Goal: Task Accomplishment & Management: Complete application form

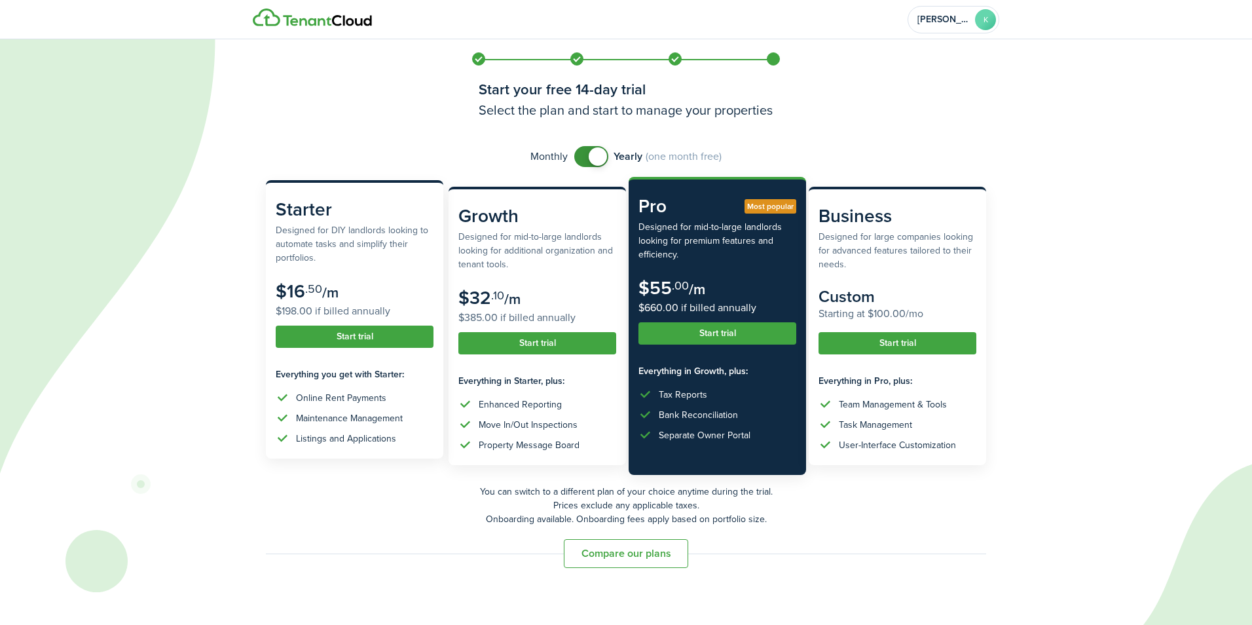
click at [331, 334] on button "Start trial" at bounding box center [355, 336] width 158 height 22
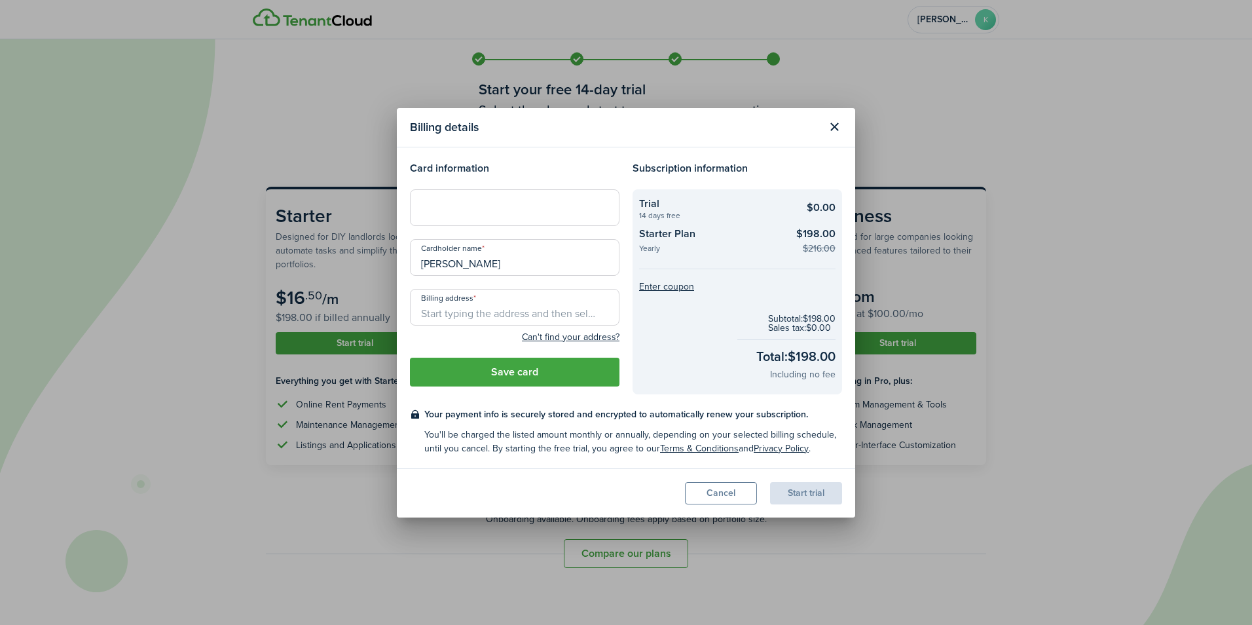
click at [478, 306] on input "Billing address" at bounding box center [515, 307] width 210 height 37
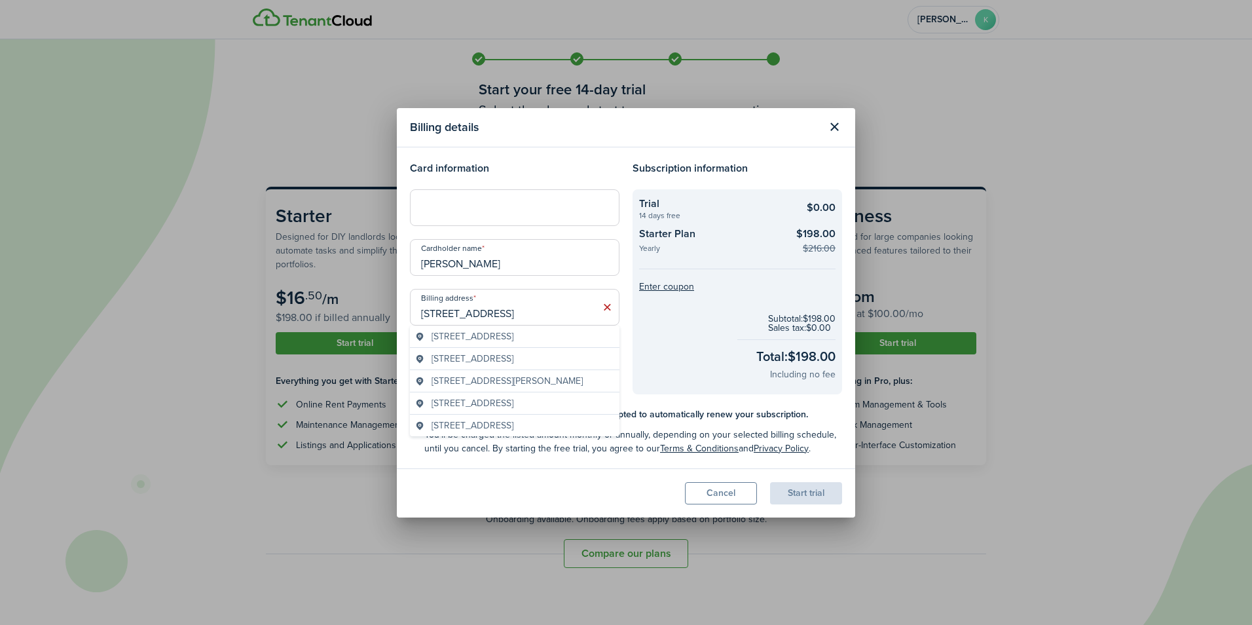
click at [513, 334] on span "[STREET_ADDRESS]" at bounding box center [473, 336] width 82 height 14
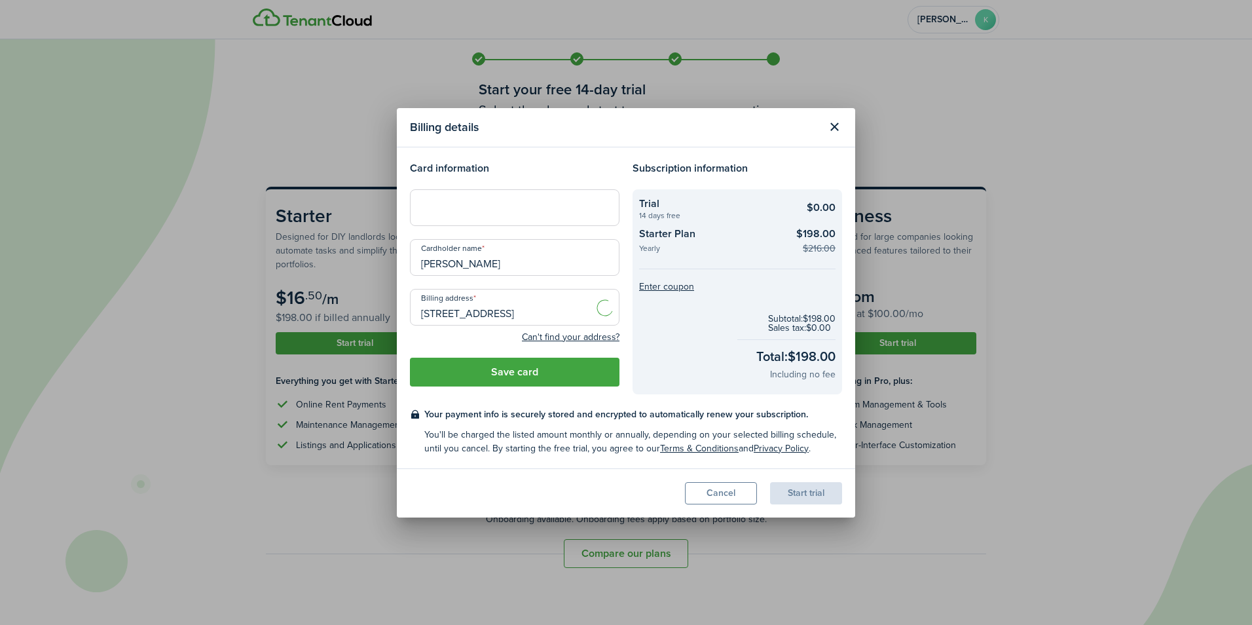
type input "[STREET_ADDRESS]"
click at [658, 283] on button "Enter coupon" at bounding box center [666, 286] width 55 height 9
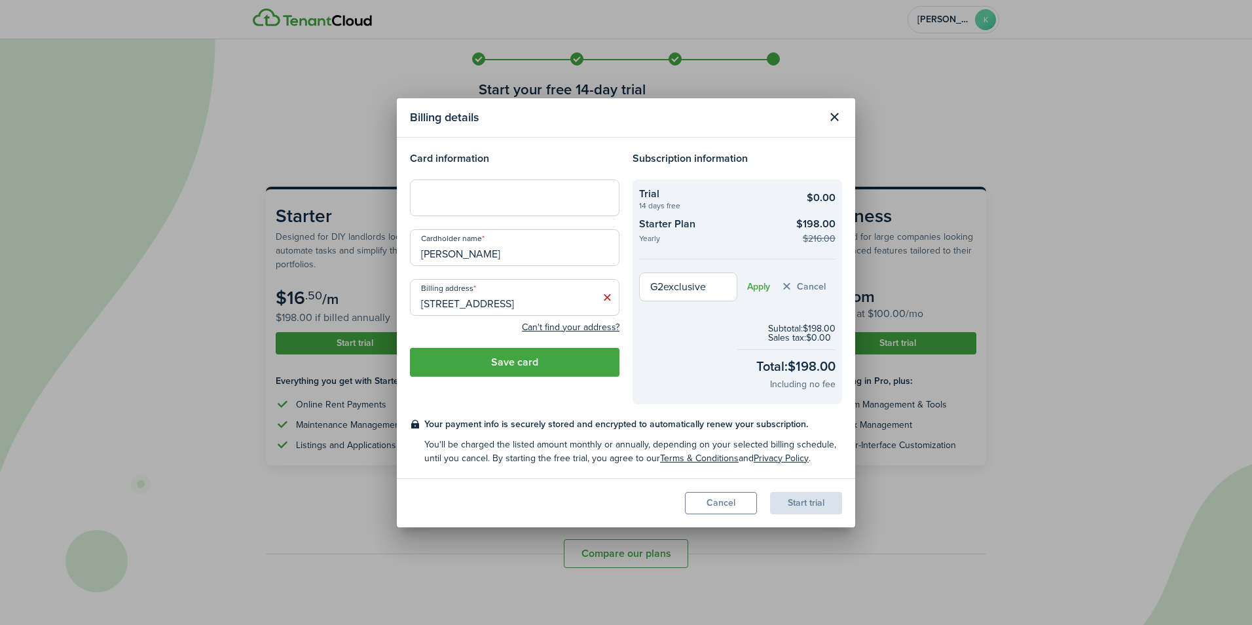
type input "G2exclusive"
click at [764, 282] on button "Apply" at bounding box center [758, 287] width 23 height 10
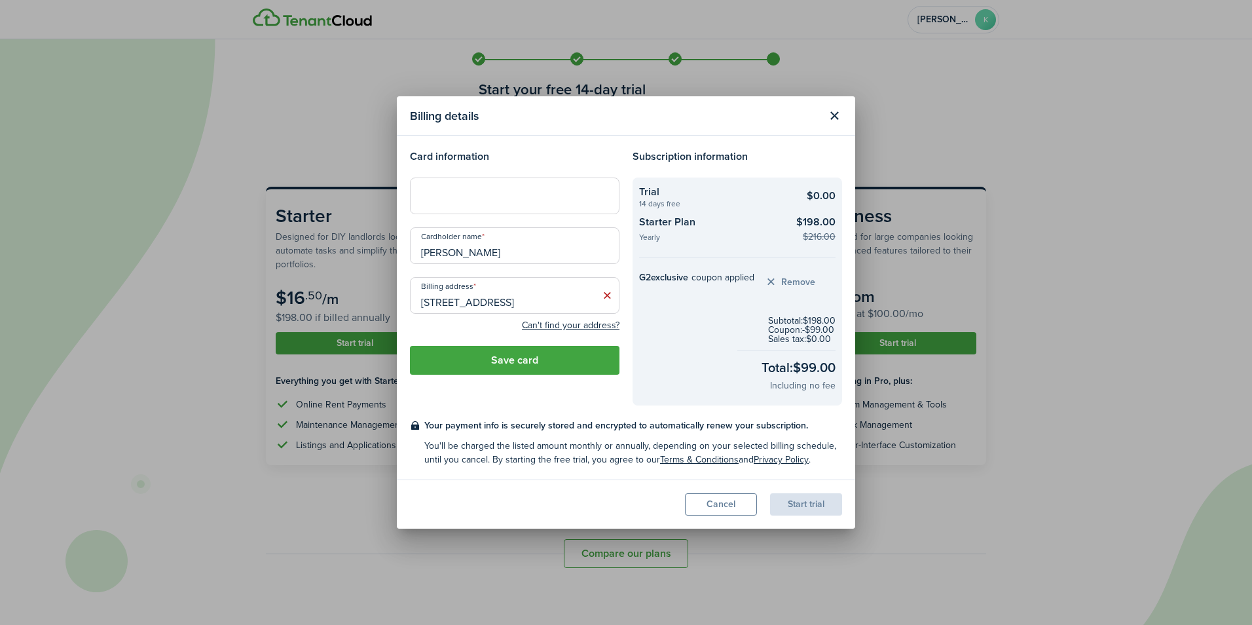
click at [540, 358] on button "Save card" at bounding box center [515, 360] width 210 height 29
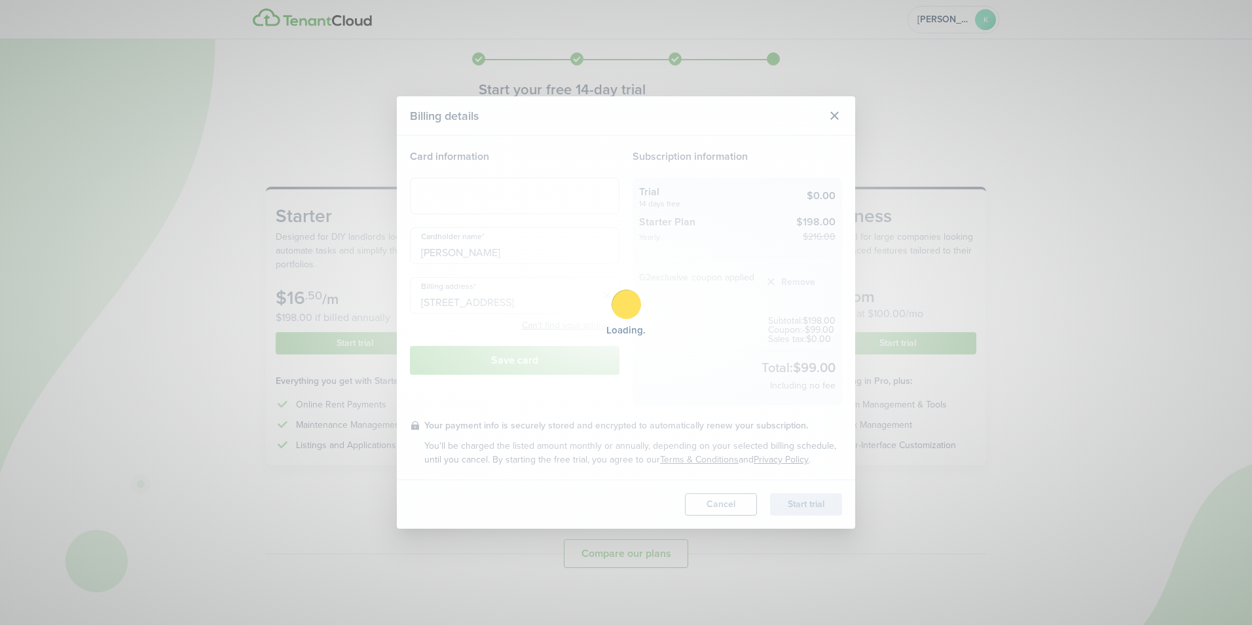
click at [720, 349] on div "Loading" at bounding box center [626, 312] width 1252 height 625
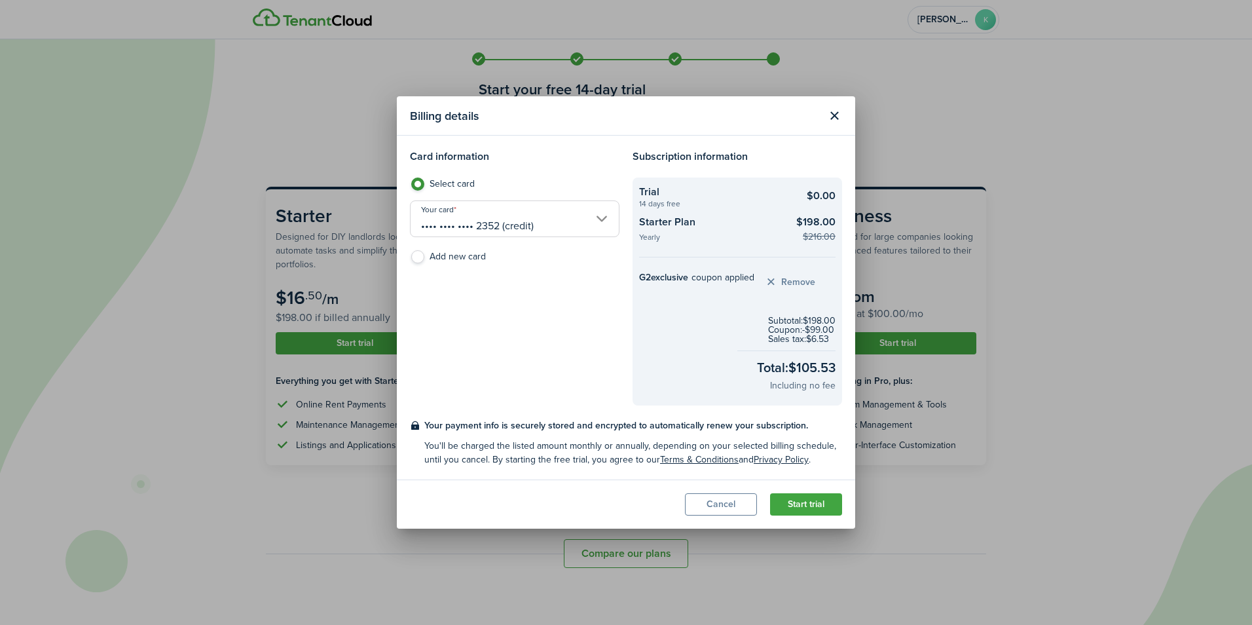
click at [813, 501] on button "Start trial" at bounding box center [806, 504] width 72 height 22
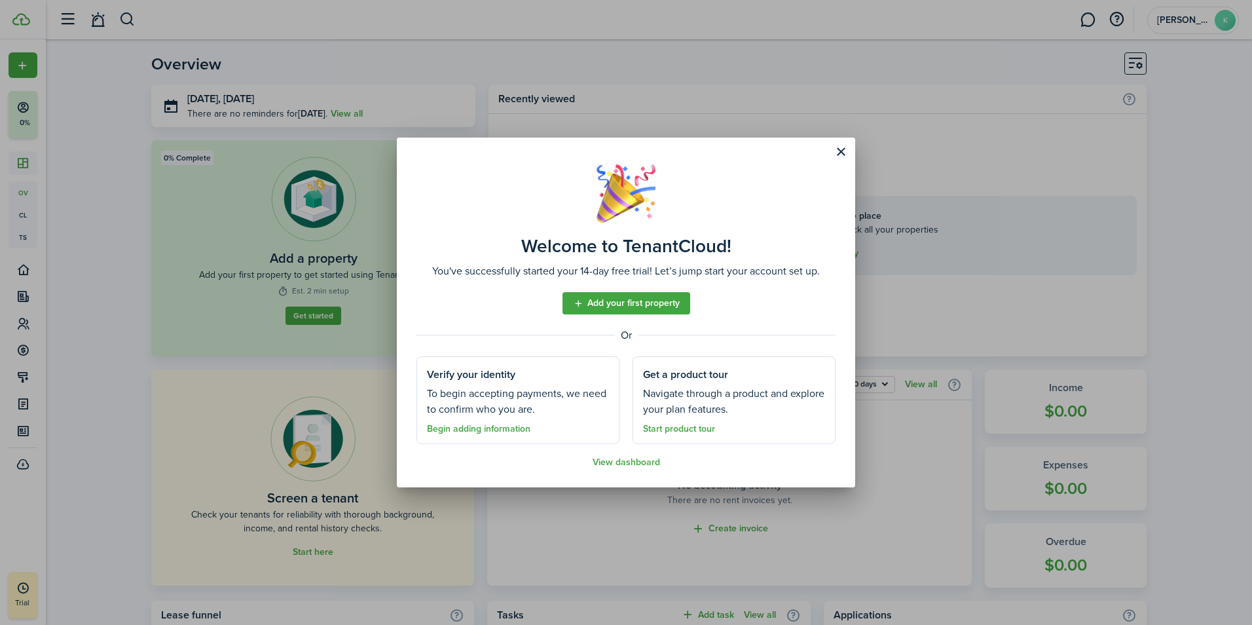
click at [620, 312] on link "Add your first property" at bounding box center [627, 303] width 128 height 22
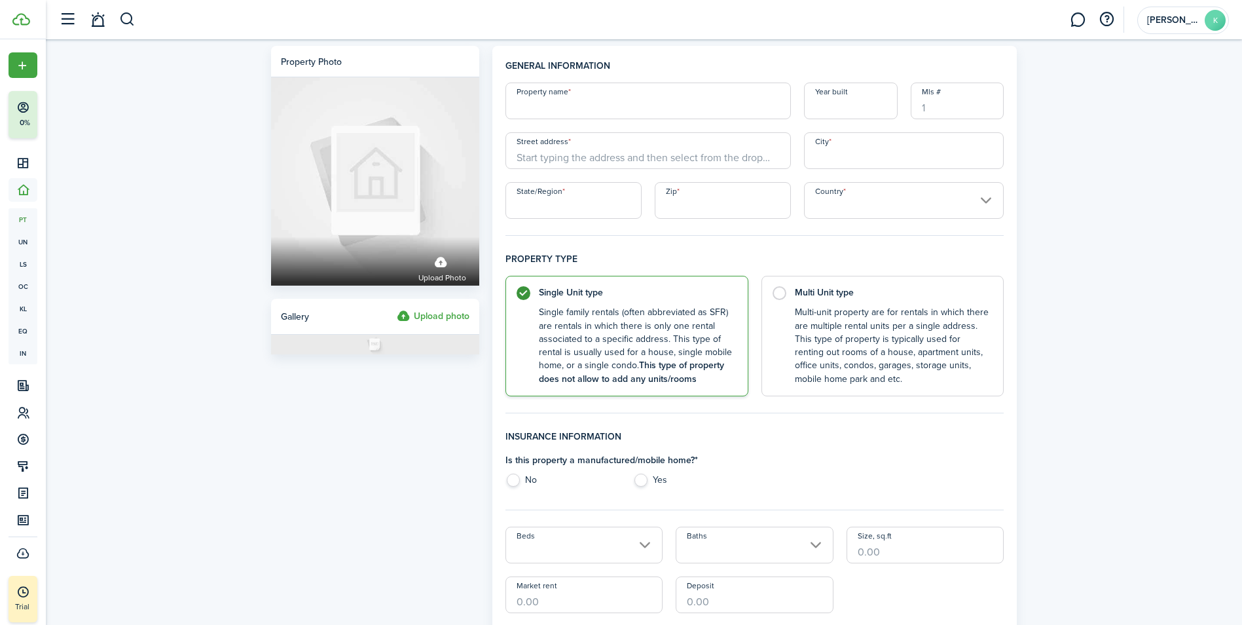
click at [626, 108] on input "Property name" at bounding box center [649, 101] width 286 height 37
type input "Y"
type input "K"
type input "Yellow House"
click at [839, 107] on input "Year built" at bounding box center [851, 101] width 94 height 37
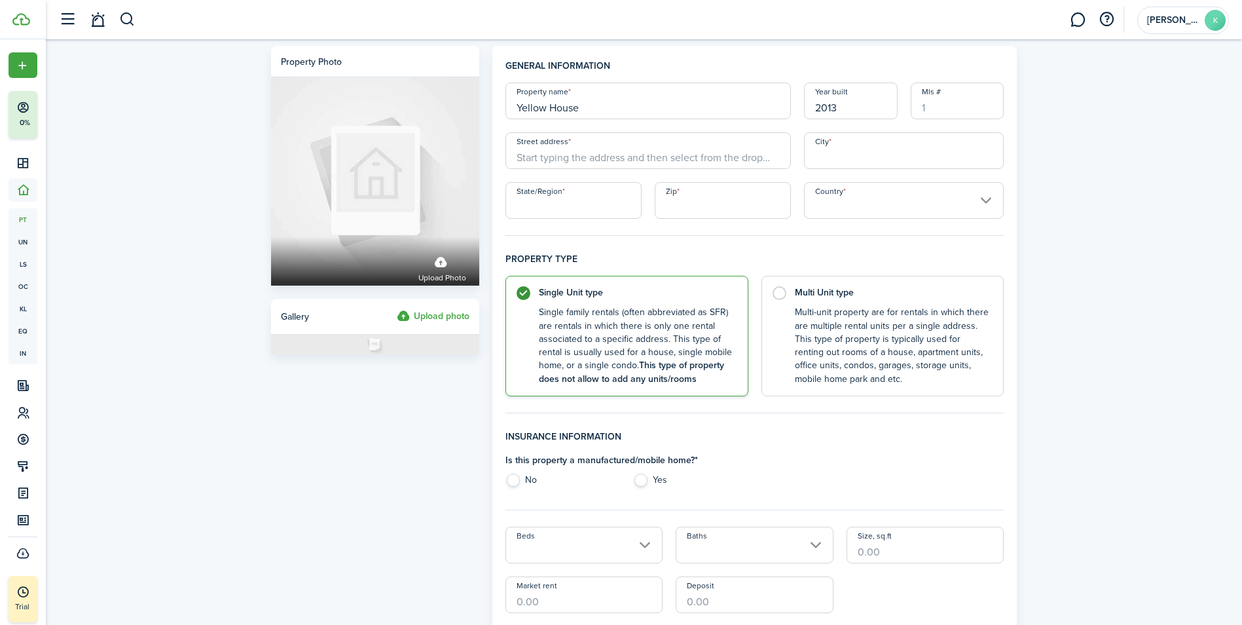
type input "2013"
click at [944, 101] on input "Mls #" at bounding box center [958, 101] width 94 height 37
click at [614, 157] on input "Street address" at bounding box center [649, 150] width 286 height 37
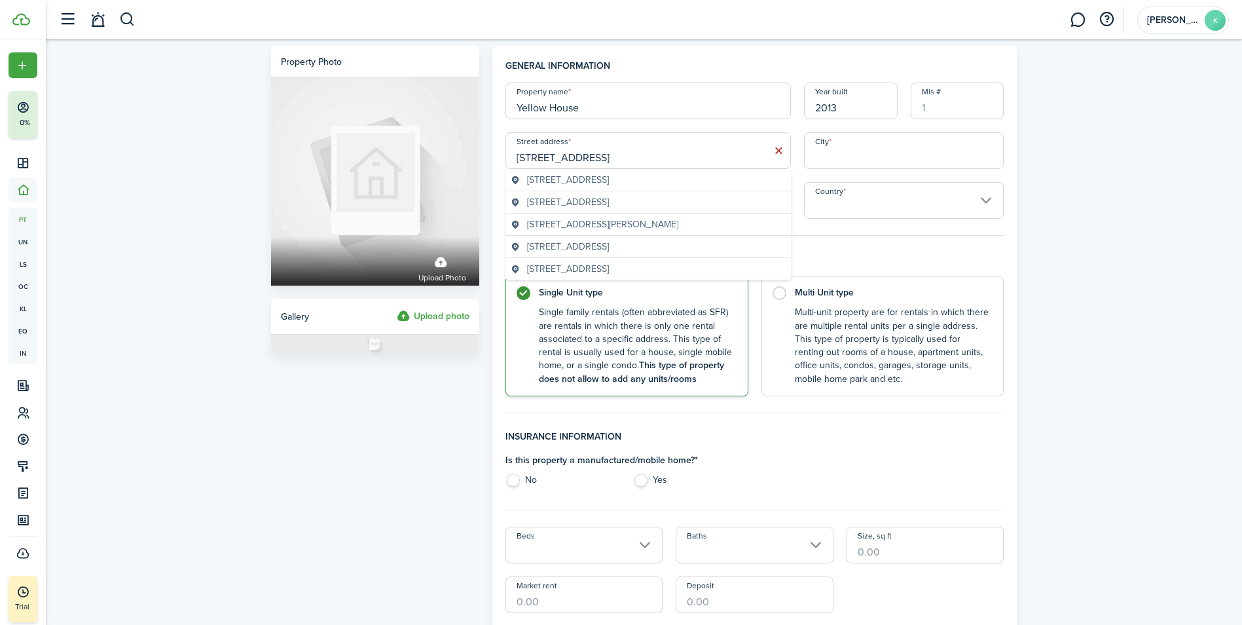
type input "[STREET_ADDRESS]"
click at [609, 178] on span "[STREET_ADDRESS]" at bounding box center [568, 180] width 82 height 14
type input "San Antonio"
type input "[GEOGRAPHIC_DATA]"
type input "78213"
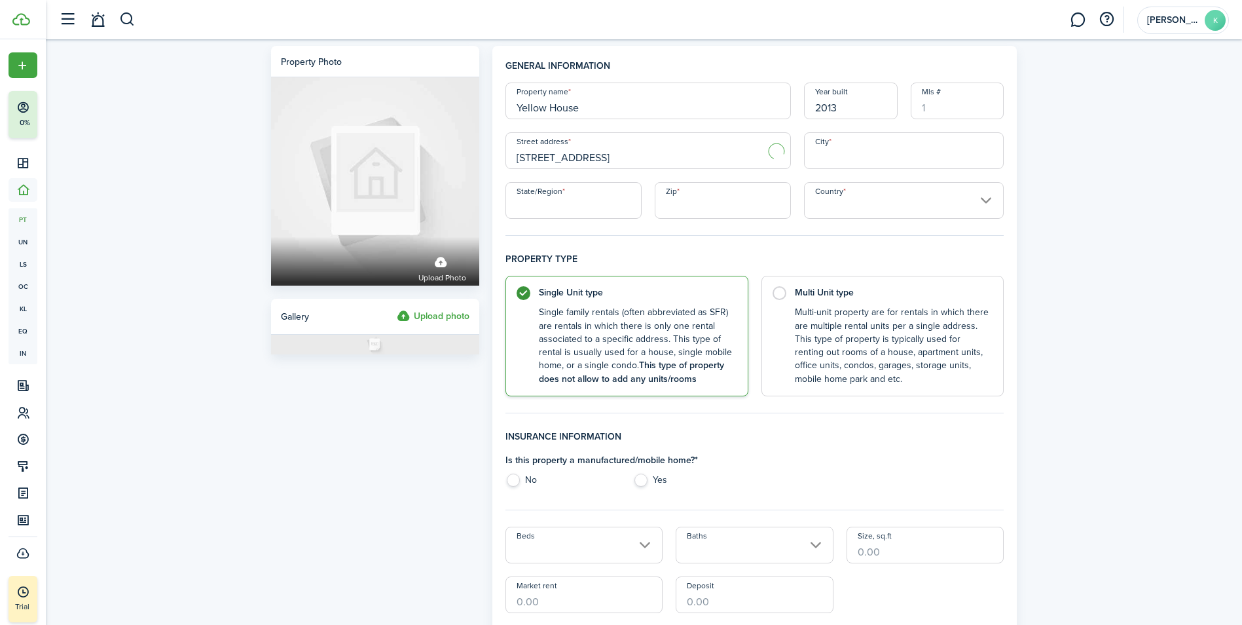
type input "[GEOGRAPHIC_DATA]"
click at [940, 107] on input "Mls #" at bounding box center [958, 101] width 94 height 37
click at [529, 477] on label "No" at bounding box center [563, 484] width 115 height 20
radio input "true"
click at [941, 111] on input "Mls #" at bounding box center [958, 101] width 94 height 37
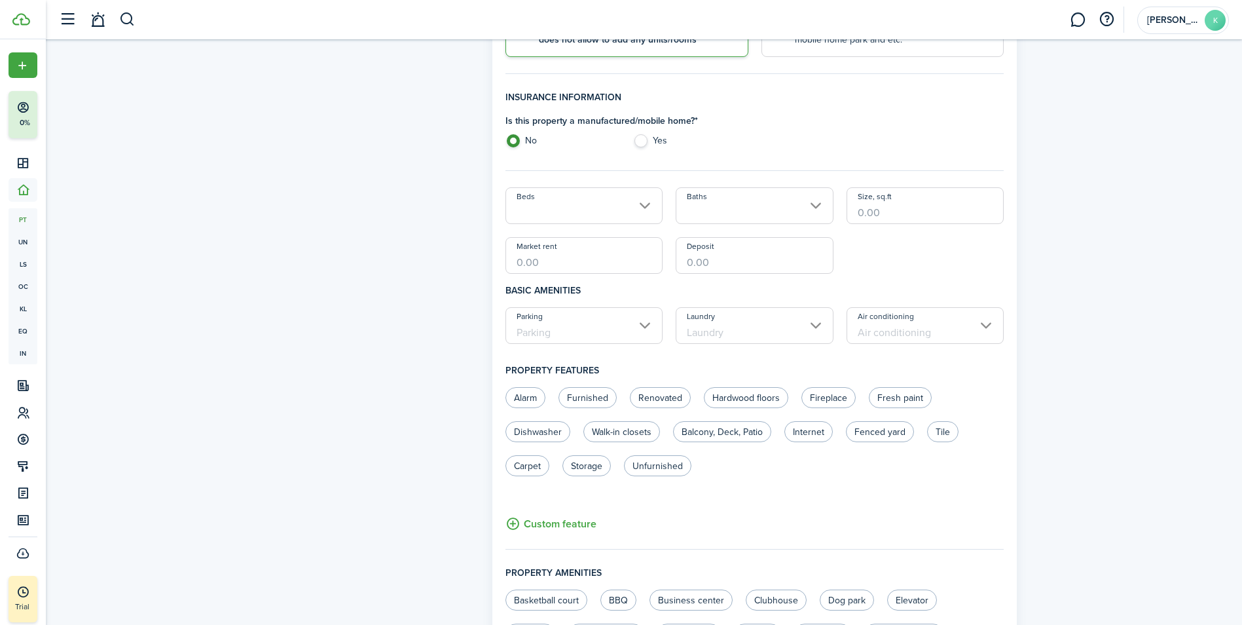
scroll to position [393, 0]
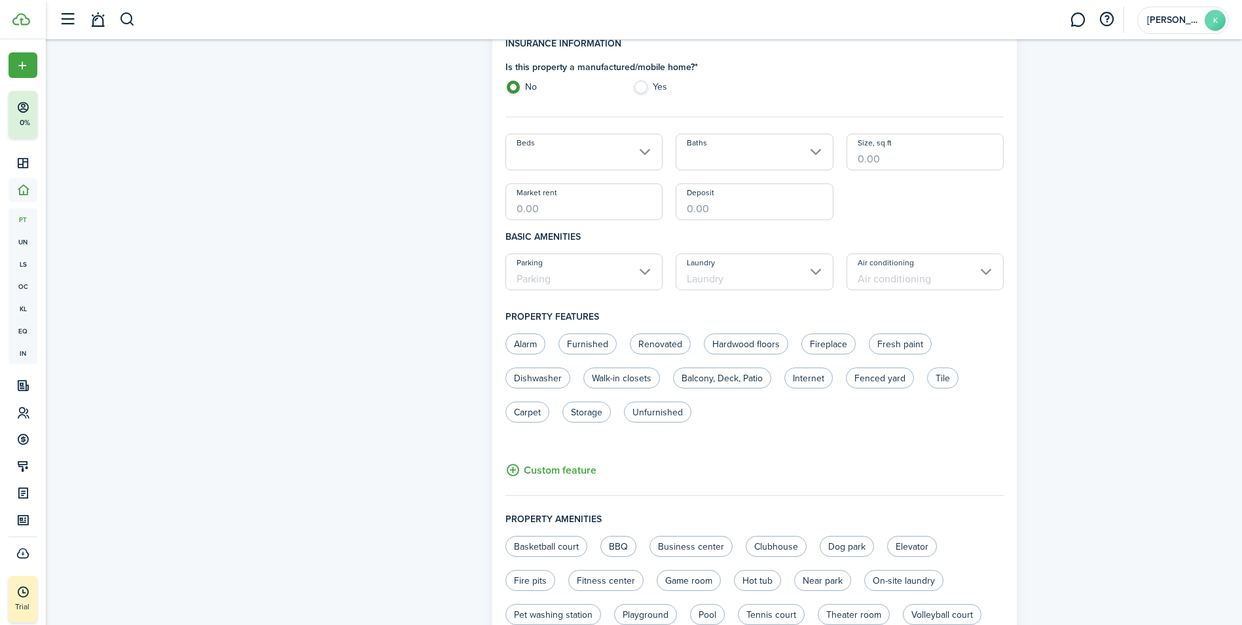
click at [625, 141] on input "Beds" at bounding box center [585, 152] width 158 height 37
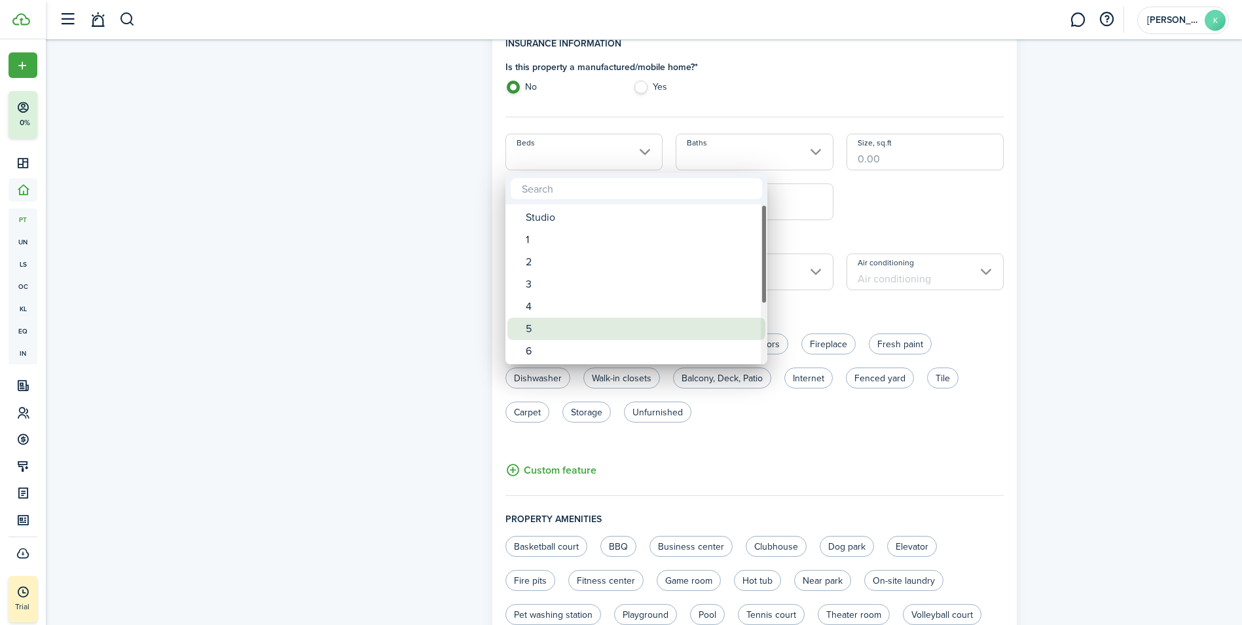
click at [548, 329] on div "5" at bounding box center [642, 329] width 232 height 22
type input "5"
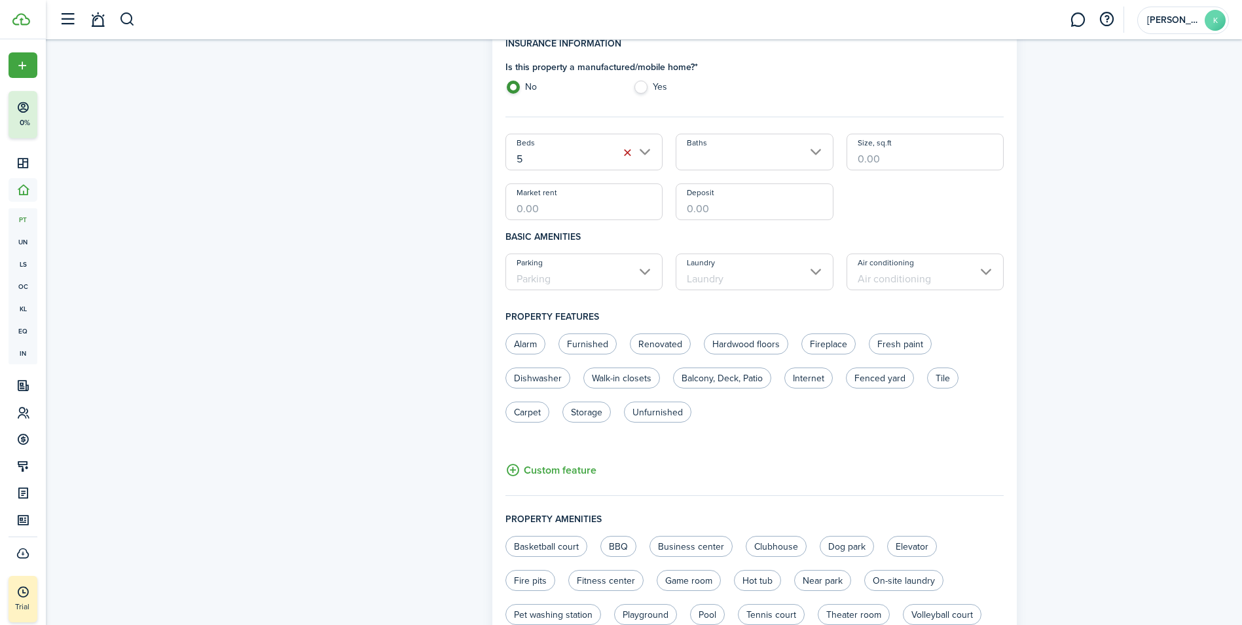
click at [731, 154] on input "Baths" at bounding box center [755, 152] width 158 height 37
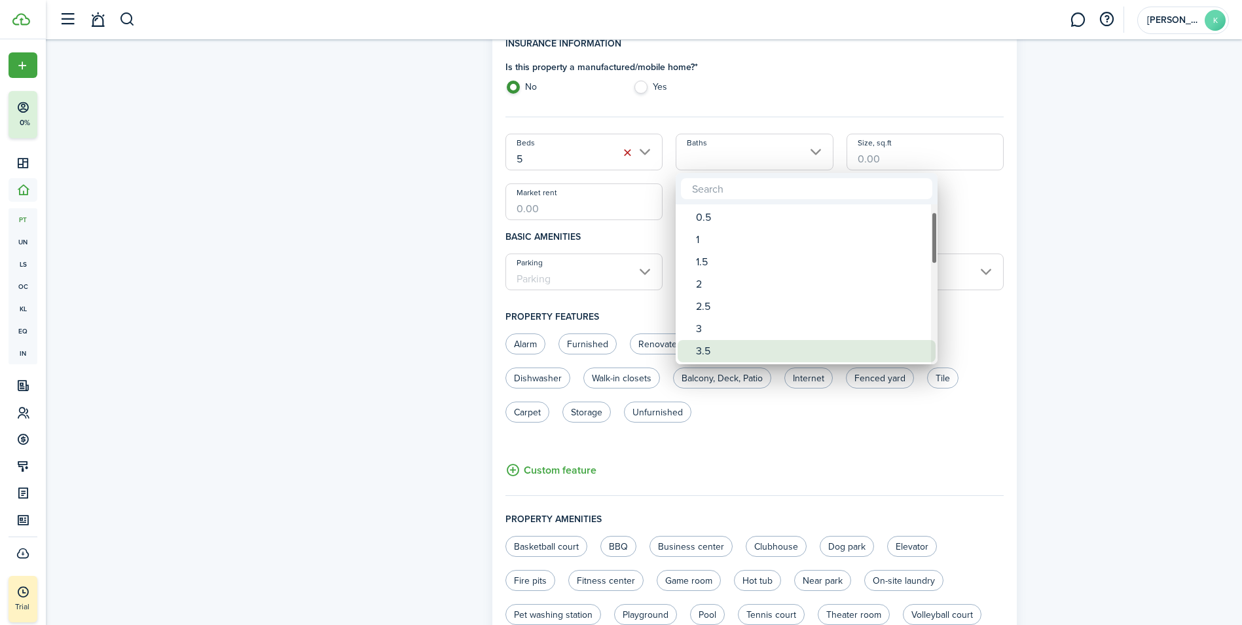
click at [749, 348] on div "3.5" at bounding box center [812, 351] width 232 height 22
type input "3.5"
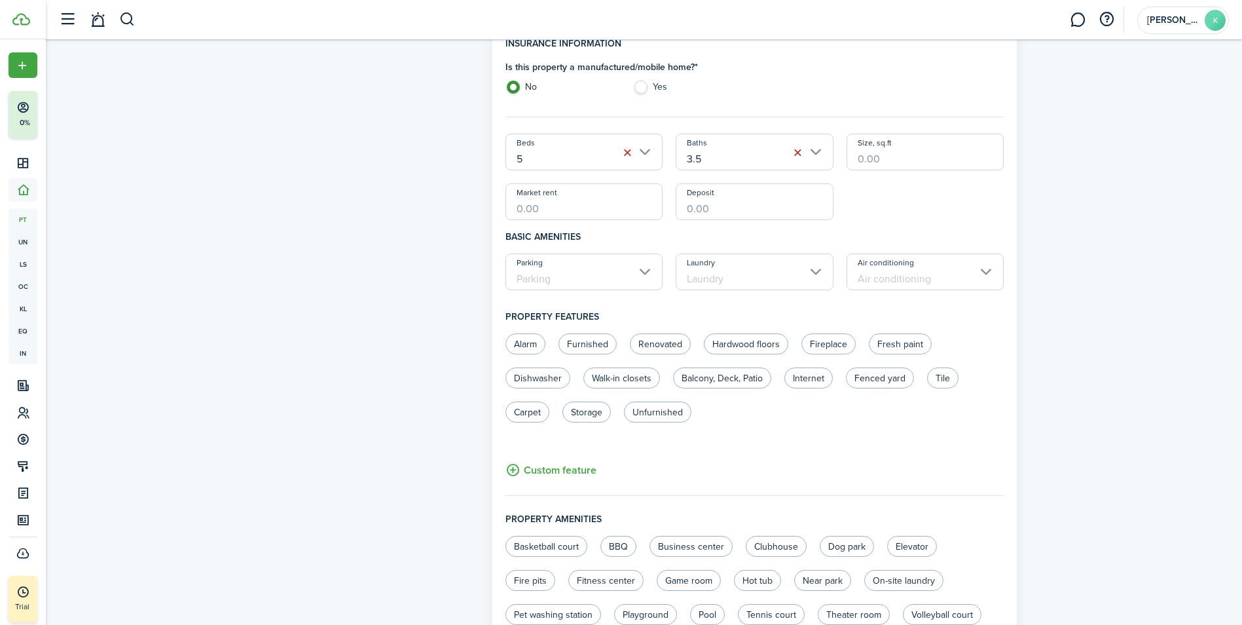
click at [880, 161] on input "Size, sq.ft" at bounding box center [926, 152] width 158 height 37
click at [603, 278] on input "Parking" at bounding box center [585, 271] width 158 height 37
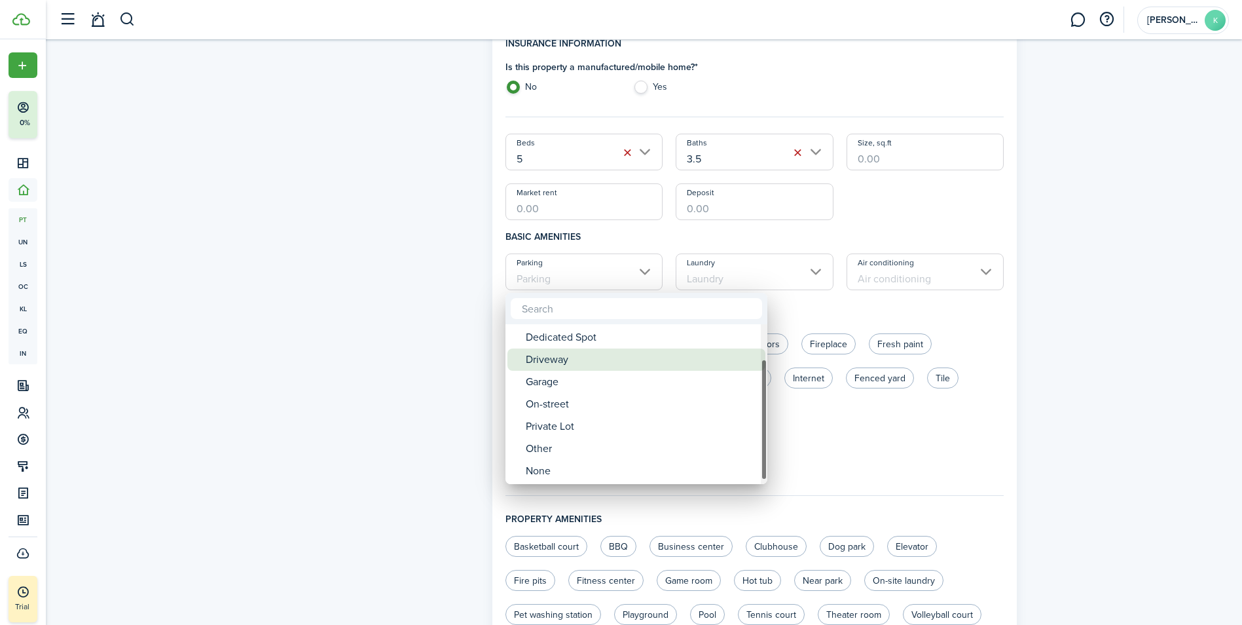
click at [580, 358] on div "Driveway" at bounding box center [642, 359] width 232 height 22
type input "Driveway"
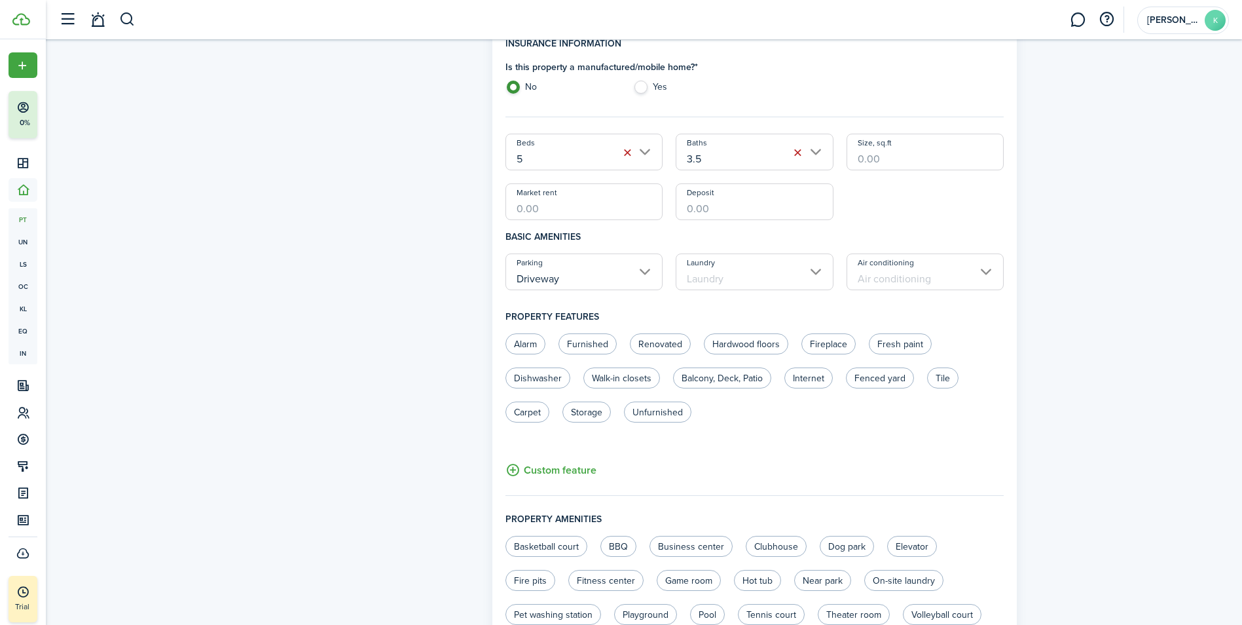
click at [714, 270] on input "Laundry" at bounding box center [755, 271] width 158 height 37
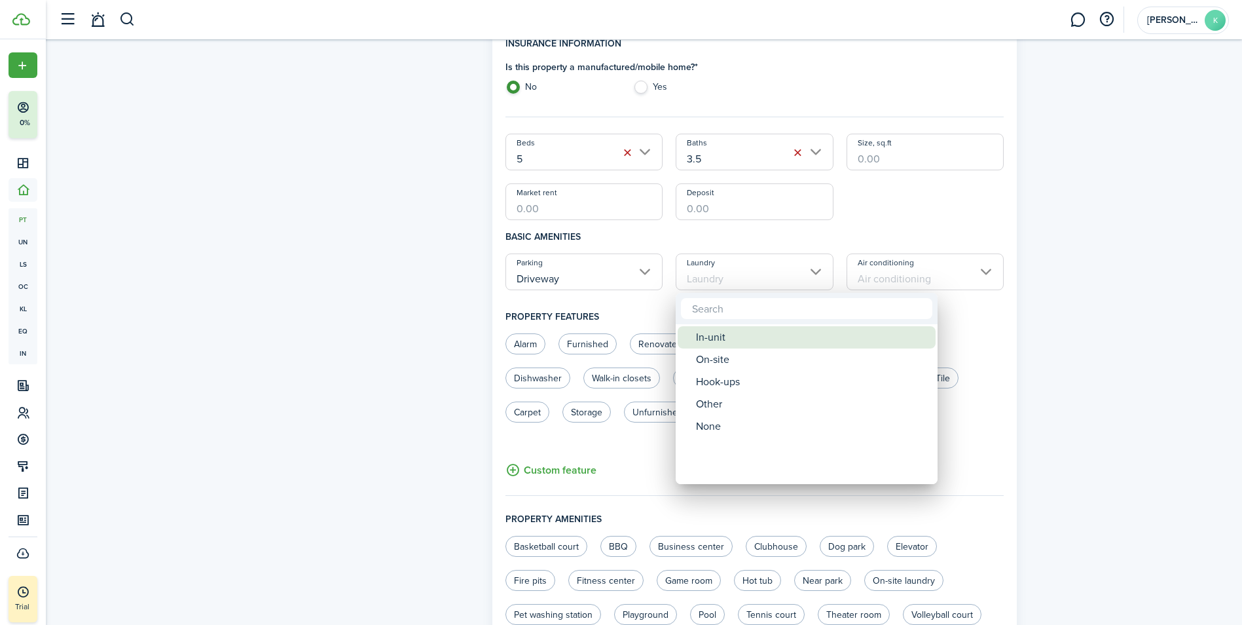
click at [719, 334] on div "In-unit" at bounding box center [812, 337] width 232 height 22
type input "In-unit"
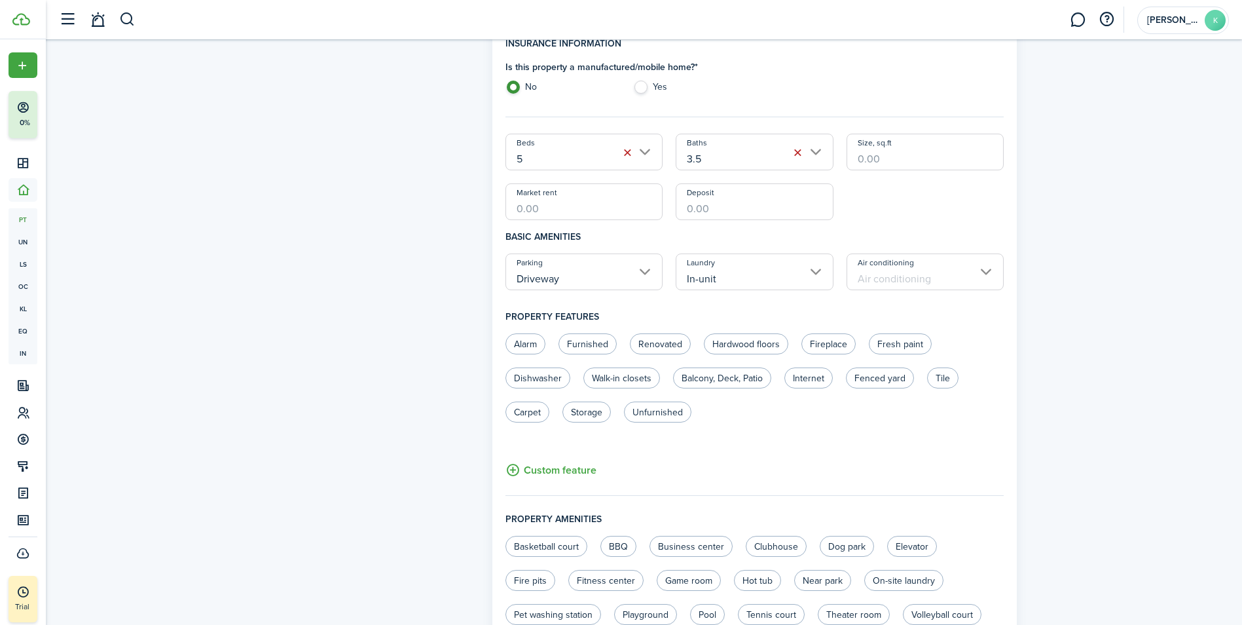
click at [919, 274] on input "Air conditioning" at bounding box center [926, 271] width 158 height 37
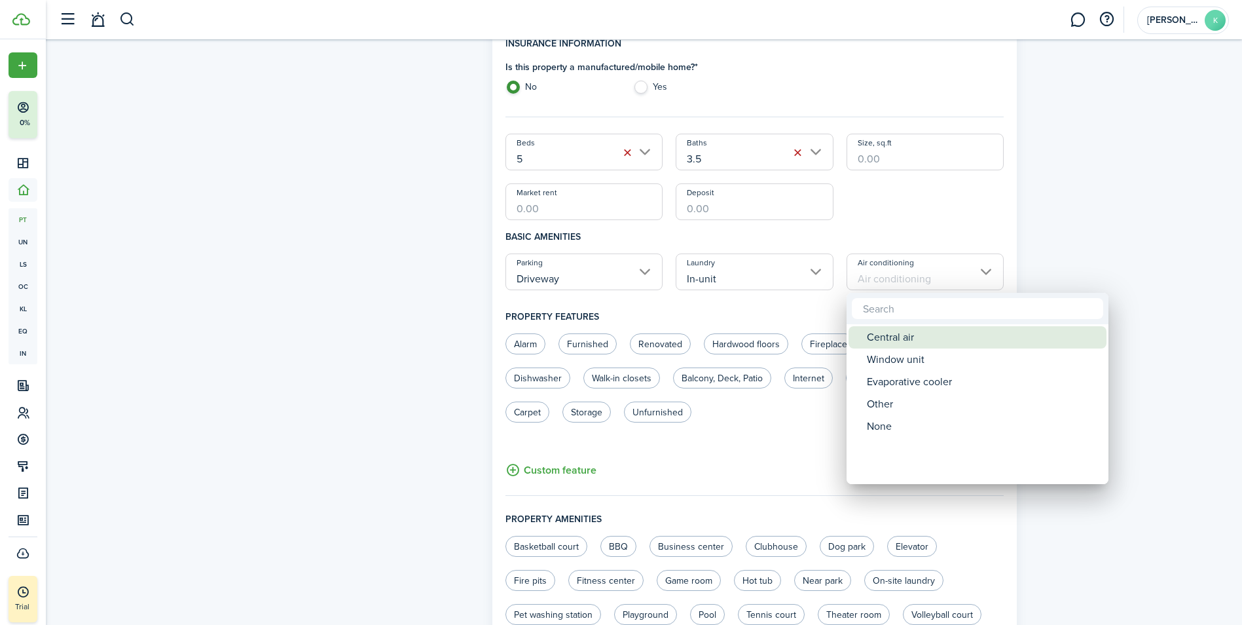
click at [899, 341] on div "Central air" at bounding box center [983, 337] width 232 height 22
type input "Central air"
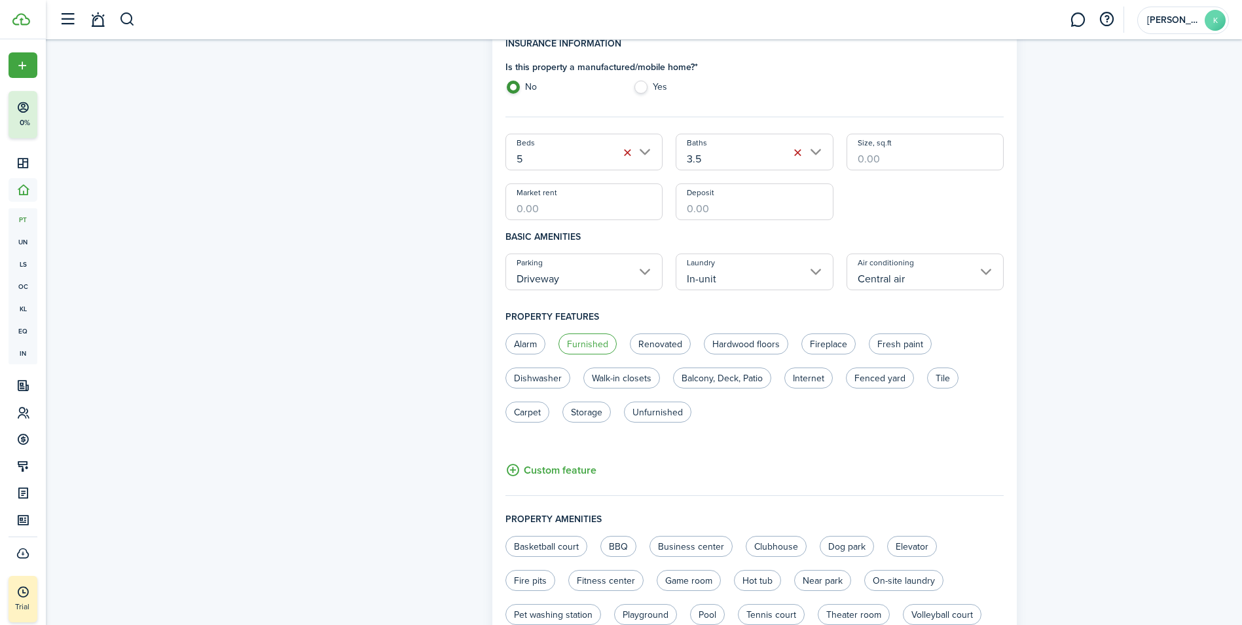
click at [589, 346] on label "Furnished" at bounding box center [588, 343] width 58 height 21
radio input "true"
click at [738, 339] on label "Hardwood floors" at bounding box center [746, 343] width 84 height 21
radio input "true"
click at [660, 343] on label "Renovated" at bounding box center [660, 343] width 61 height 21
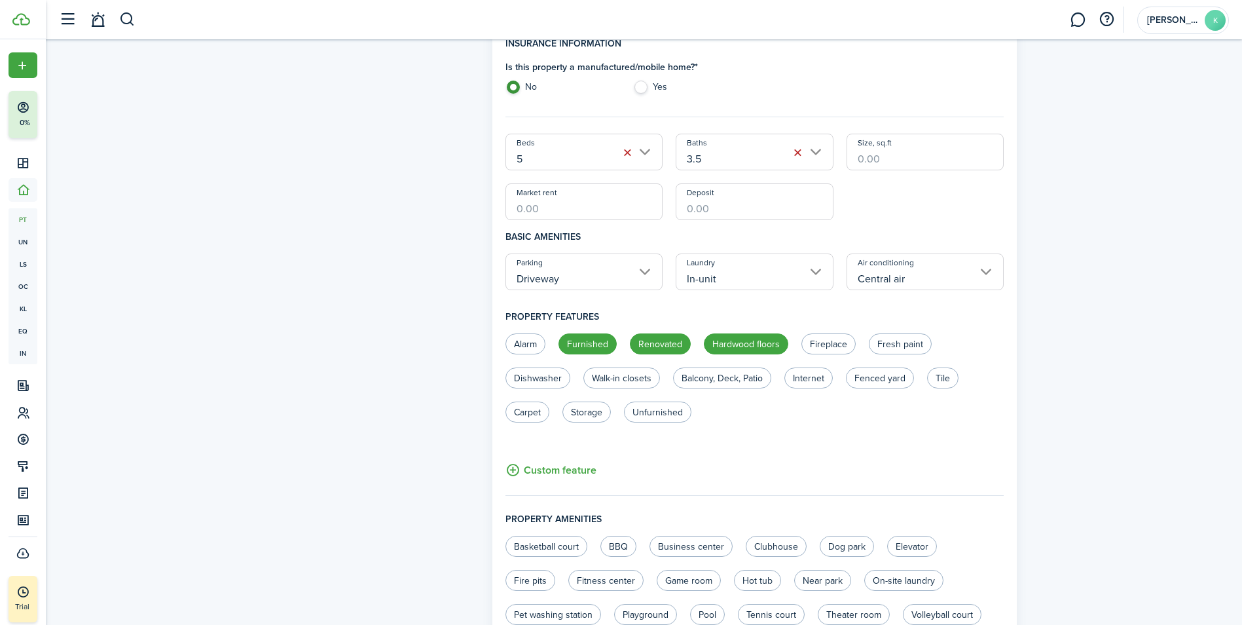
radio input "true"
click at [553, 380] on label "Dishwasher" at bounding box center [538, 377] width 65 height 21
radio input "true"
click at [723, 379] on label "Balcony, Deck, Patio" at bounding box center [722, 377] width 98 height 21
radio input "true"
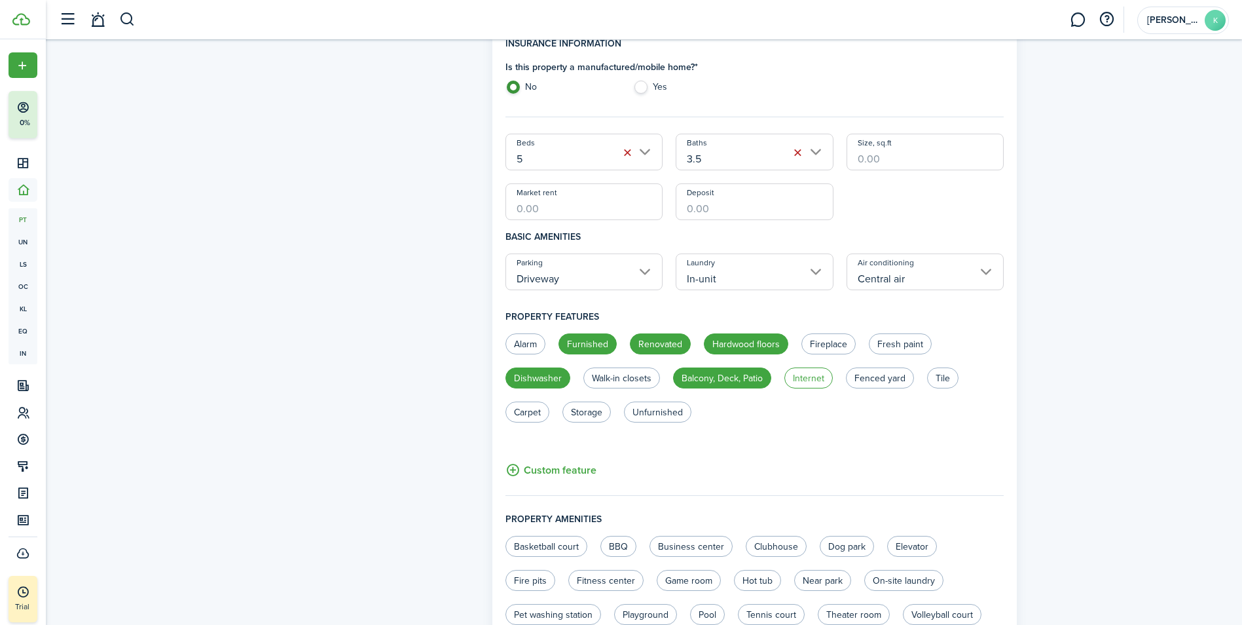
click at [817, 383] on label "Internet" at bounding box center [809, 377] width 48 height 21
radio input "true"
click at [875, 379] on label "Fenced yard" at bounding box center [880, 377] width 68 height 21
radio input "true"
click at [946, 377] on label "Tile" at bounding box center [942, 377] width 31 height 21
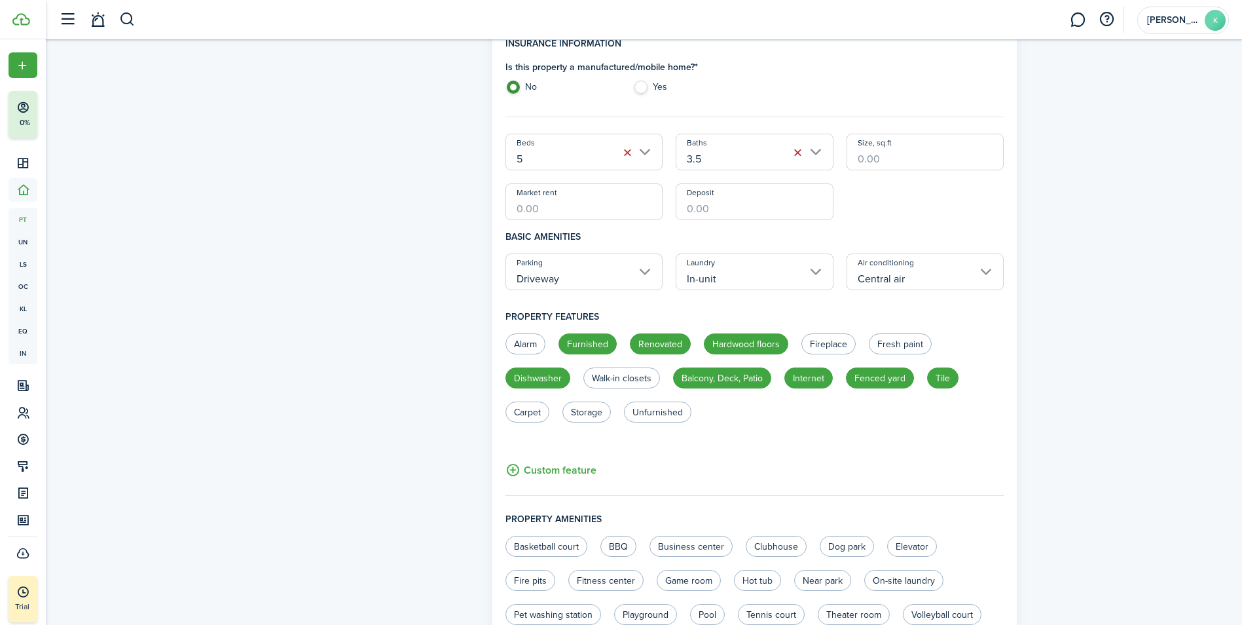
radio input "true"
click at [580, 417] on label "Storage" at bounding box center [587, 411] width 48 height 21
radio input "true"
click at [633, 378] on label "Walk-in closets" at bounding box center [622, 377] width 77 height 21
radio input "true"
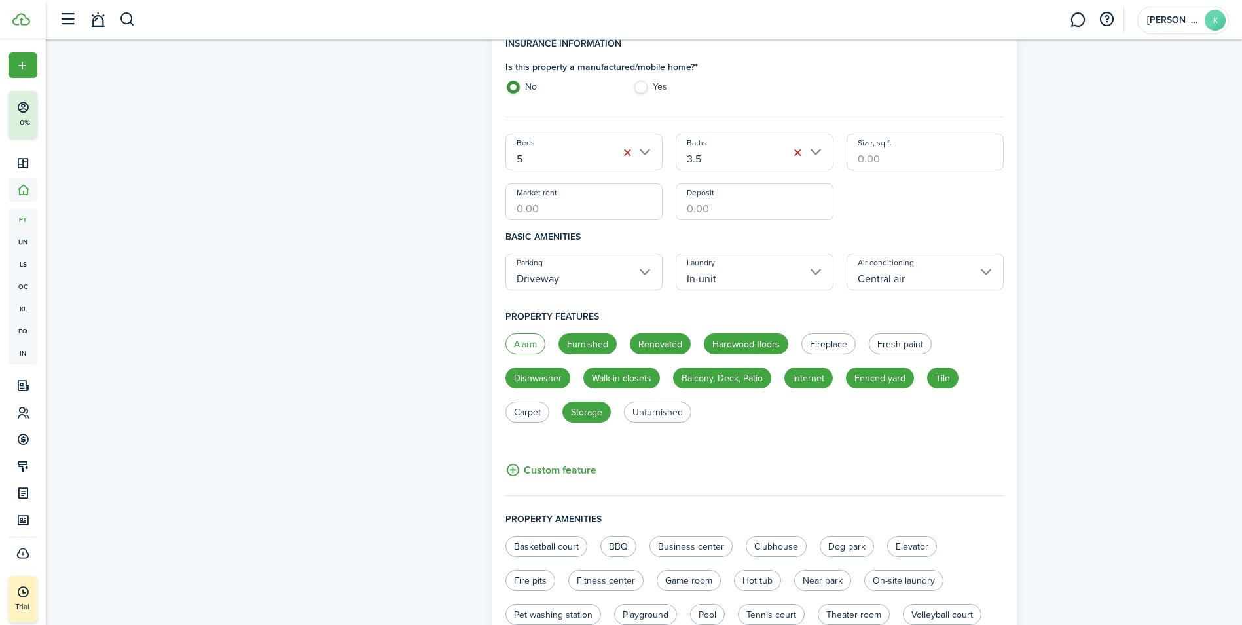
click at [513, 351] on label "Alarm" at bounding box center [526, 343] width 40 height 21
radio input "true"
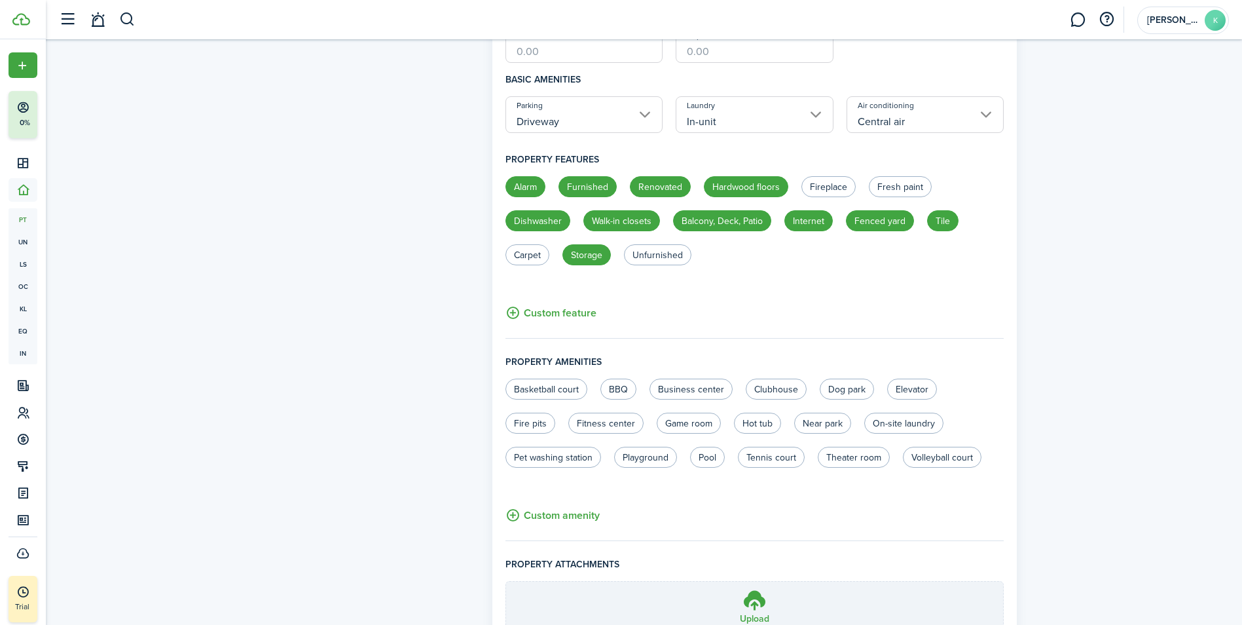
scroll to position [589, 0]
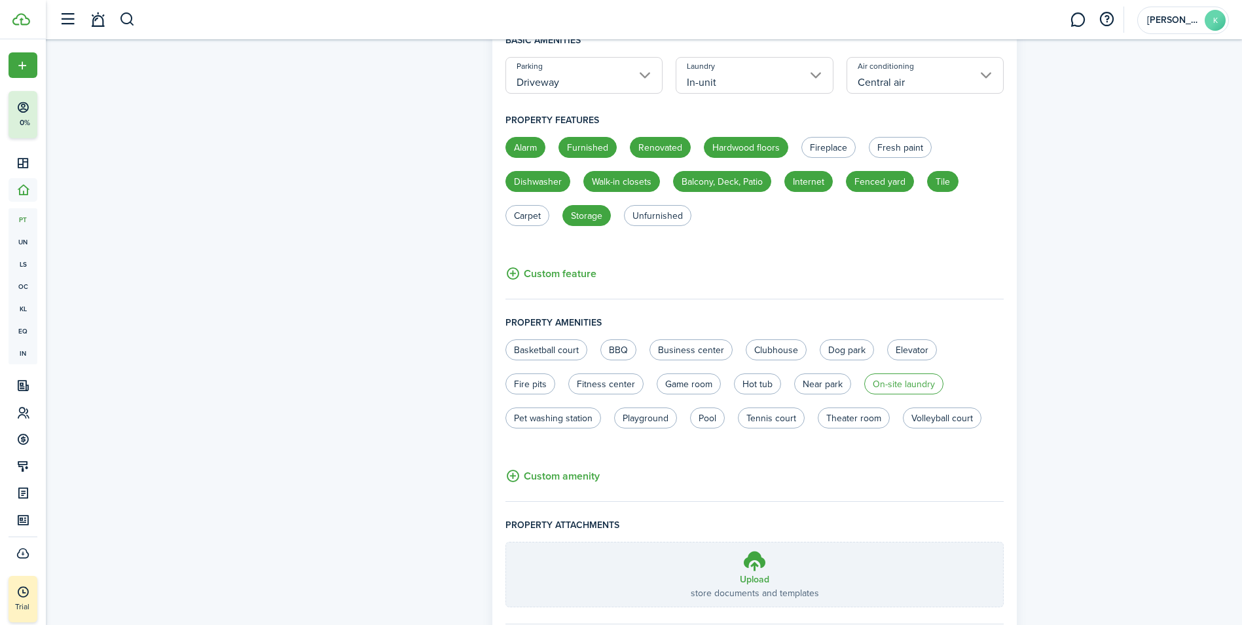
click at [878, 384] on label "On-site laundry" at bounding box center [904, 383] width 79 height 21
radio input "true"
click at [702, 420] on label "Pool" at bounding box center [707, 417] width 35 height 21
radio input "true"
click at [618, 388] on label "Fitness center" at bounding box center [605, 383] width 75 height 21
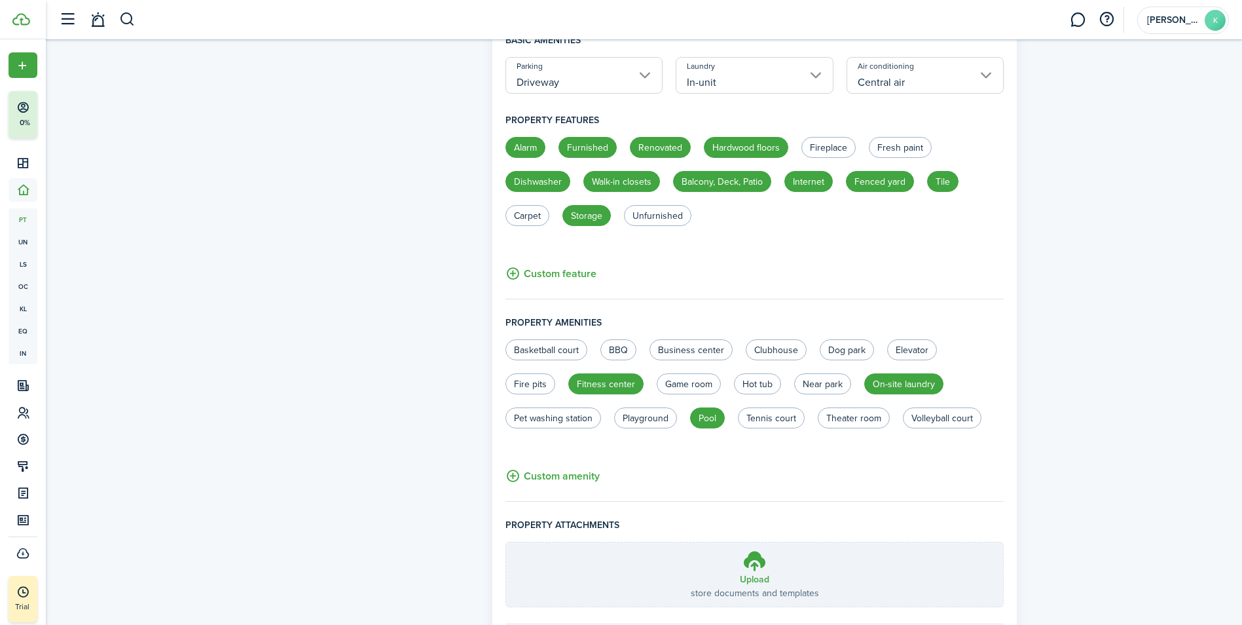
radio input "true"
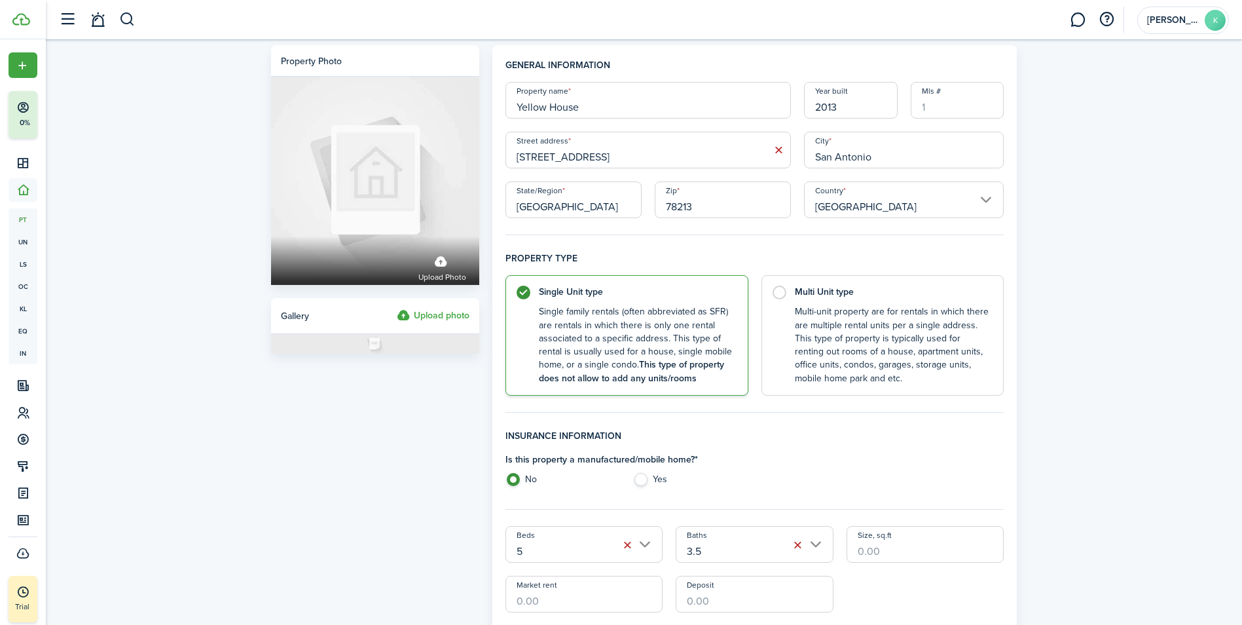
scroll to position [0, 0]
click at [959, 100] on input "Mls #" at bounding box center [958, 101] width 94 height 37
type input "1385112"
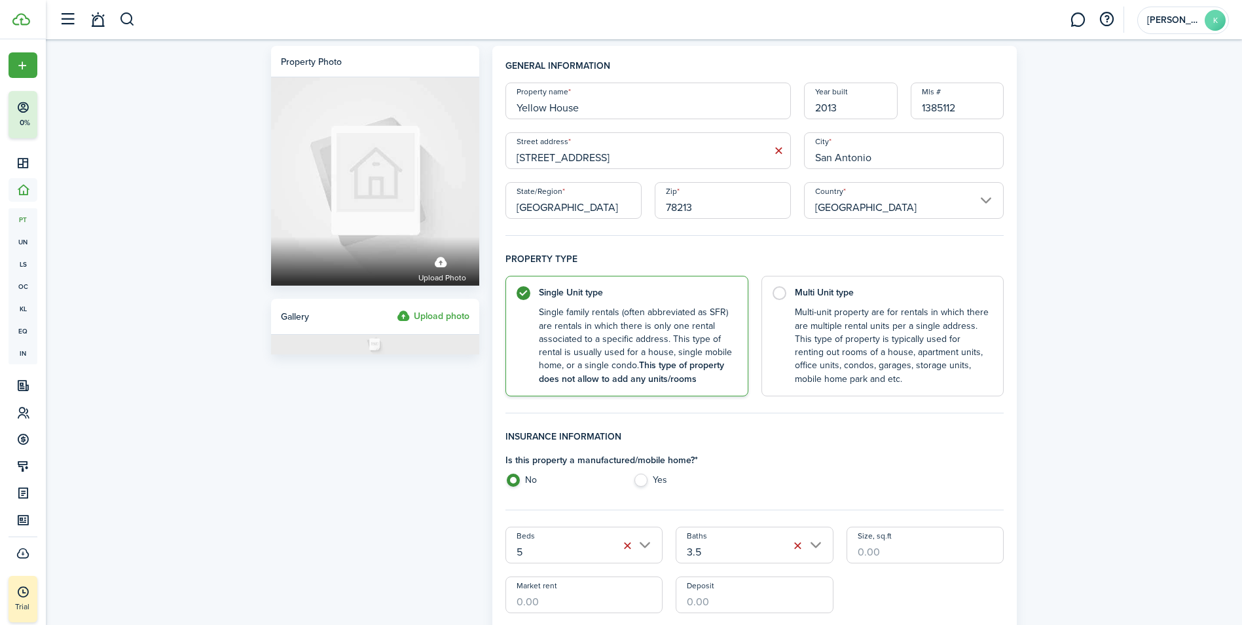
click at [704, 160] on input "[STREET_ADDRESS]" at bounding box center [649, 150] width 286 height 37
click at [880, 155] on input "San Antonio" at bounding box center [904, 150] width 200 height 37
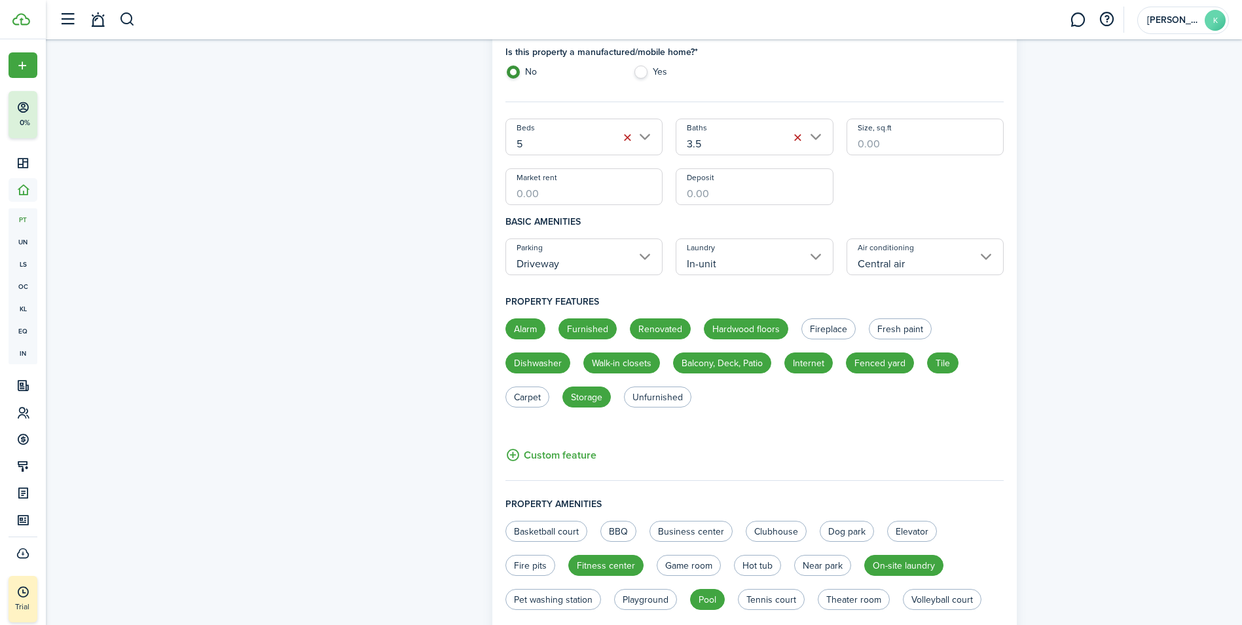
scroll to position [655, 0]
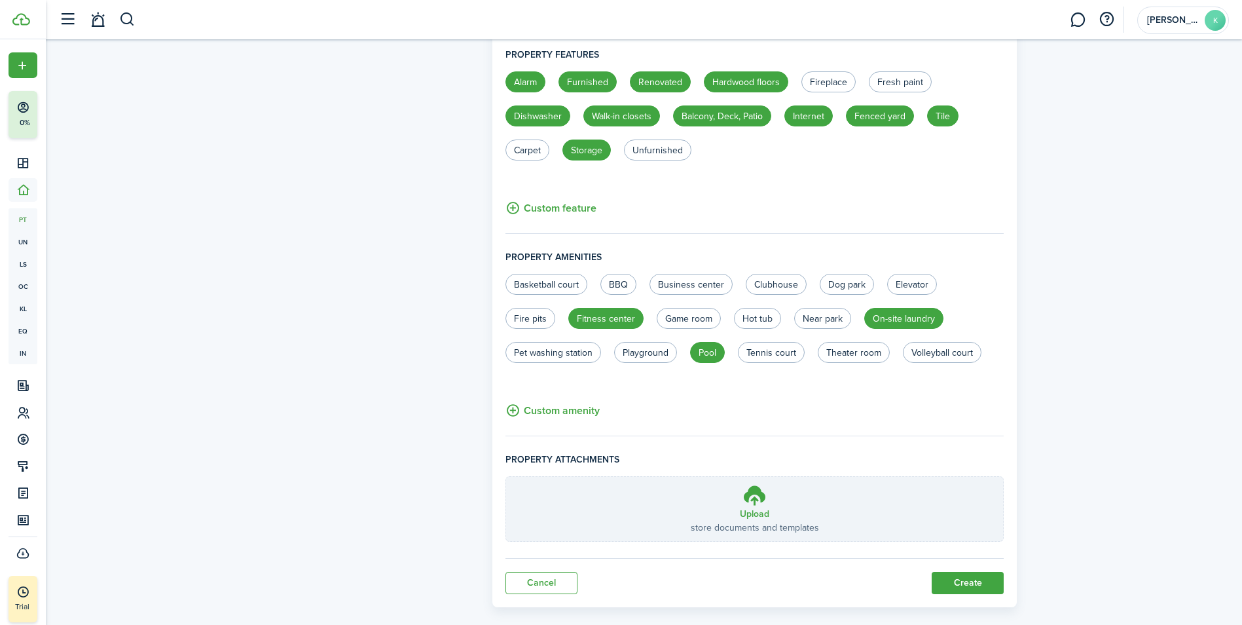
click at [562, 414] on button "Custom amenity" at bounding box center [553, 410] width 94 height 16
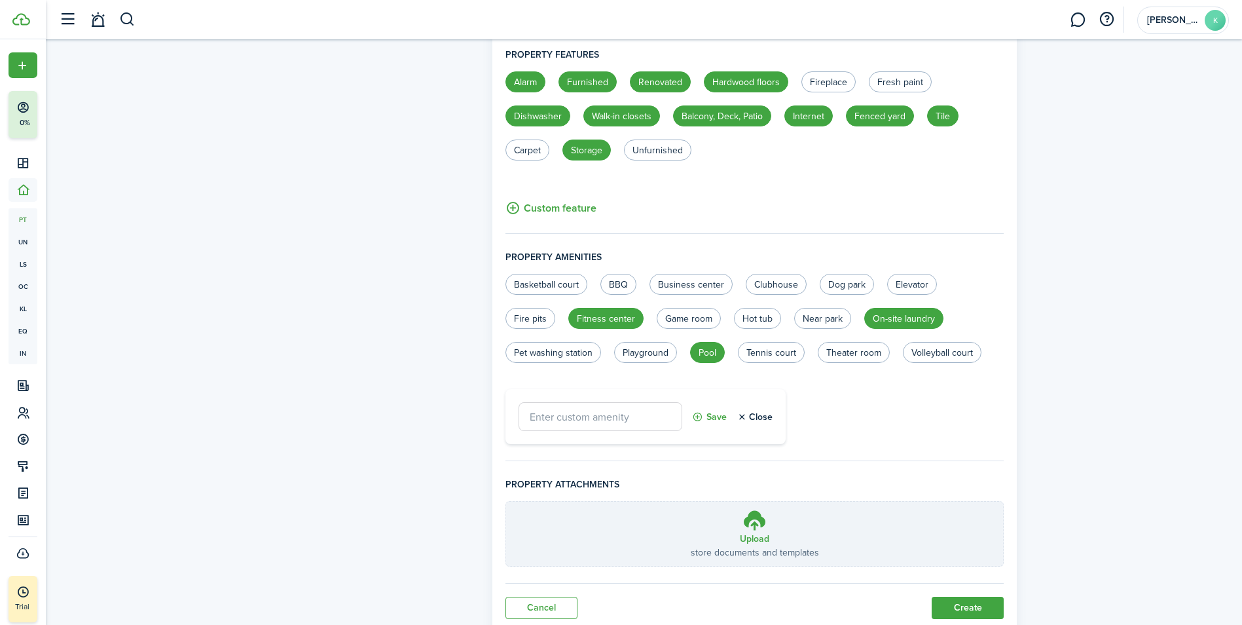
click at [619, 413] on input "text" at bounding box center [601, 416] width 164 height 29
click at [622, 316] on label "Fitness center" at bounding box center [605, 318] width 75 height 21
radio input "false"
click at [615, 423] on input "text" at bounding box center [601, 416] width 164 height 29
type input "Pool House"
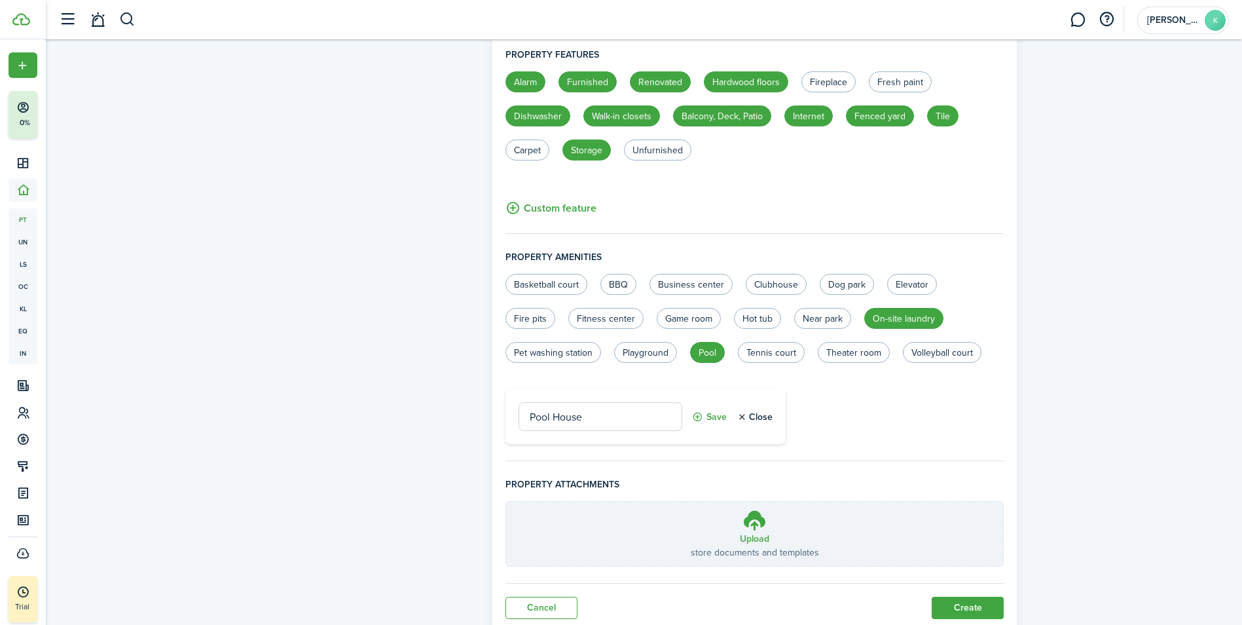
click at [701, 418] on button "Save" at bounding box center [709, 416] width 35 height 29
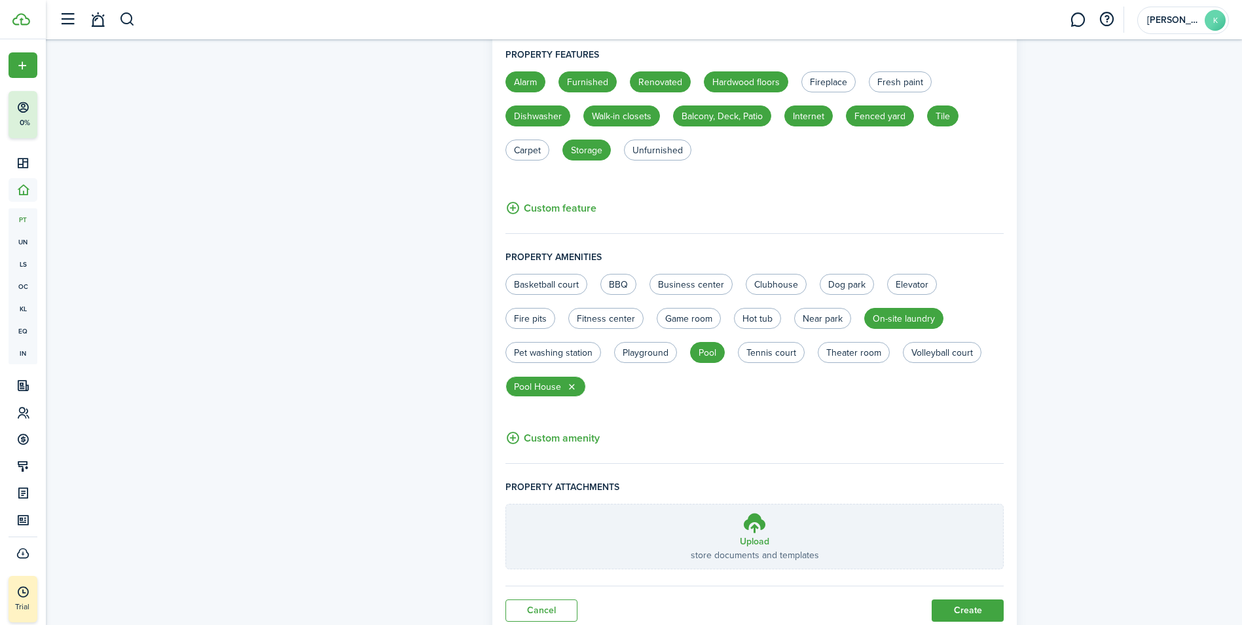
click at [580, 436] on button "Custom amenity" at bounding box center [553, 438] width 94 height 16
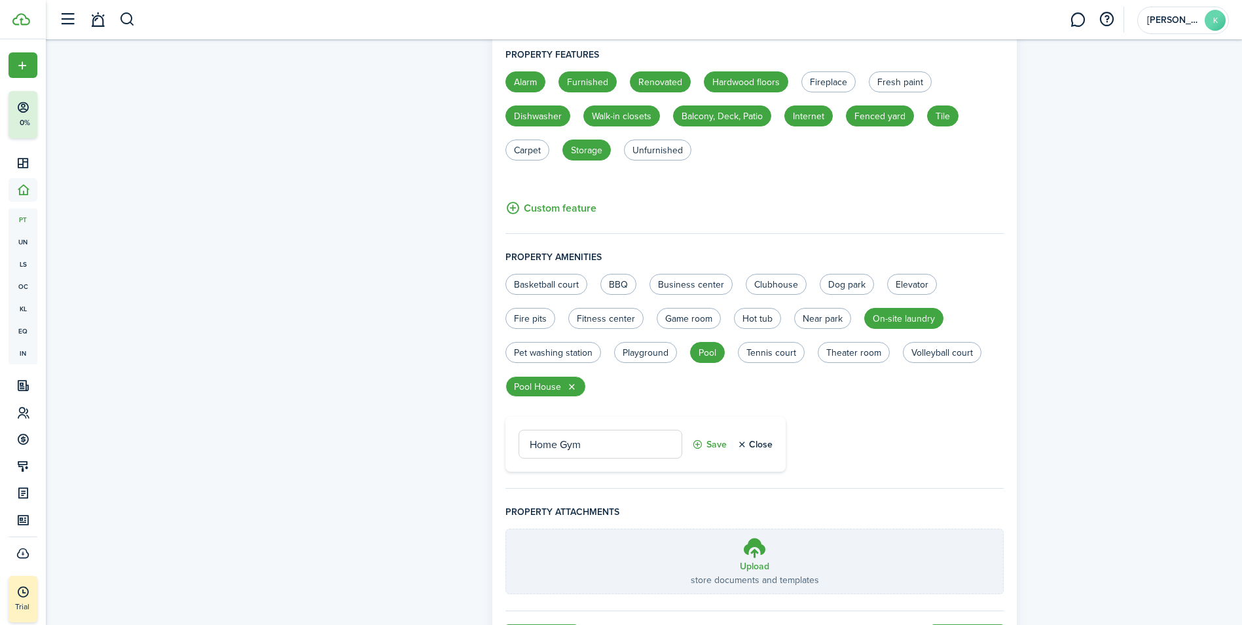
type input "Home Gym"
click at [703, 447] on button "Save" at bounding box center [709, 444] width 35 height 29
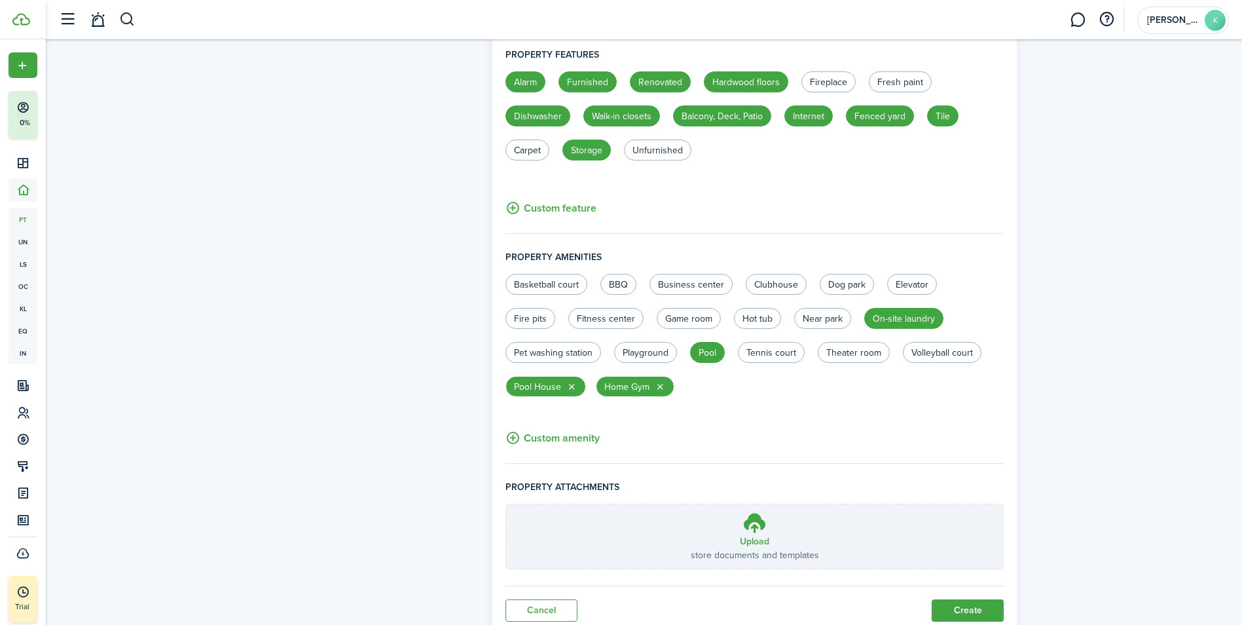
click at [570, 437] on button "Custom amenity" at bounding box center [553, 438] width 94 height 16
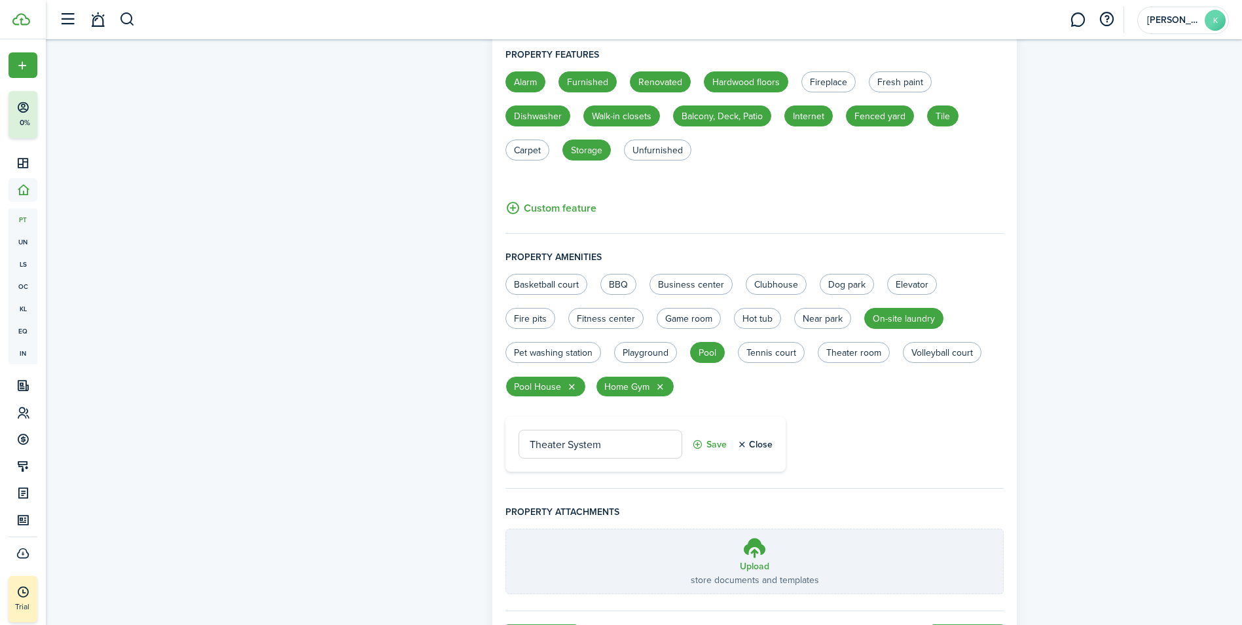
click at [711, 445] on button "Save" at bounding box center [709, 444] width 35 height 29
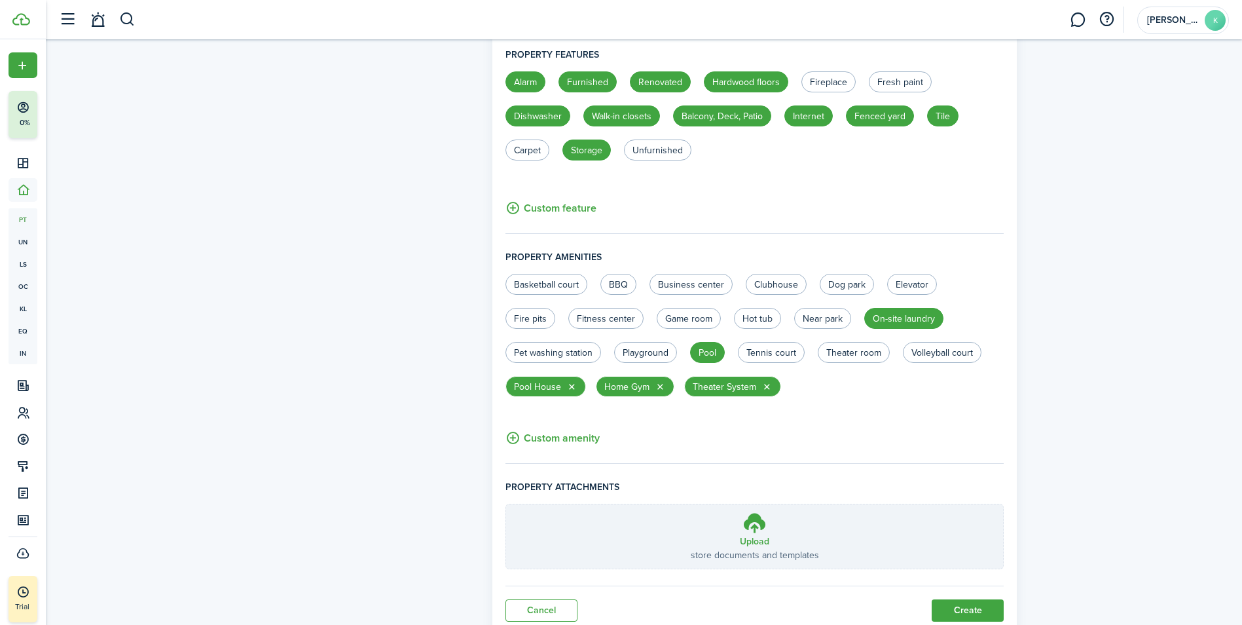
click at [571, 439] on button "Custom amenity" at bounding box center [553, 438] width 94 height 16
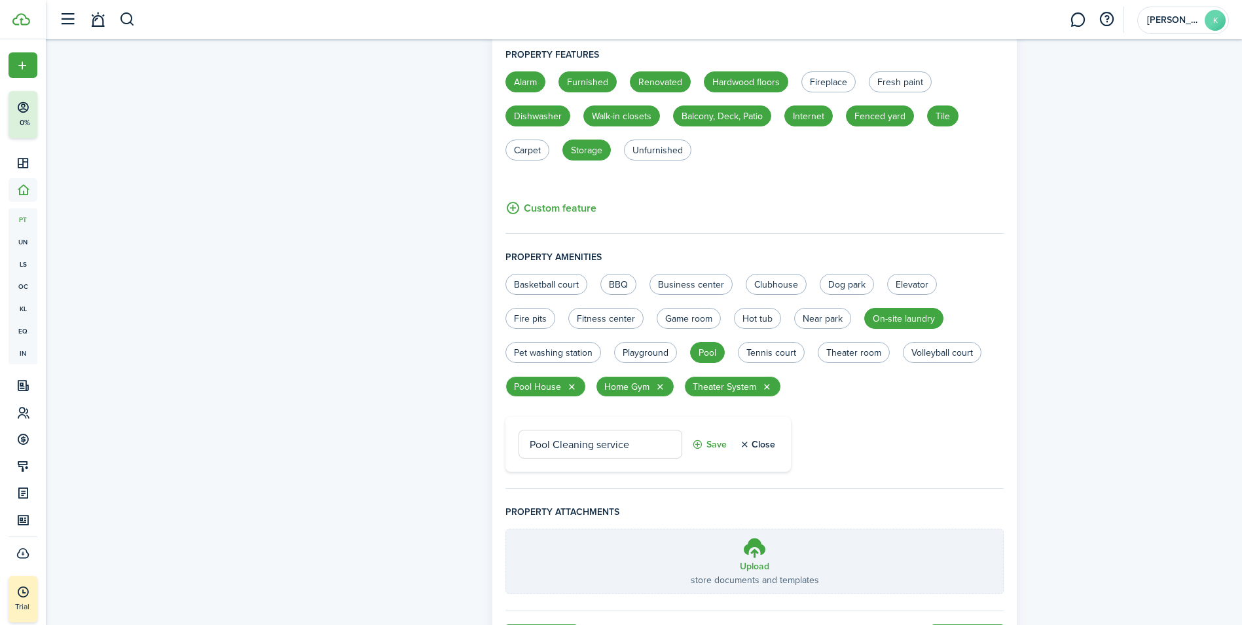
click at [602, 443] on input "Pool Cleaning service" at bounding box center [601, 444] width 164 height 29
click at [715, 449] on button "Save" at bounding box center [709, 444] width 35 height 29
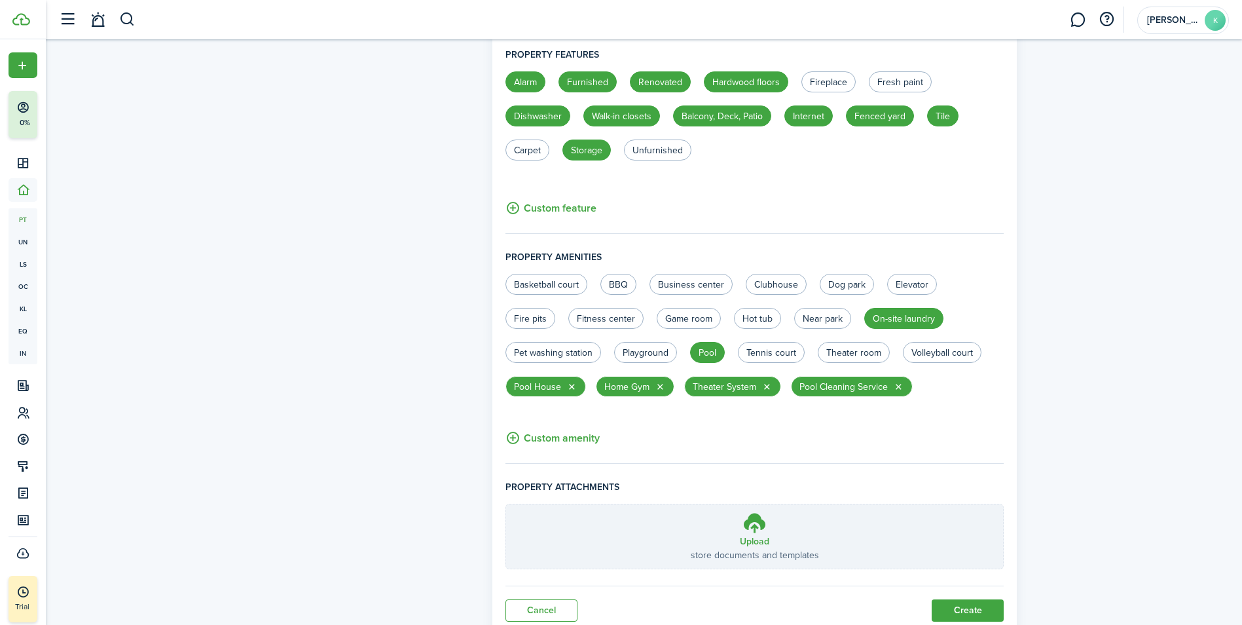
click at [567, 441] on button "Custom amenity" at bounding box center [553, 438] width 94 height 16
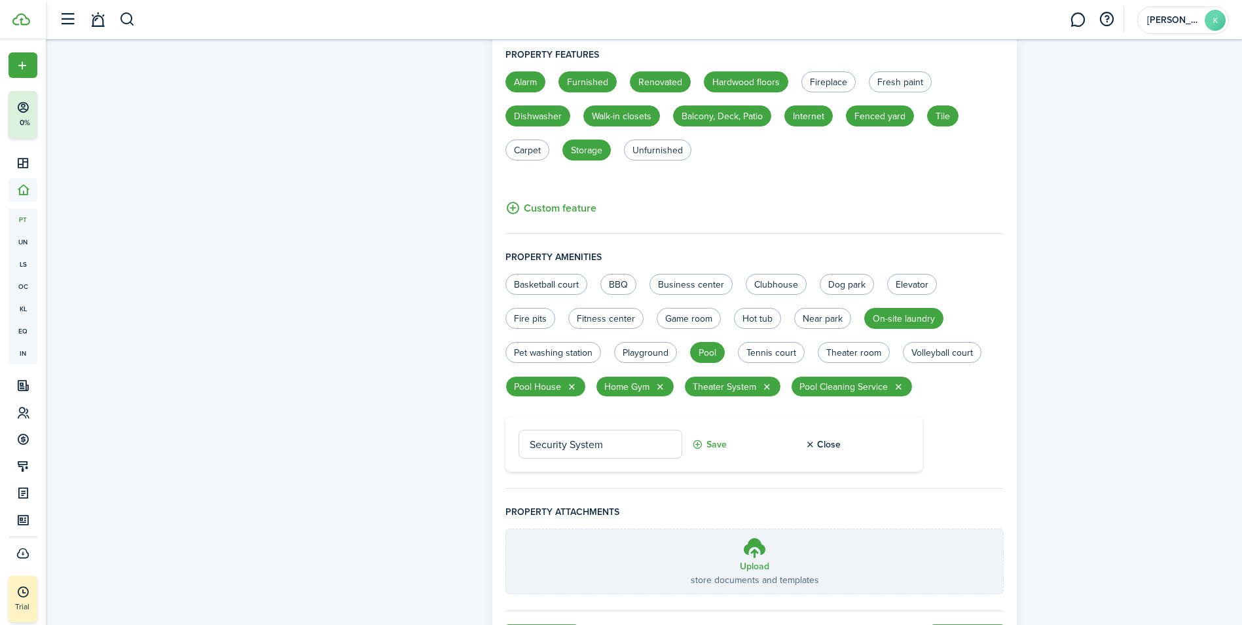
type input "Security System"
click at [722, 446] on button "Save" at bounding box center [709, 444] width 35 height 29
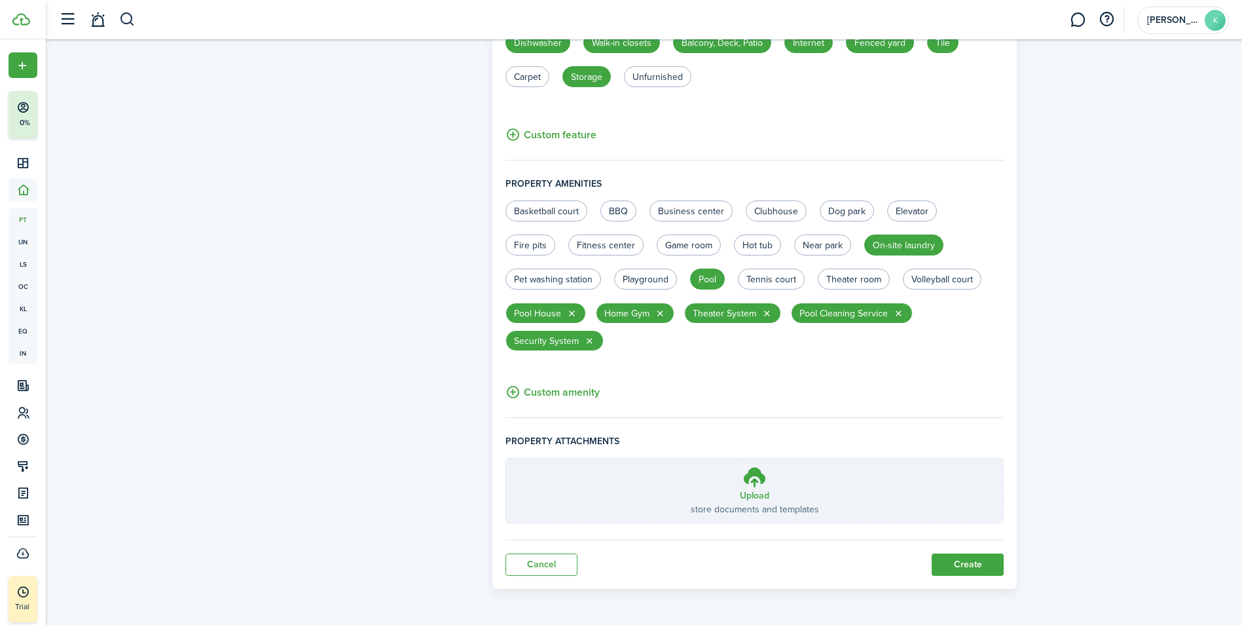
click at [546, 392] on button "Custom amenity" at bounding box center [553, 392] width 94 height 16
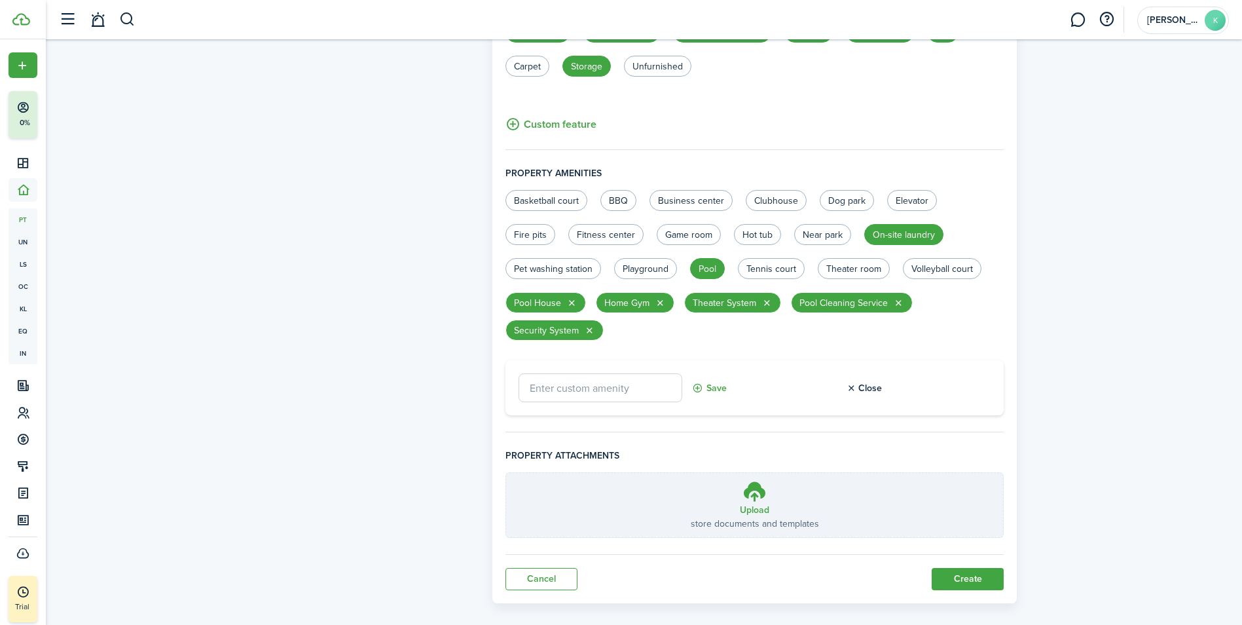
scroll to position [753, 0]
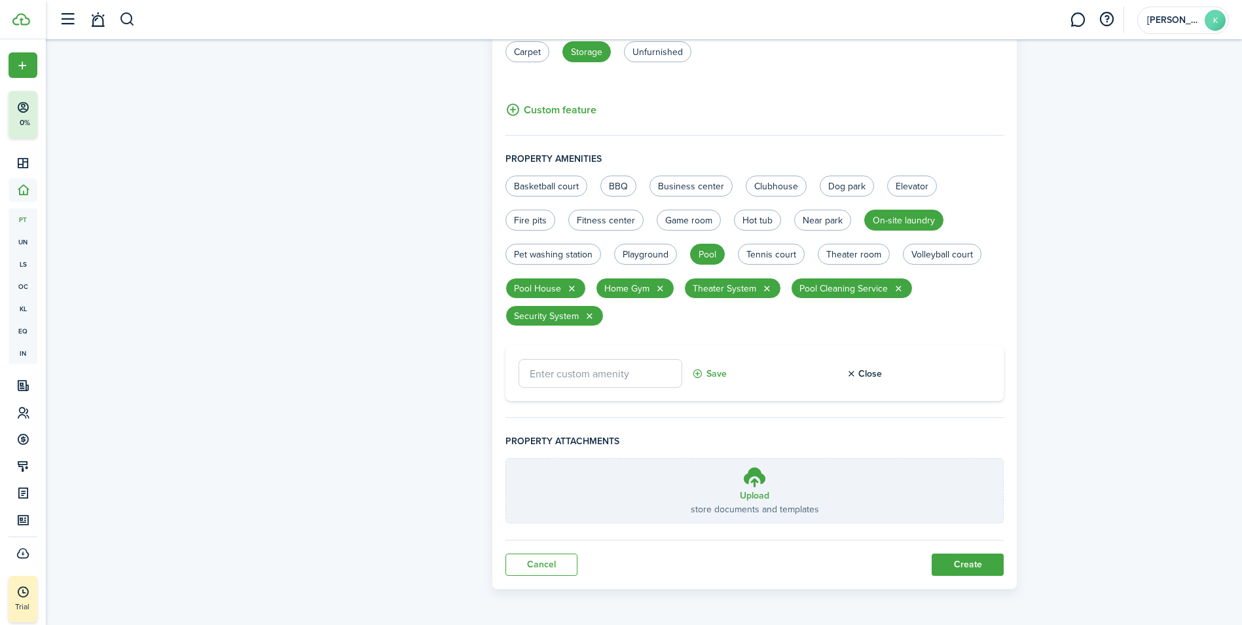
click at [985, 560] on button "Create" at bounding box center [968, 564] width 72 height 22
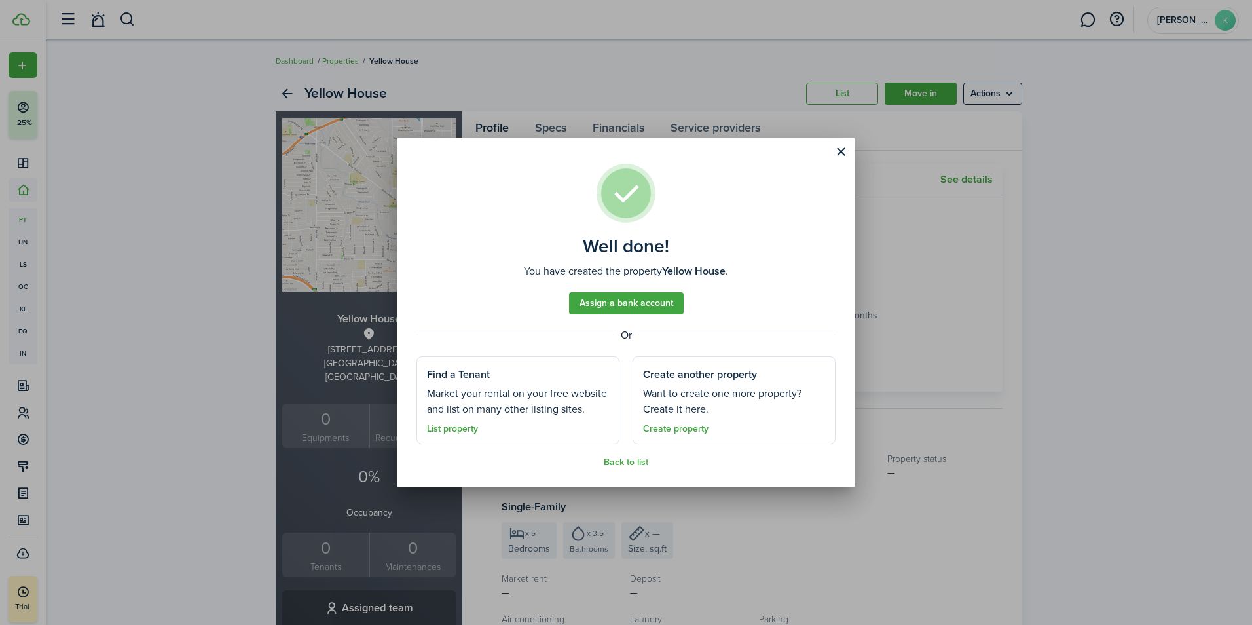
click at [667, 426] on link "Create property" at bounding box center [675, 429] width 65 height 10
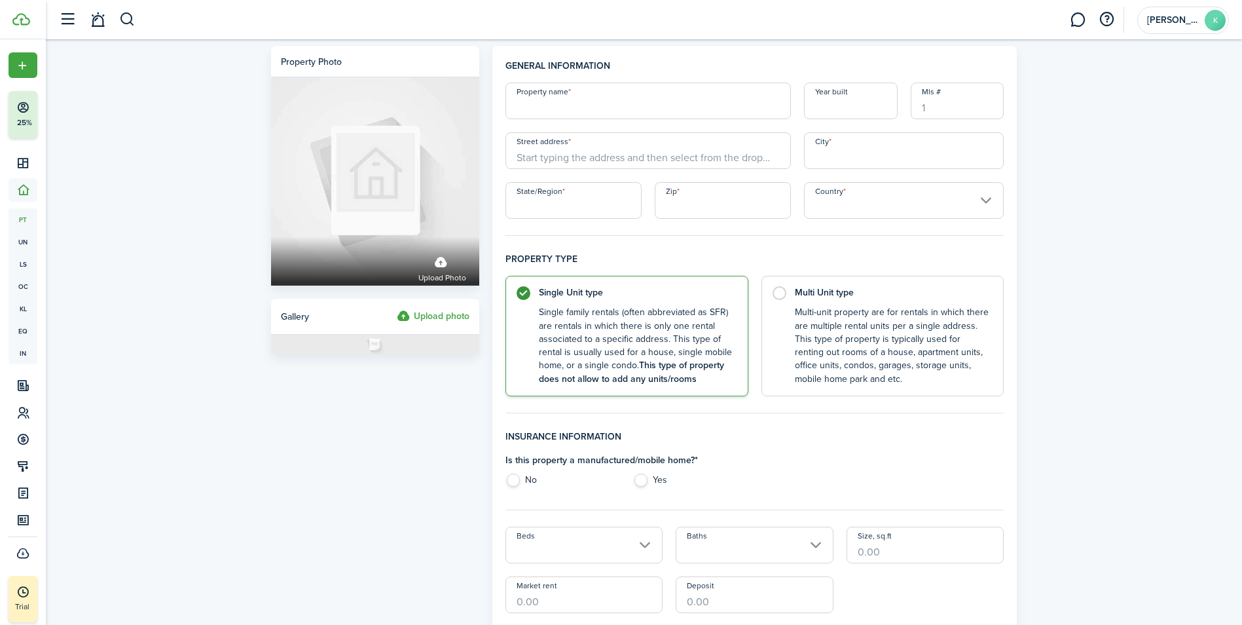
click at [644, 107] on input "Property name" at bounding box center [649, 101] width 286 height 37
type input "1"
type input "[GEOGRAPHIC_DATA]"
click at [853, 105] on input "Year built" at bounding box center [851, 101] width 94 height 37
type input "2020"
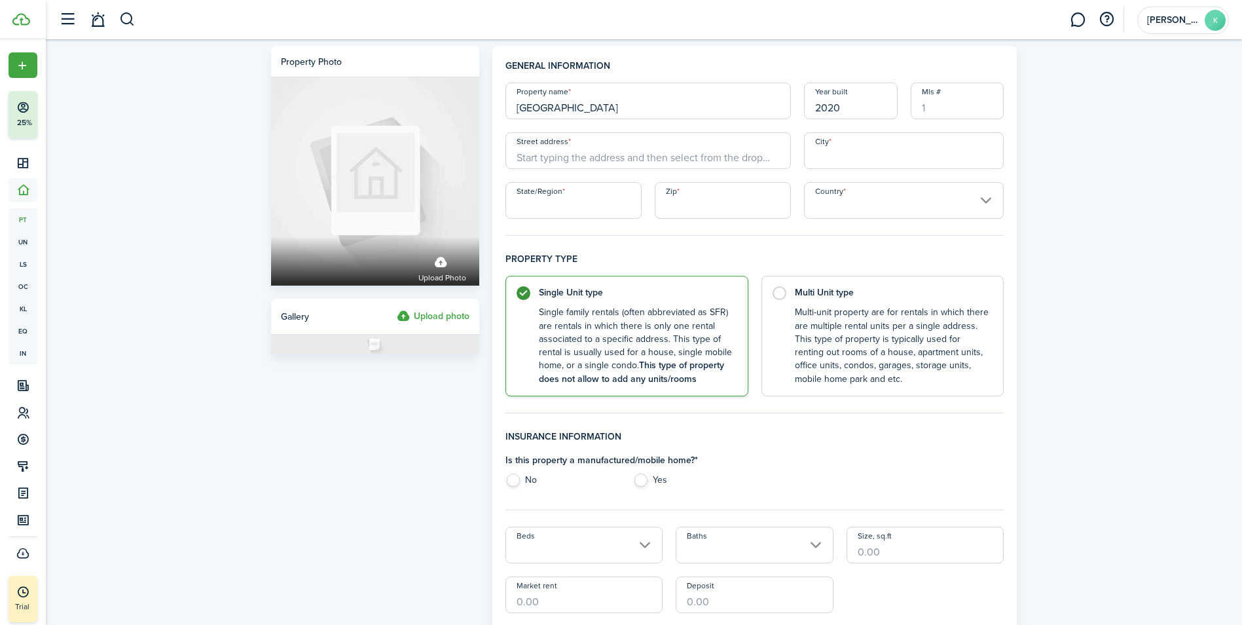
click at [945, 103] on input "Mls #" at bounding box center [958, 101] width 94 height 37
type input "1592450"
click at [859, 164] on input "City" at bounding box center [904, 150] width 200 height 37
click at [676, 164] on input "Street address" at bounding box center [649, 150] width 286 height 37
type input "[STREET_ADDRESS]"
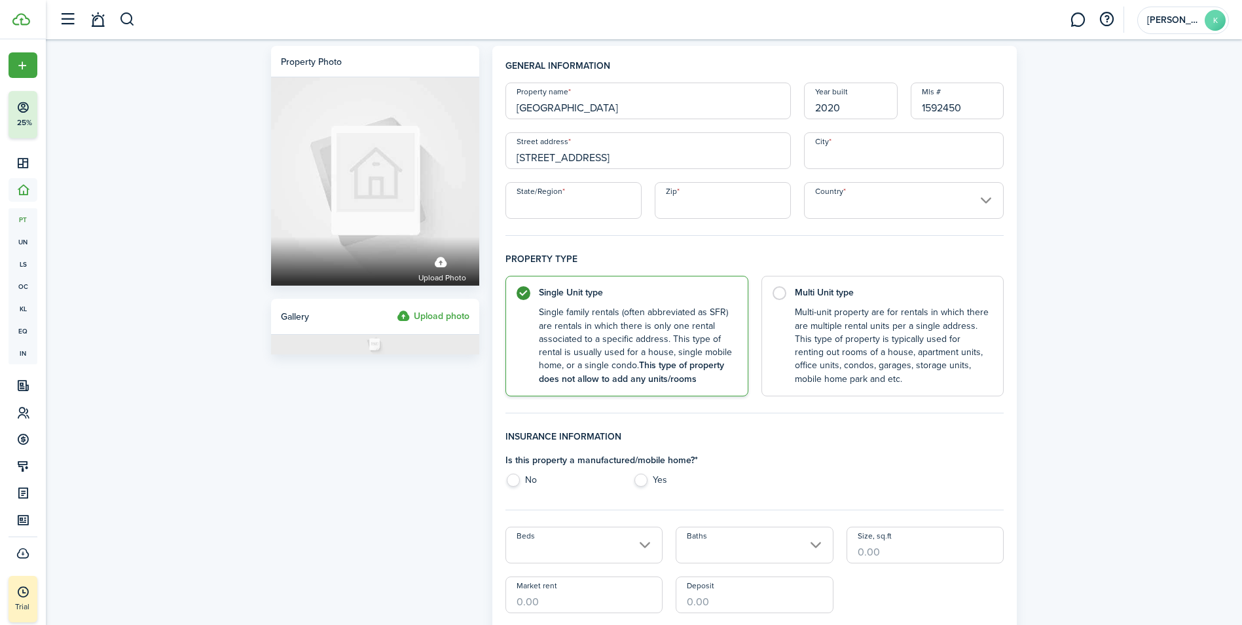
type input "San Antonio"
type input "[US_STATE]"
type input "78217"
type input "[GEOGRAPHIC_DATA]"
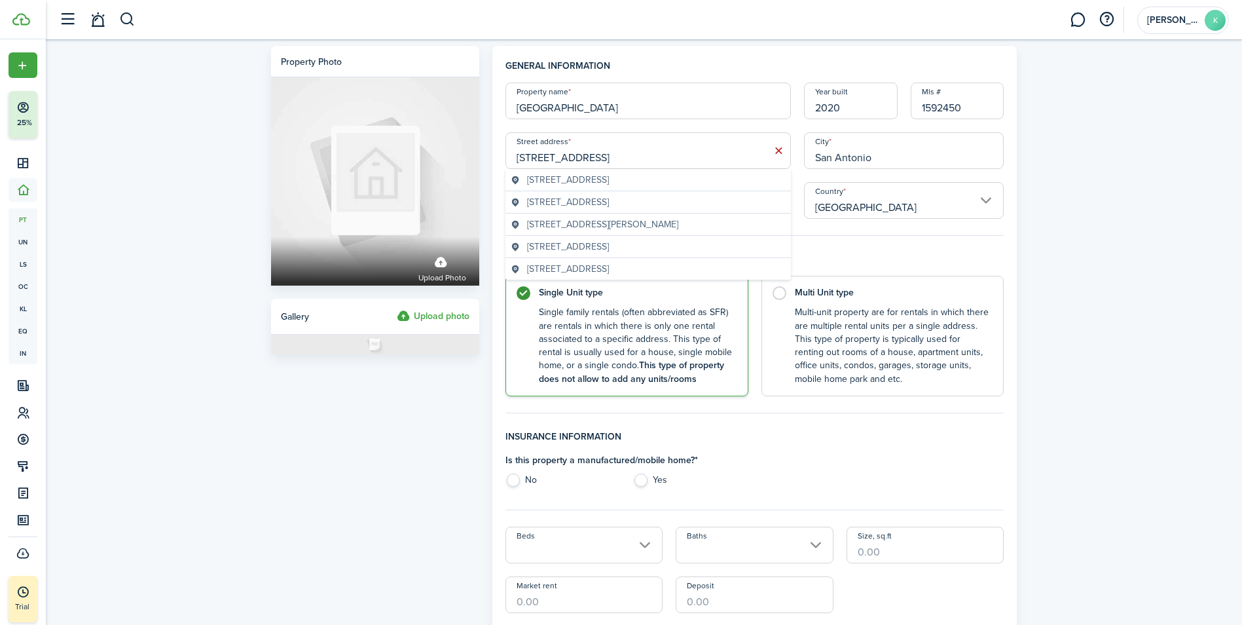
click at [609, 181] on span "[STREET_ADDRESS]" at bounding box center [568, 180] width 82 height 14
type input "[STREET_ADDRESS]"
type input "[GEOGRAPHIC_DATA]"
click at [694, 212] on input "78247" at bounding box center [723, 200] width 136 height 37
click at [688, 208] on input "78247" at bounding box center [723, 200] width 136 height 37
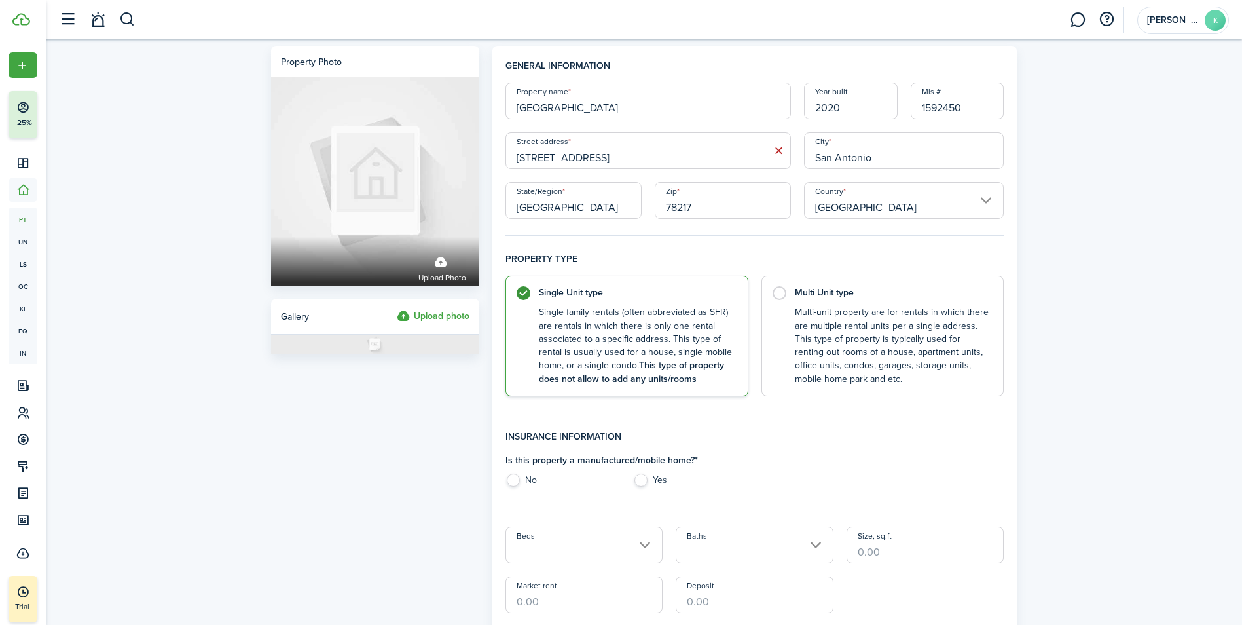
type input "78217"
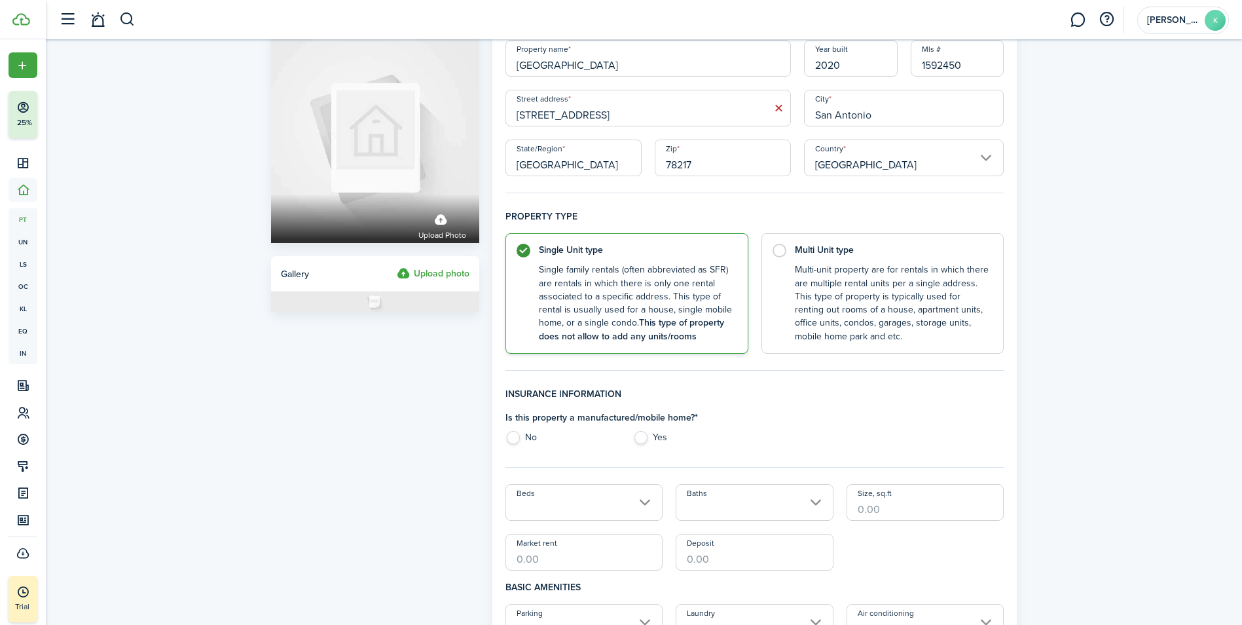
scroll to position [65, 0]
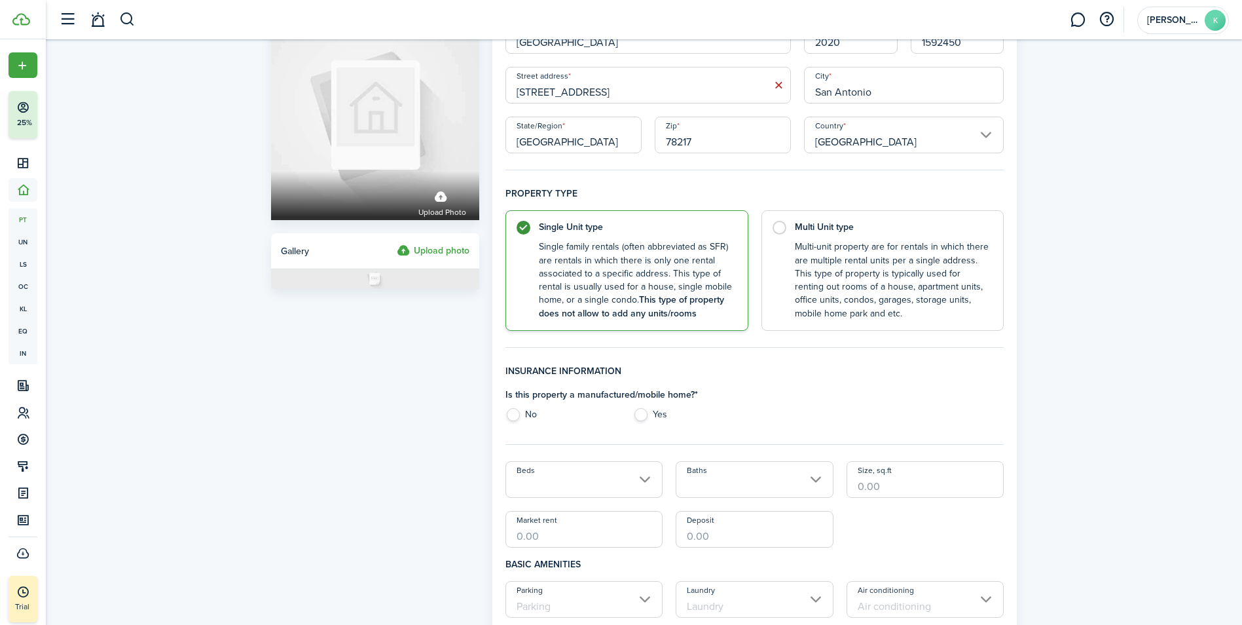
click at [519, 428] on fieldset "Insurance information Is this property a manufactured/mobile home? * No Yes" at bounding box center [755, 404] width 499 height 81
click at [513, 415] on label "No" at bounding box center [563, 418] width 115 height 20
radio input "true"
click at [599, 475] on input "Beds" at bounding box center [585, 479] width 158 height 37
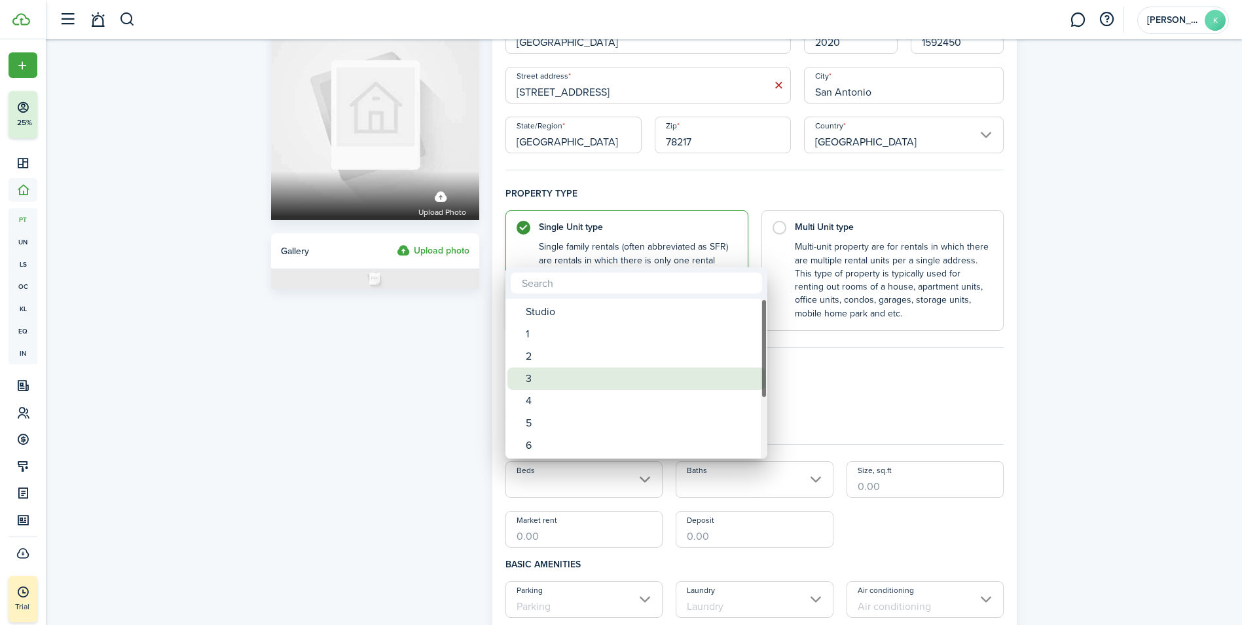
click at [579, 373] on div "3" at bounding box center [642, 378] width 232 height 22
type input "3"
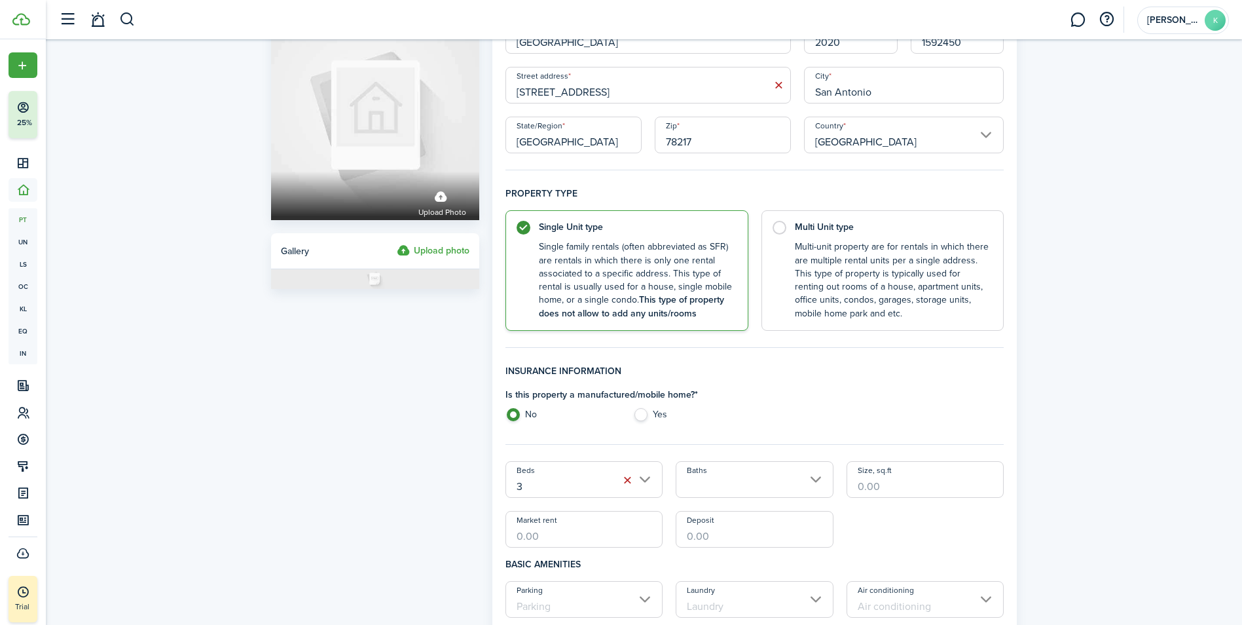
click at [753, 489] on input "Baths" at bounding box center [755, 479] width 158 height 37
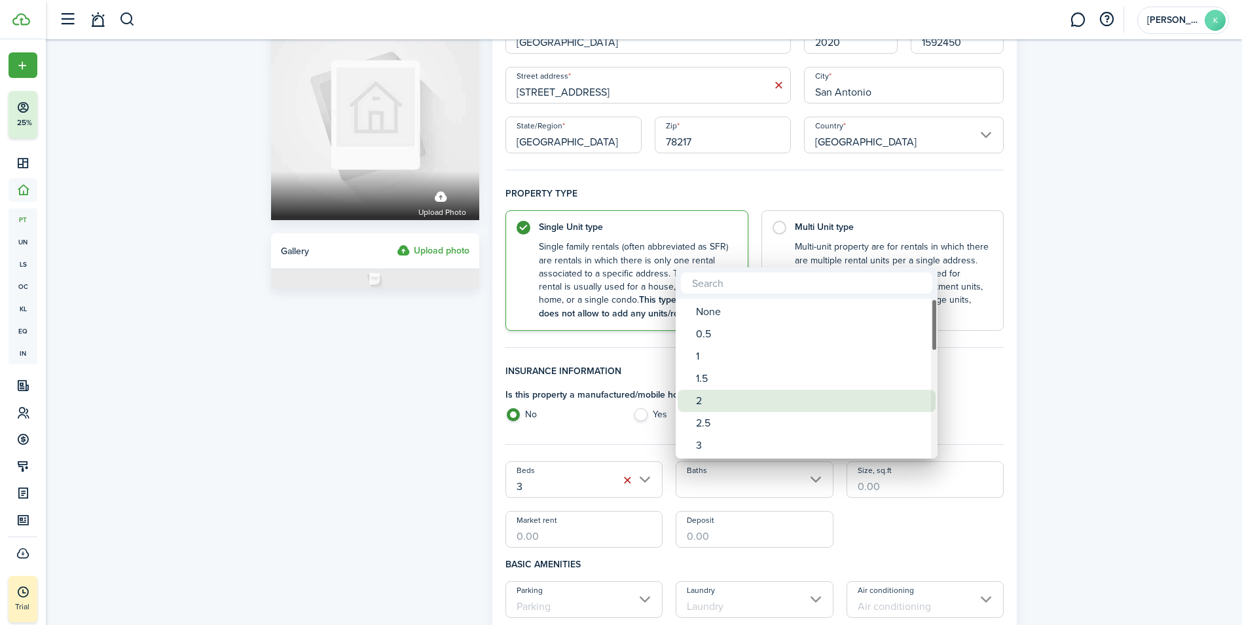
click at [728, 405] on div "2" at bounding box center [812, 401] width 232 height 22
type input "2"
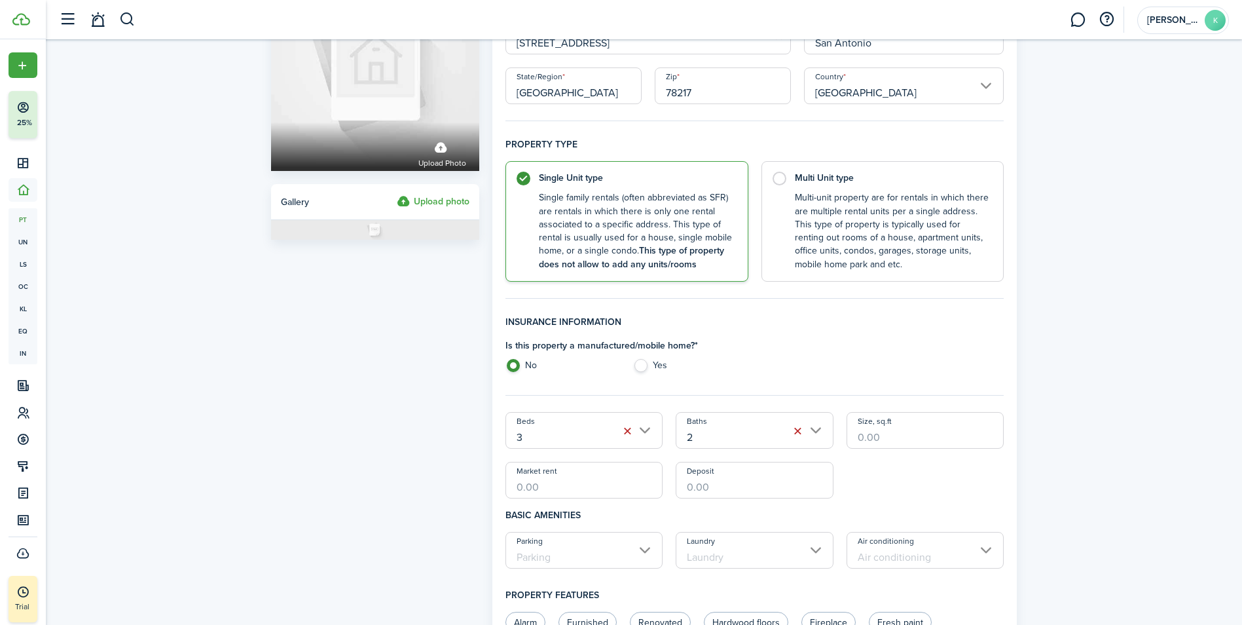
scroll to position [196, 0]
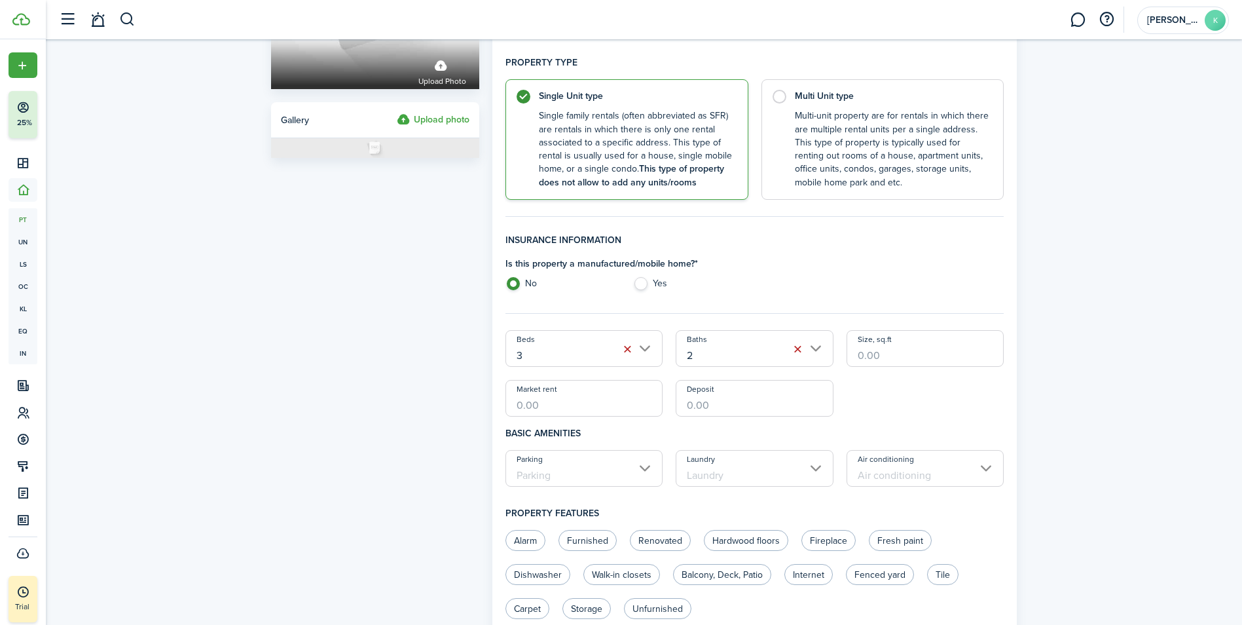
click at [919, 348] on input "Size, sq.ft" at bounding box center [926, 348] width 158 height 37
click at [627, 401] on input "Market rent" at bounding box center [585, 398] width 158 height 37
click at [641, 472] on input "Parking" at bounding box center [585, 468] width 158 height 37
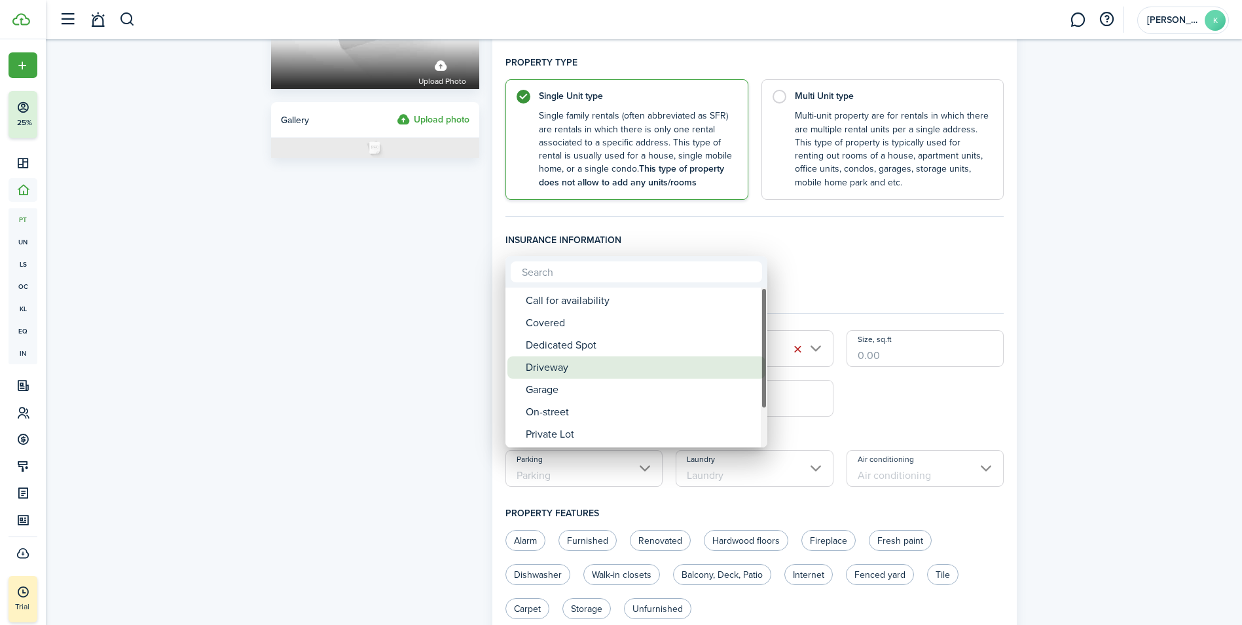
click at [582, 367] on div "Driveway" at bounding box center [642, 367] width 232 height 22
type input "Driveway"
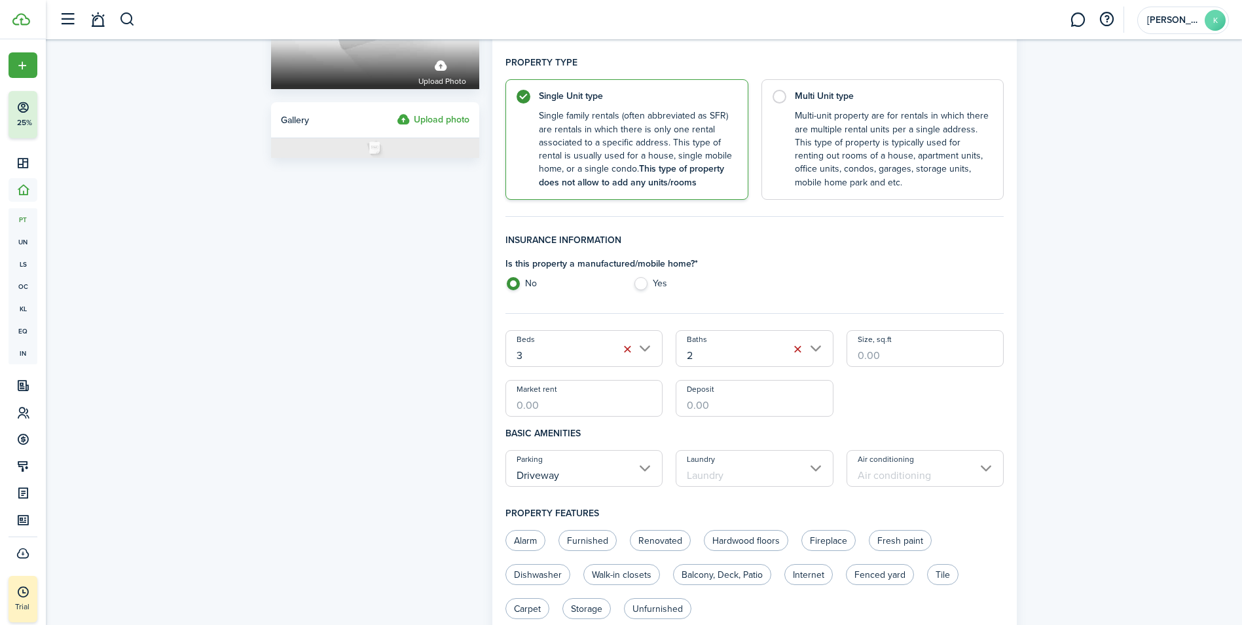
click at [711, 469] on input "Laundry" at bounding box center [755, 468] width 158 height 37
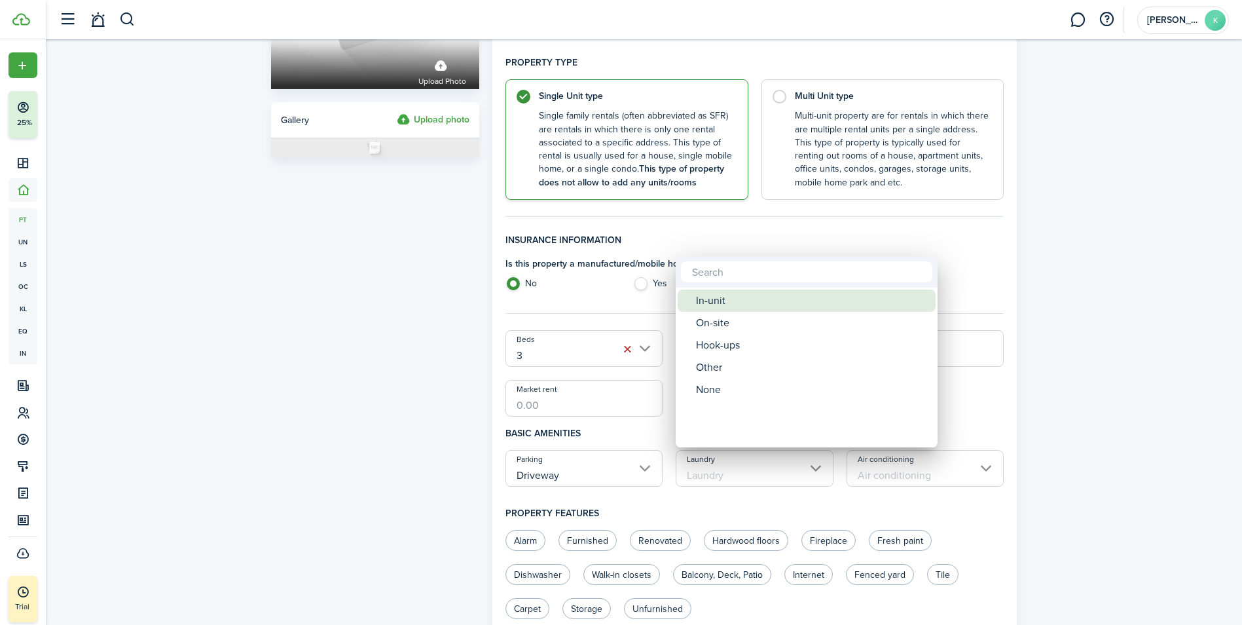
click at [739, 301] on div "In-unit" at bounding box center [812, 300] width 232 height 22
type input "In-unit"
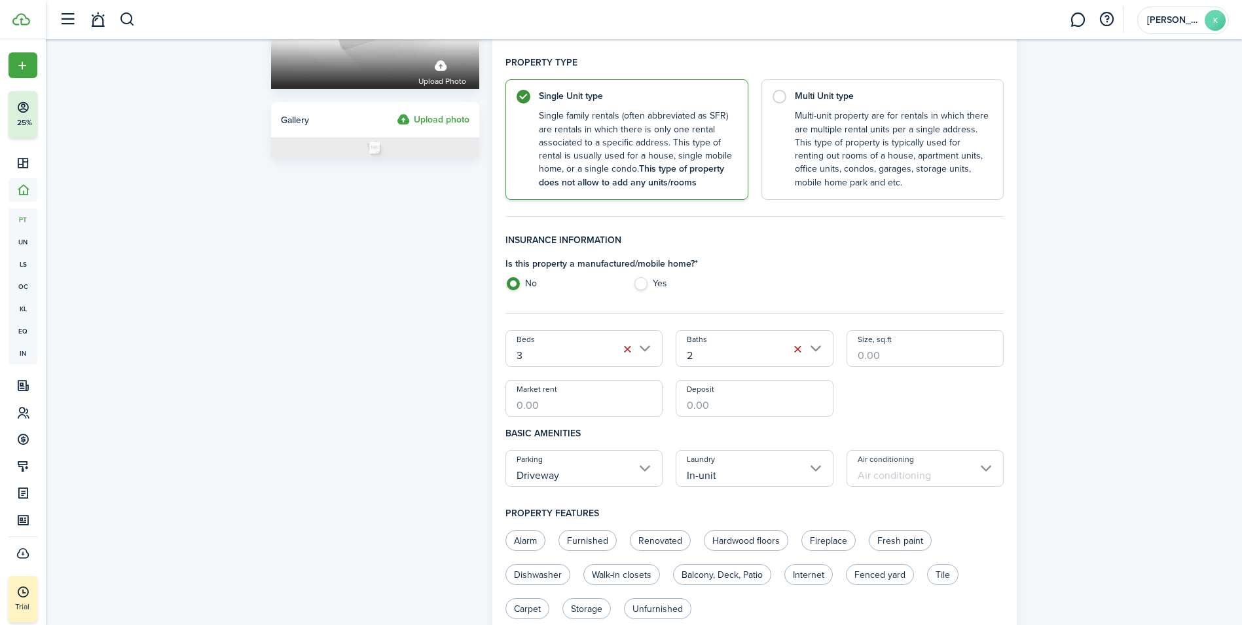
click at [930, 475] on input "Air conditioning" at bounding box center [926, 468] width 158 height 37
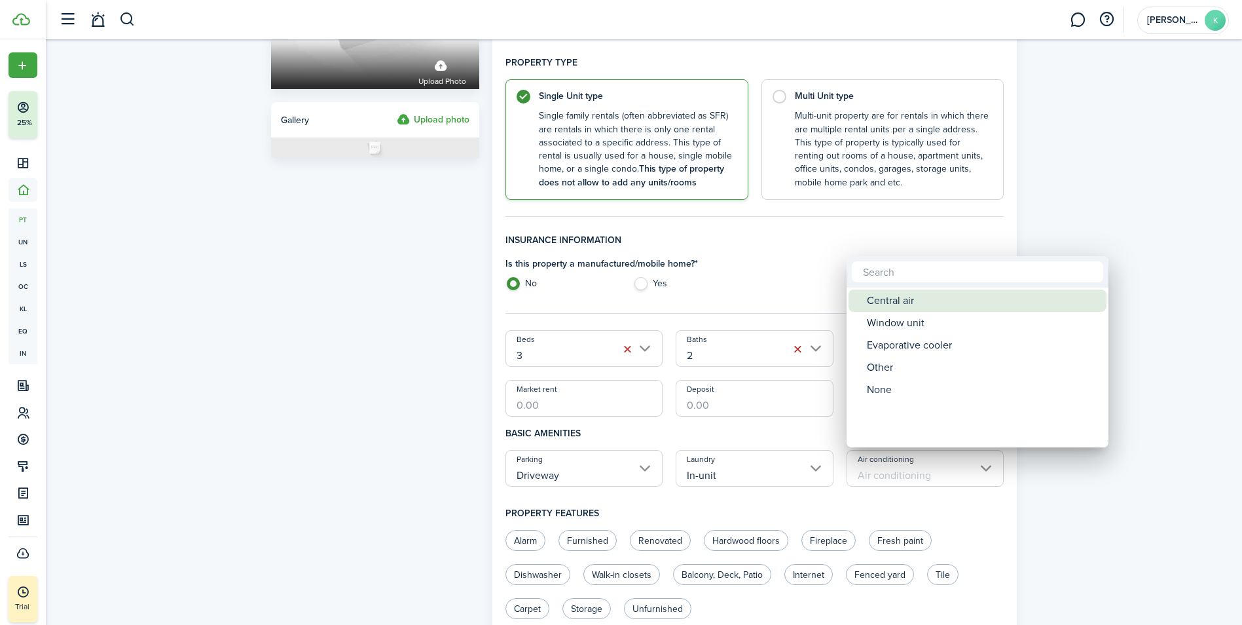
click at [905, 299] on div "Central air" at bounding box center [983, 300] width 232 height 22
type input "Central air"
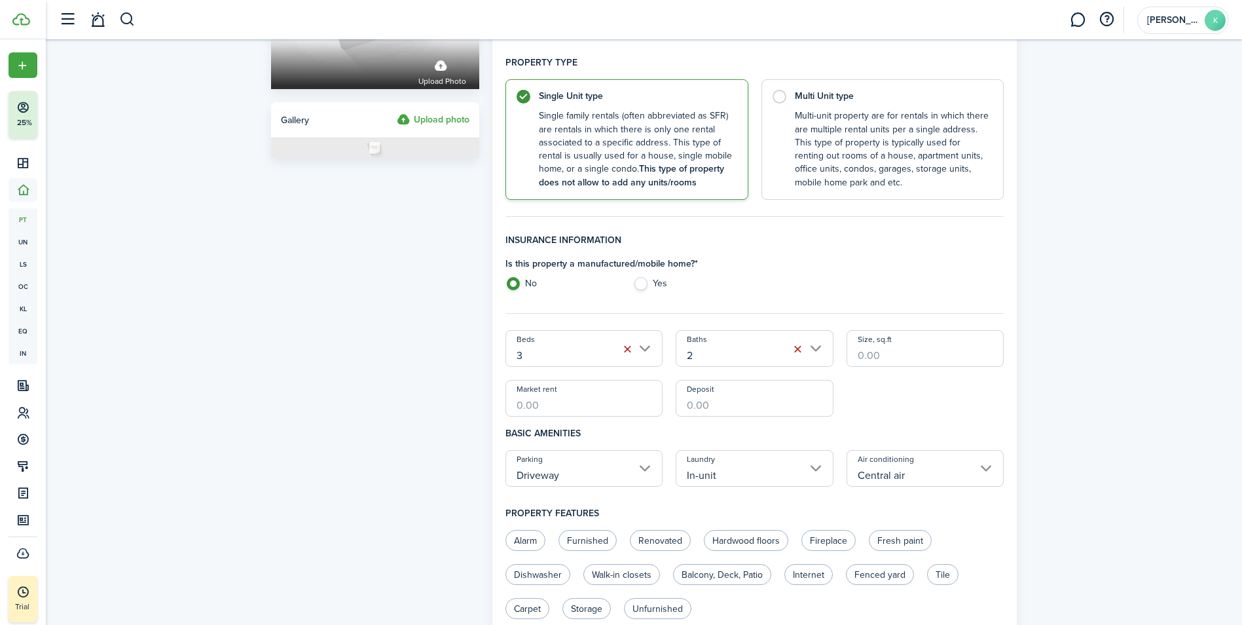
click at [881, 352] on input "Size, sq.ft" at bounding box center [926, 348] width 158 height 37
type input "1,577"
click at [612, 407] on input "Market rent" at bounding box center [585, 398] width 158 height 37
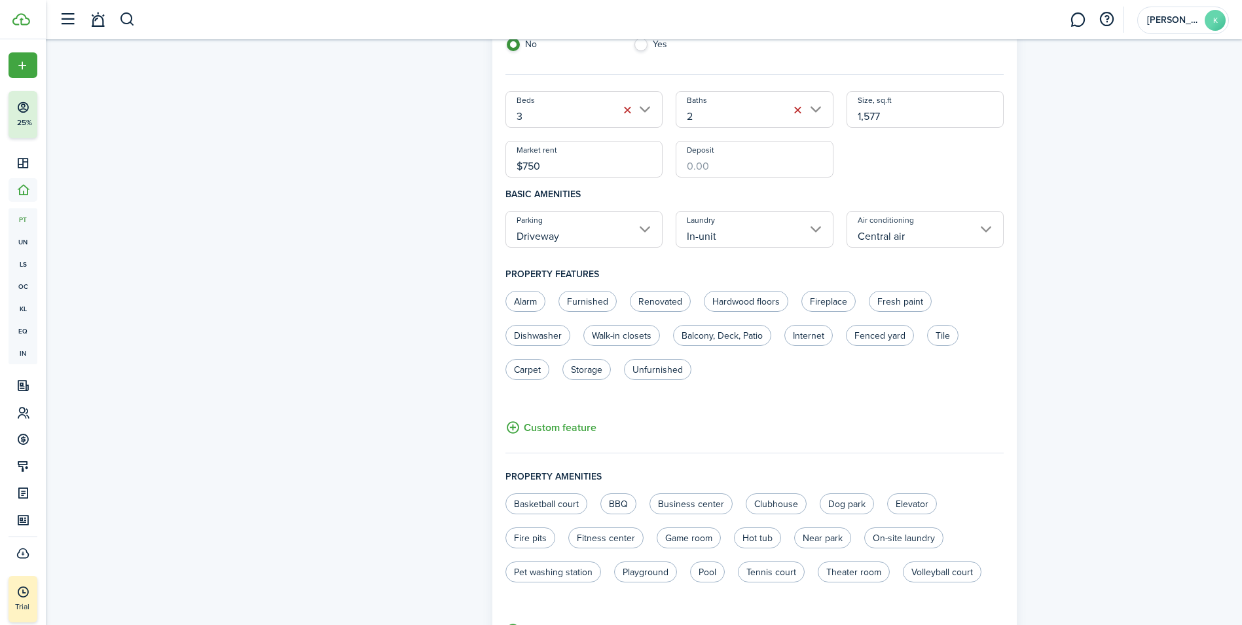
scroll to position [458, 0]
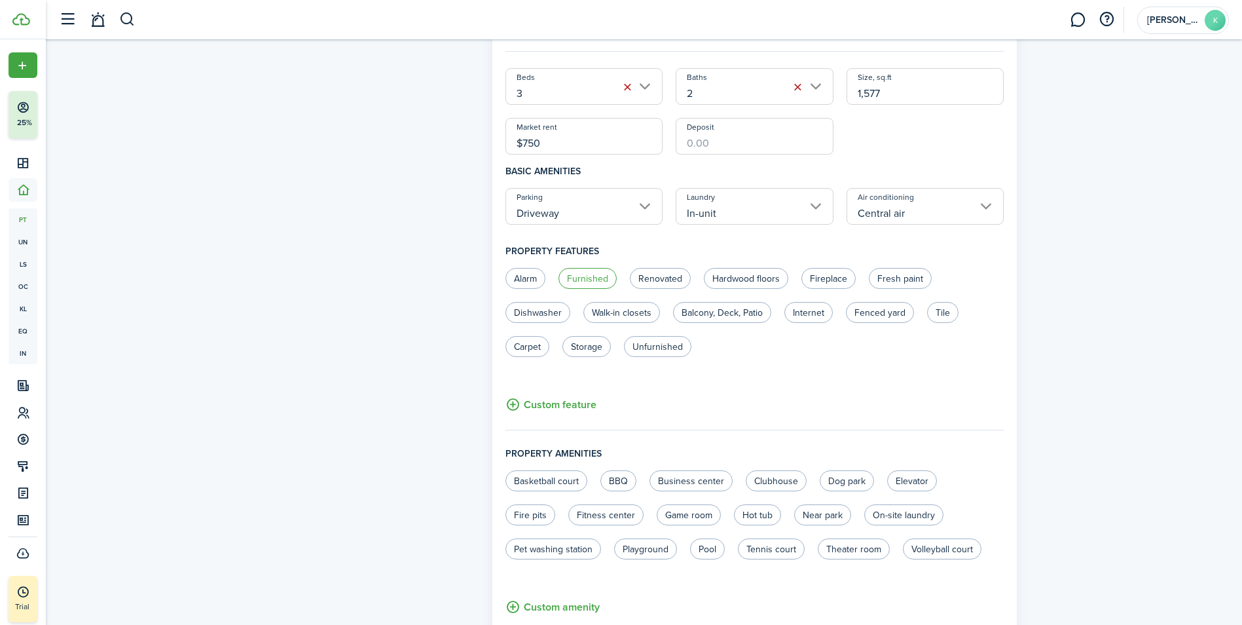
type input "$750.00"
click at [591, 275] on label "Furnished" at bounding box center [588, 278] width 58 height 21
click at [558, 267] on input "Furnished" at bounding box center [558, 267] width 1 height 1
click at [738, 286] on label "Hardwood floors" at bounding box center [746, 278] width 84 height 21
radio input "true"
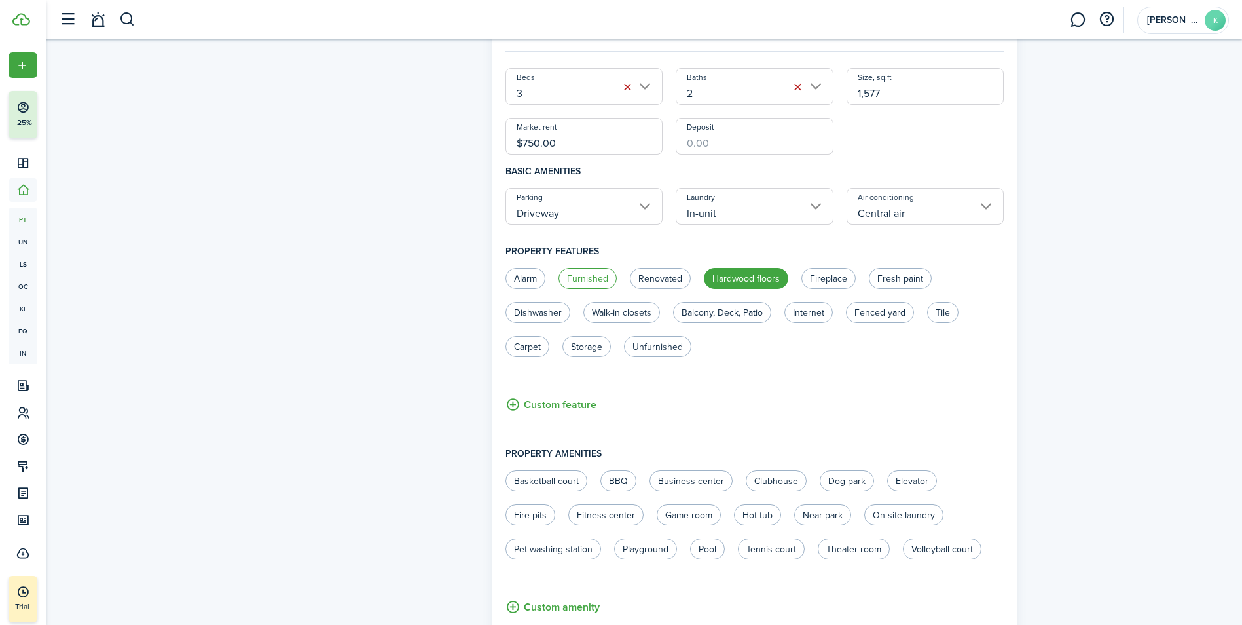
click at [598, 279] on label "Furnished" at bounding box center [588, 278] width 58 height 21
radio input "true"
click at [554, 316] on label "Dishwasher" at bounding box center [538, 312] width 65 height 21
radio input "true"
click at [807, 312] on label "Internet" at bounding box center [809, 312] width 48 height 21
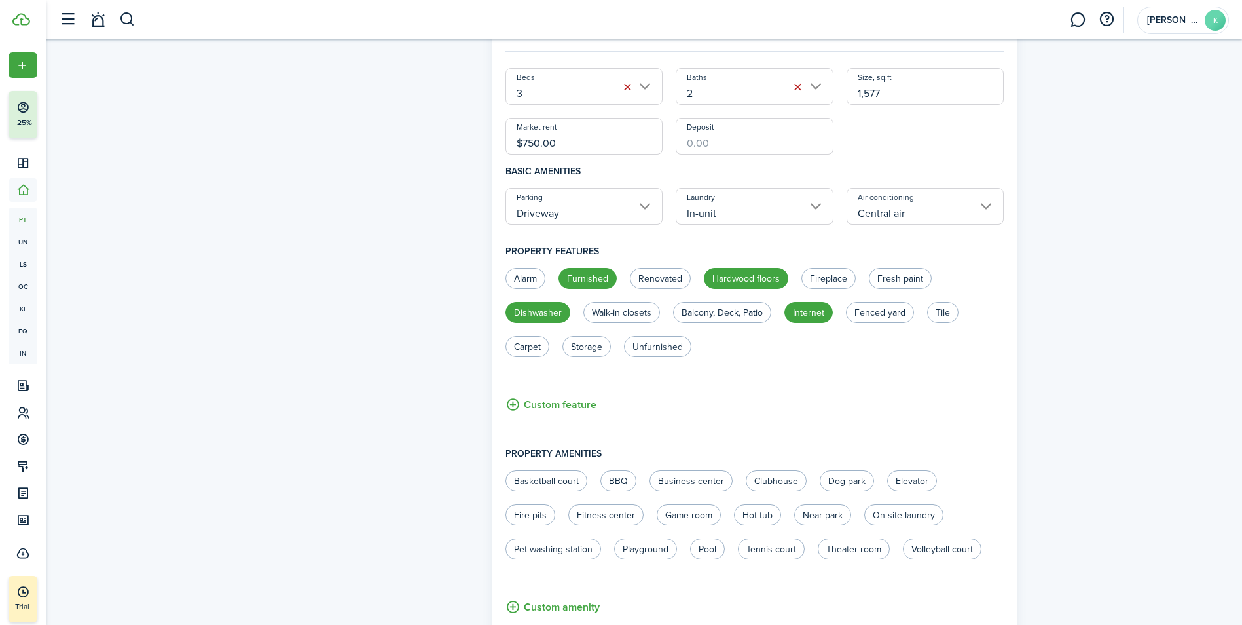
radio input "true"
drag, startPoint x: 872, startPoint y: 312, endPoint x: 919, endPoint y: 316, distance: 47.3
click at [872, 312] on label "Fenced yard" at bounding box center [880, 312] width 68 height 21
radio input "true"
drag, startPoint x: 940, startPoint y: 315, endPoint x: 931, endPoint y: 319, distance: 10.0
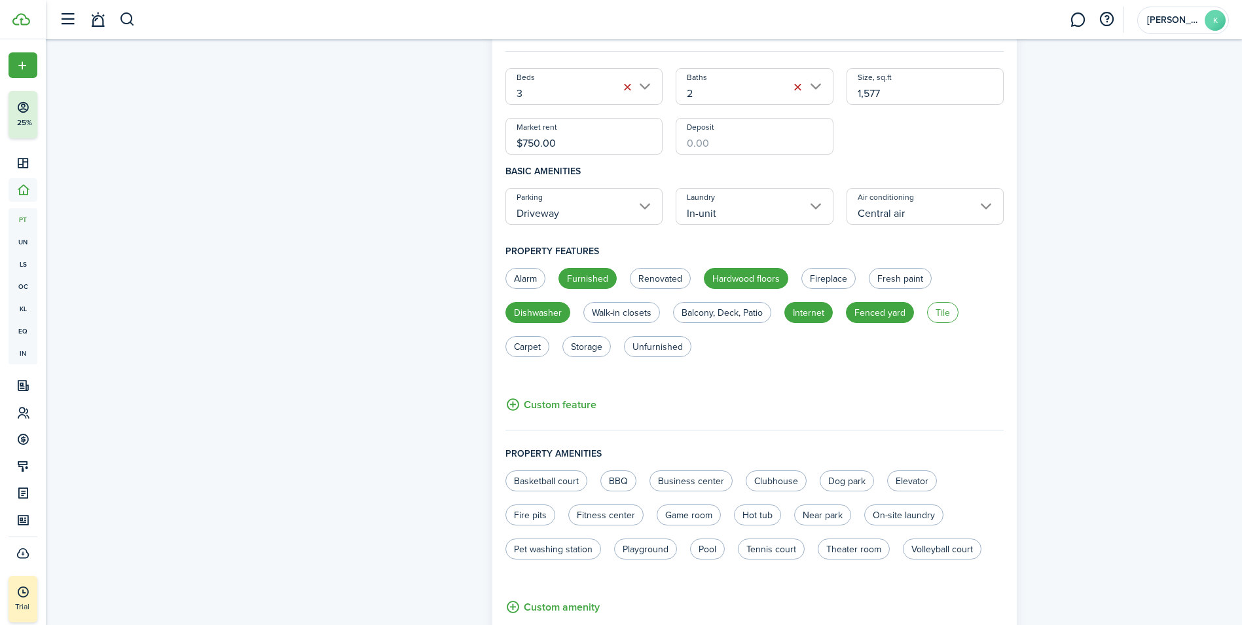
click at [939, 315] on label "Tile" at bounding box center [942, 312] width 31 height 21
click at [944, 314] on label "Tile" at bounding box center [942, 312] width 31 height 21
radio input "false"
click at [596, 349] on label "Storage" at bounding box center [587, 346] width 48 height 21
radio input "true"
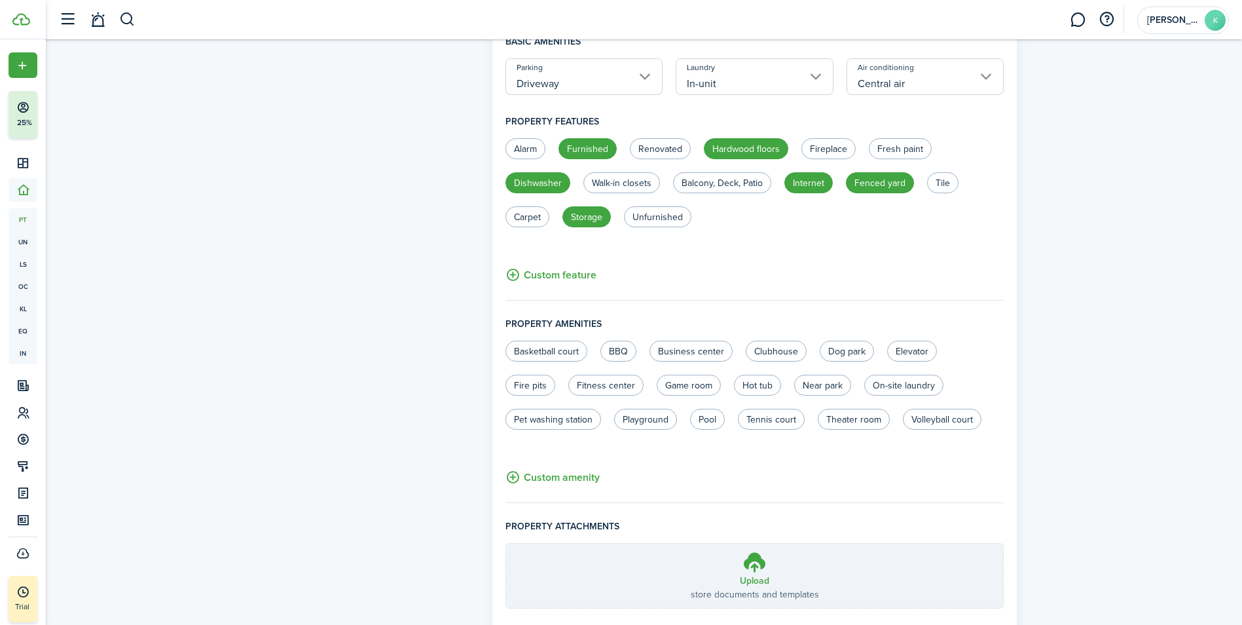
scroll to position [589, 0]
click at [762, 382] on label "Hot tub" at bounding box center [757, 383] width 47 height 21
radio input "true"
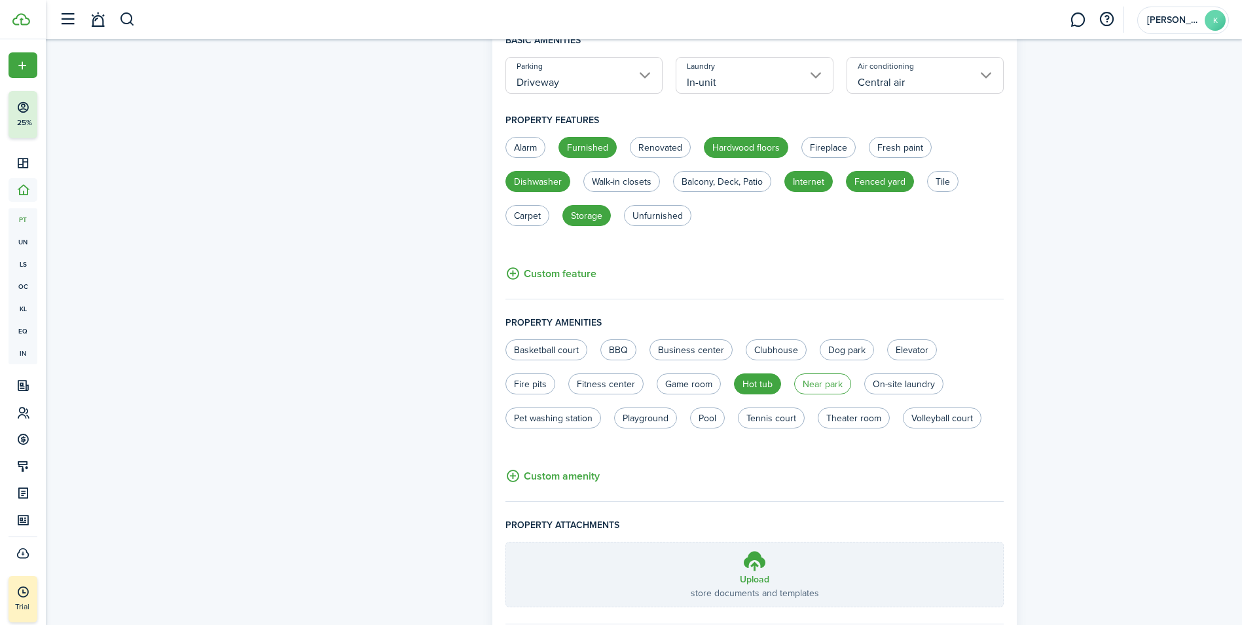
click at [838, 386] on label "Near park" at bounding box center [822, 383] width 57 height 21
radio input "true"
click at [888, 388] on label "On-site laundry" at bounding box center [904, 383] width 79 height 21
radio input "true"
click at [553, 277] on button "Custom feature" at bounding box center [551, 273] width 91 height 16
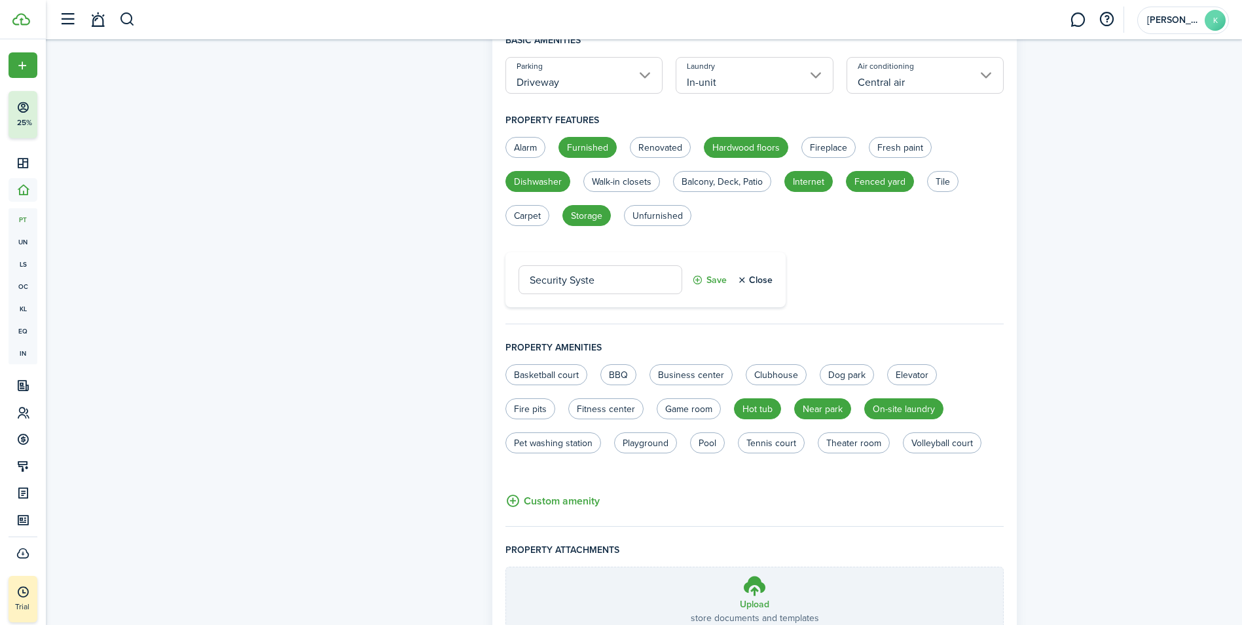
type input "Security System"
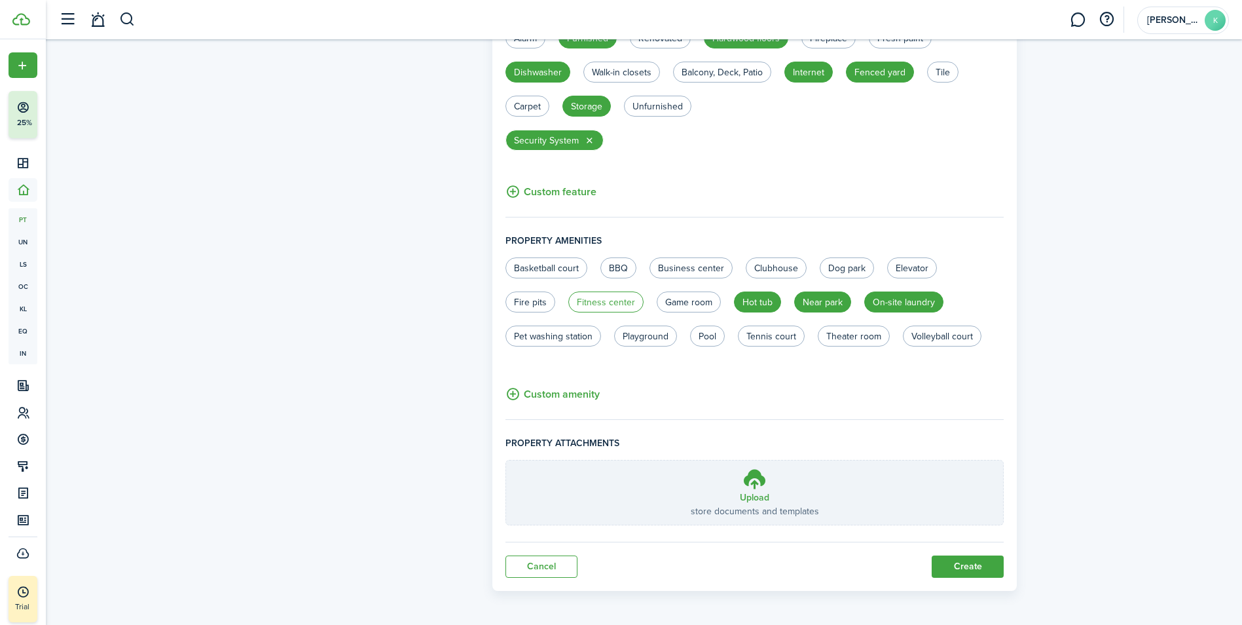
scroll to position [701, 0]
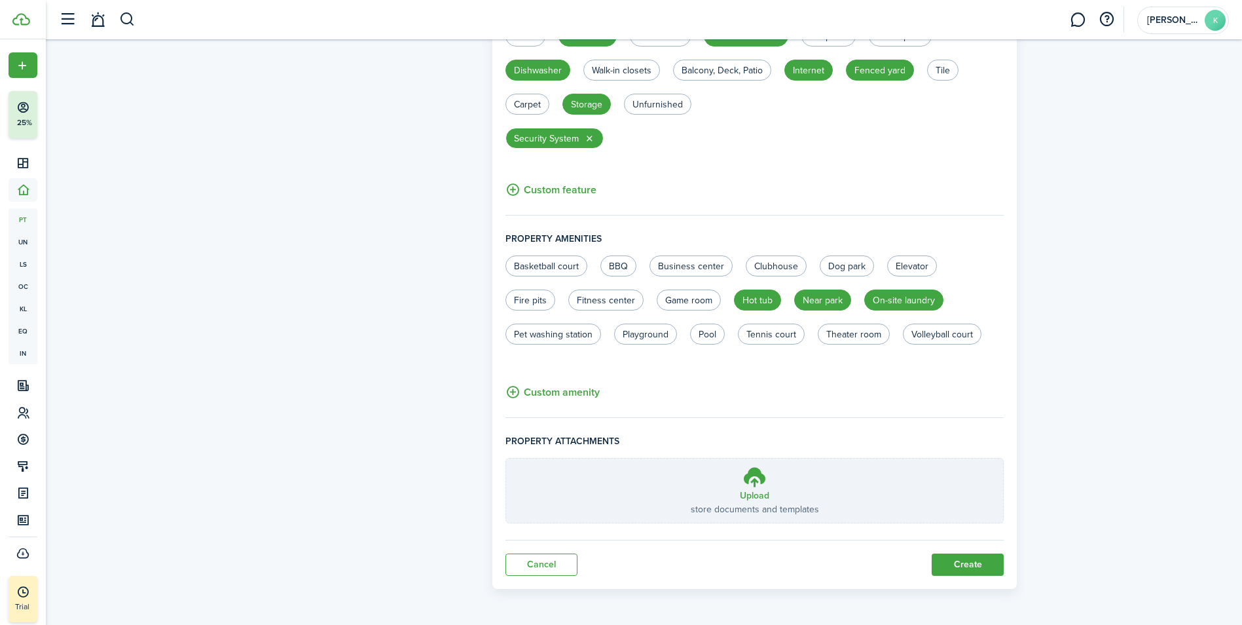
click at [970, 566] on button "Create" at bounding box center [968, 564] width 72 height 22
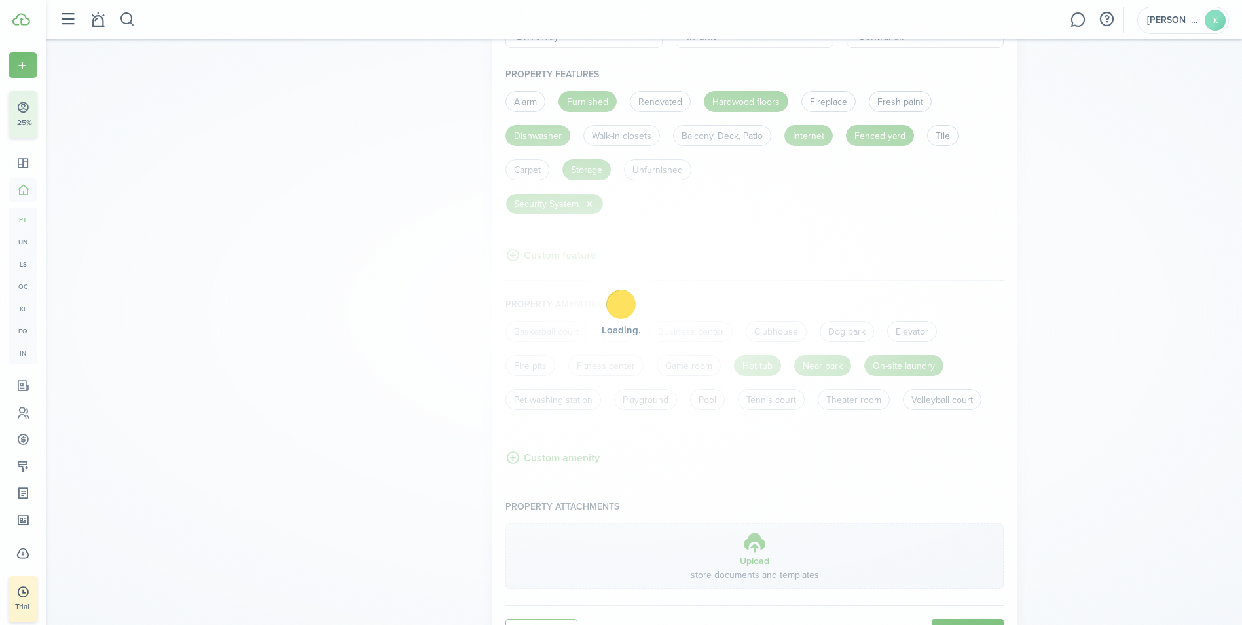
scroll to position [308, 0]
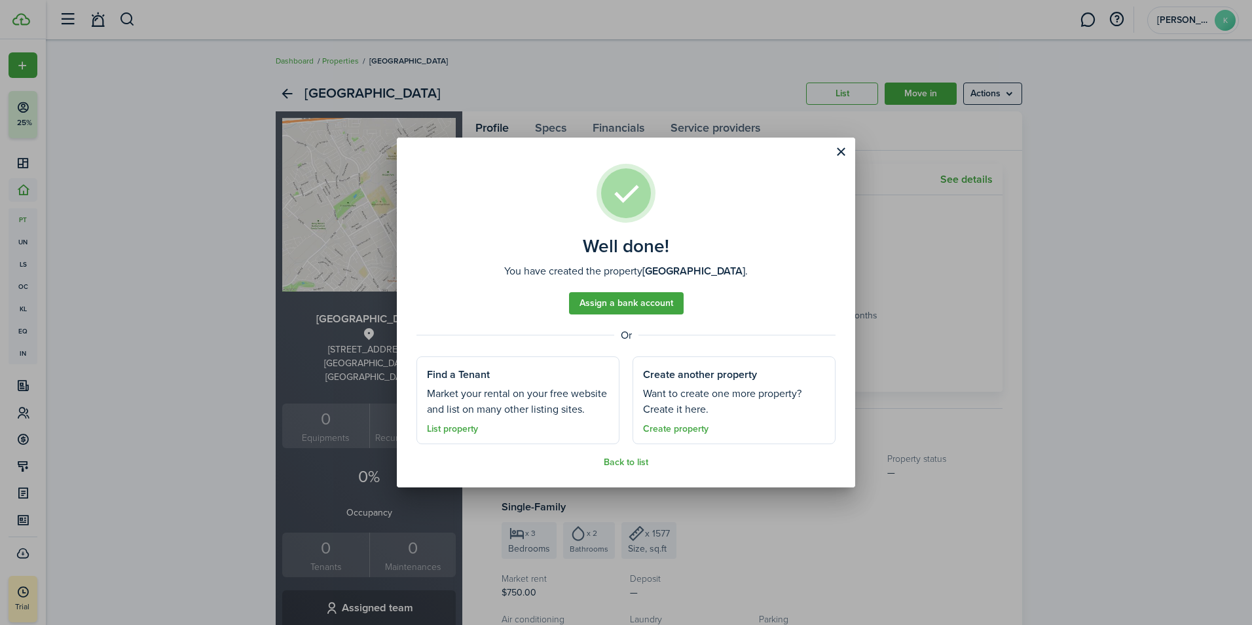
click at [839, 149] on button "Close modal" at bounding box center [841, 152] width 22 height 22
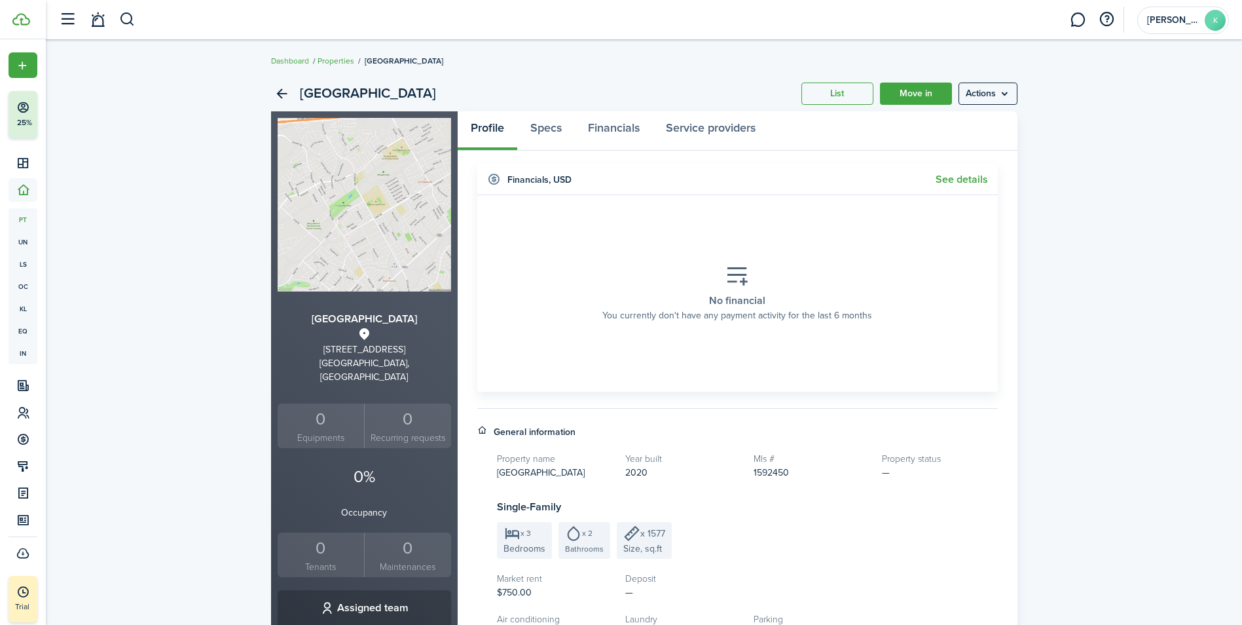
click at [316, 90] on h2 "[GEOGRAPHIC_DATA]" at bounding box center [368, 94] width 136 height 22
click at [288, 94] on link "Back" at bounding box center [282, 94] width 22 height 22
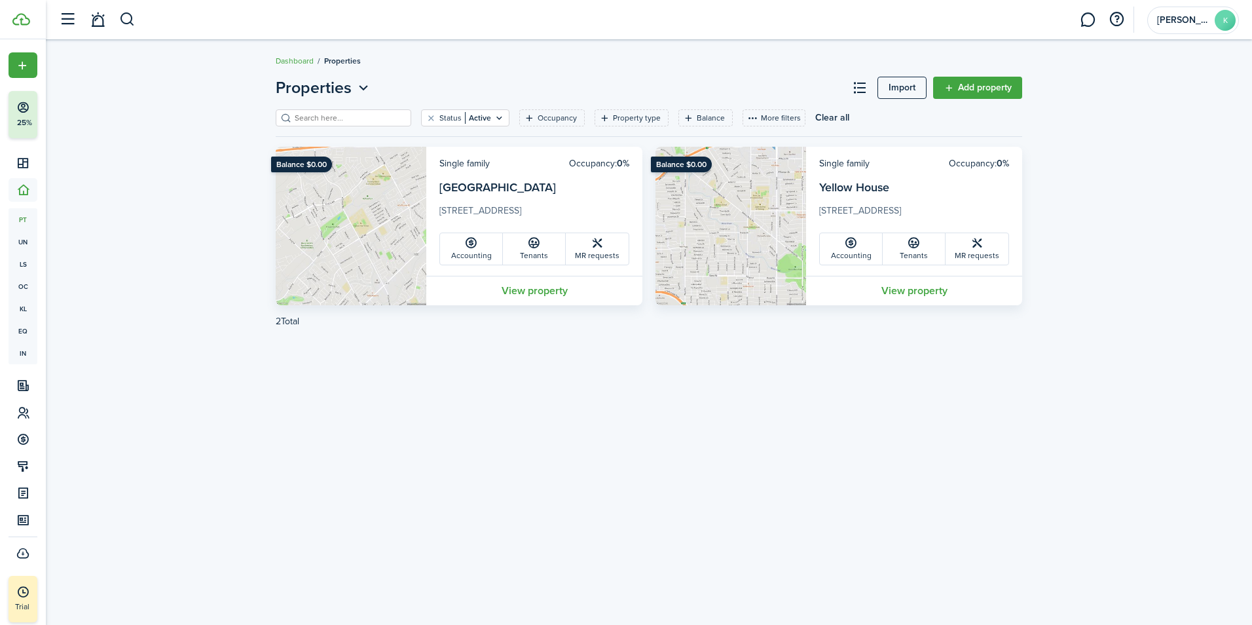
click at [915, 293] on link "View property" at bounding box center [914, 290] width 216 height 29
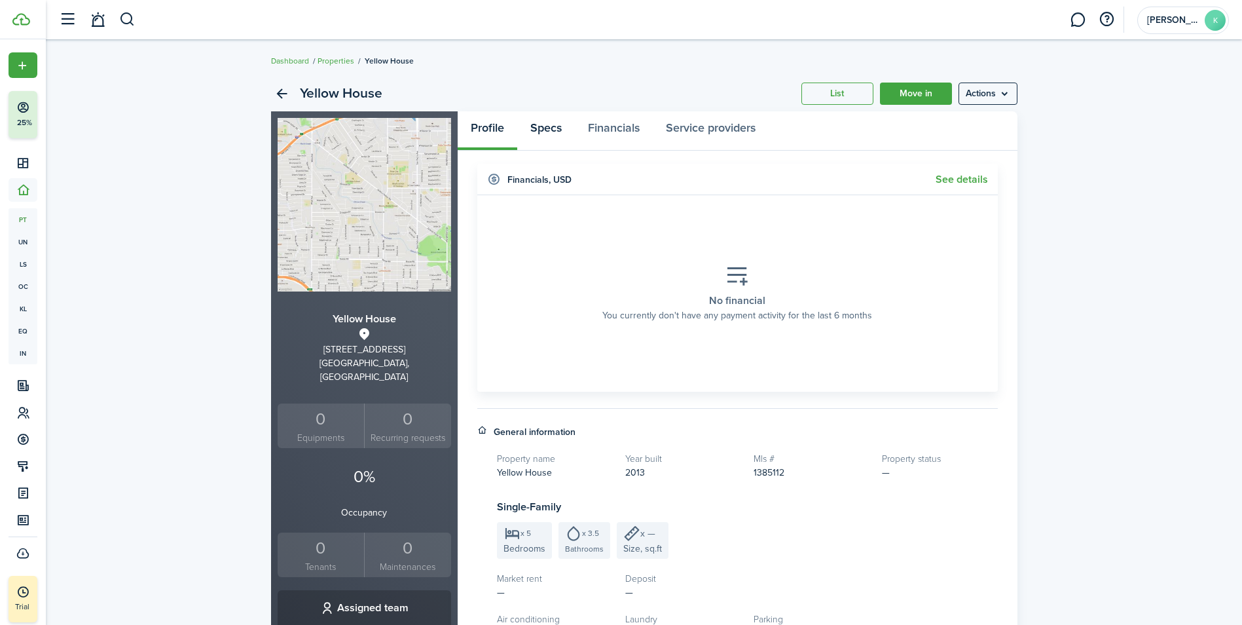
click at [538, 128] on link "Specs" at bounding box center [546, 130] width 58 height 39
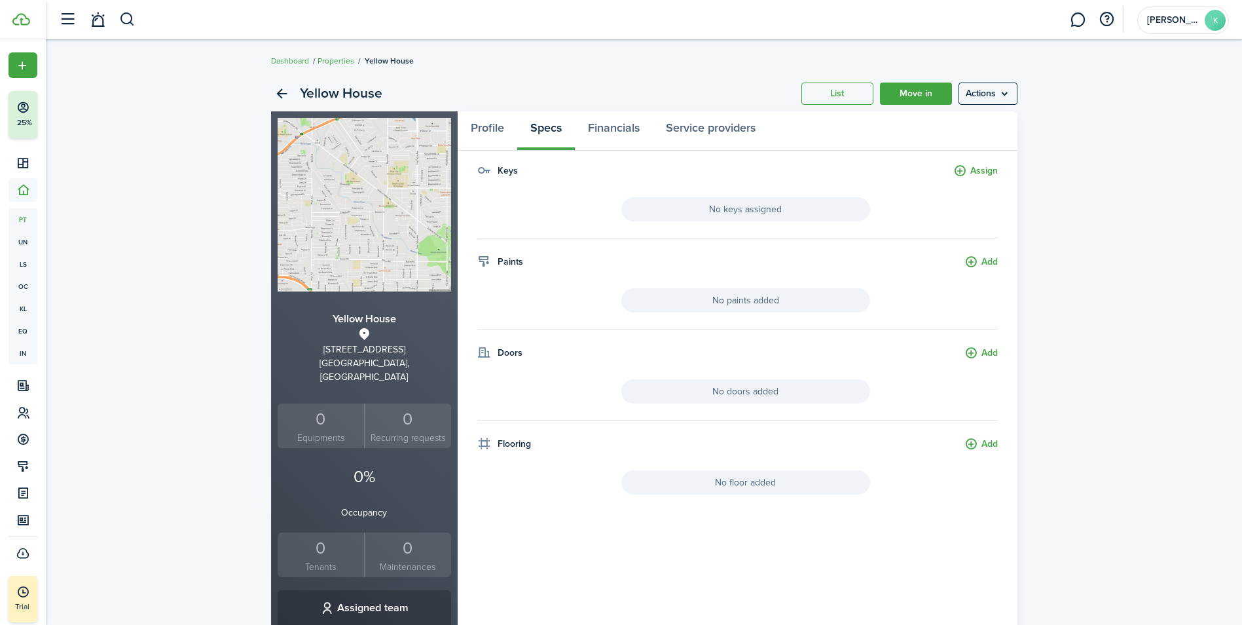
click at [993, 92] on menu-btn "Actions" at bounding box center [988, 94] width 59 height 22
click at [937, 121] on link "Edit property" at bounding box center [960, 122] width 115 height 22
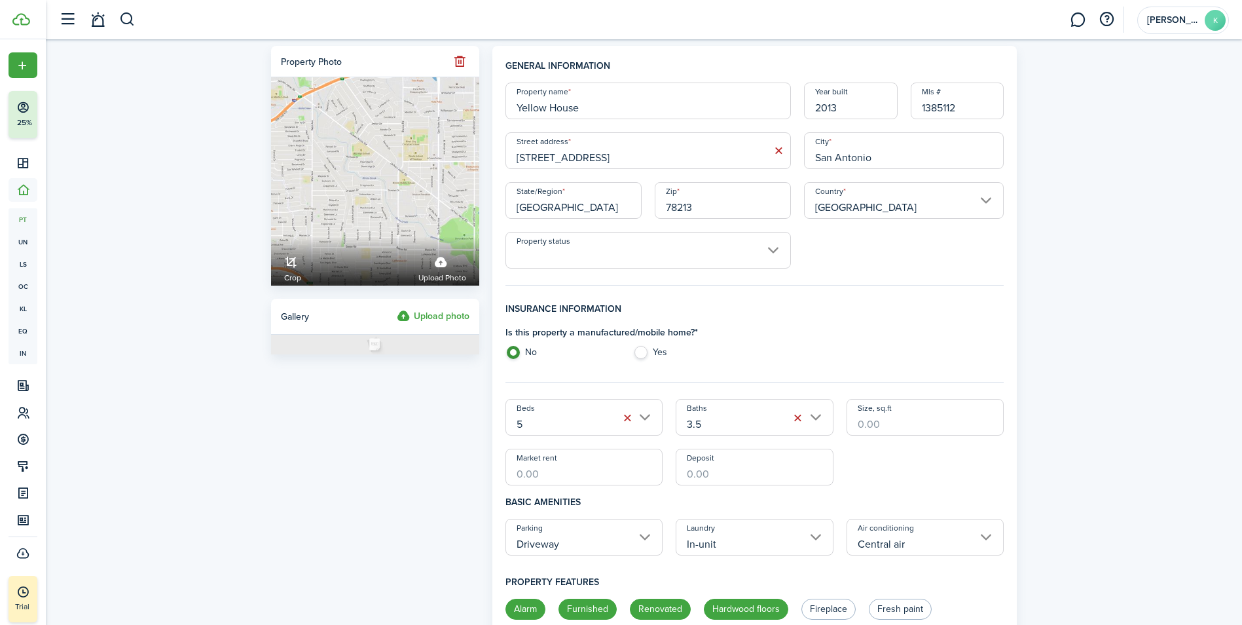
click at [872, 419] on input "Size, sq.ft" at bounding box center [926, 417] width 158 height 37
type input "2,397"
click at [573, 479] on input "Market rent" at bounding box center [585, 467] width 158 height 37
type input "$650.00"
click at [861, 453] on div "Beds 5 Baths 3.5 Size, sq.ft 2,397 Market rent $650.00 Deposit" at bounding box center [755, 442] width 512 height 86
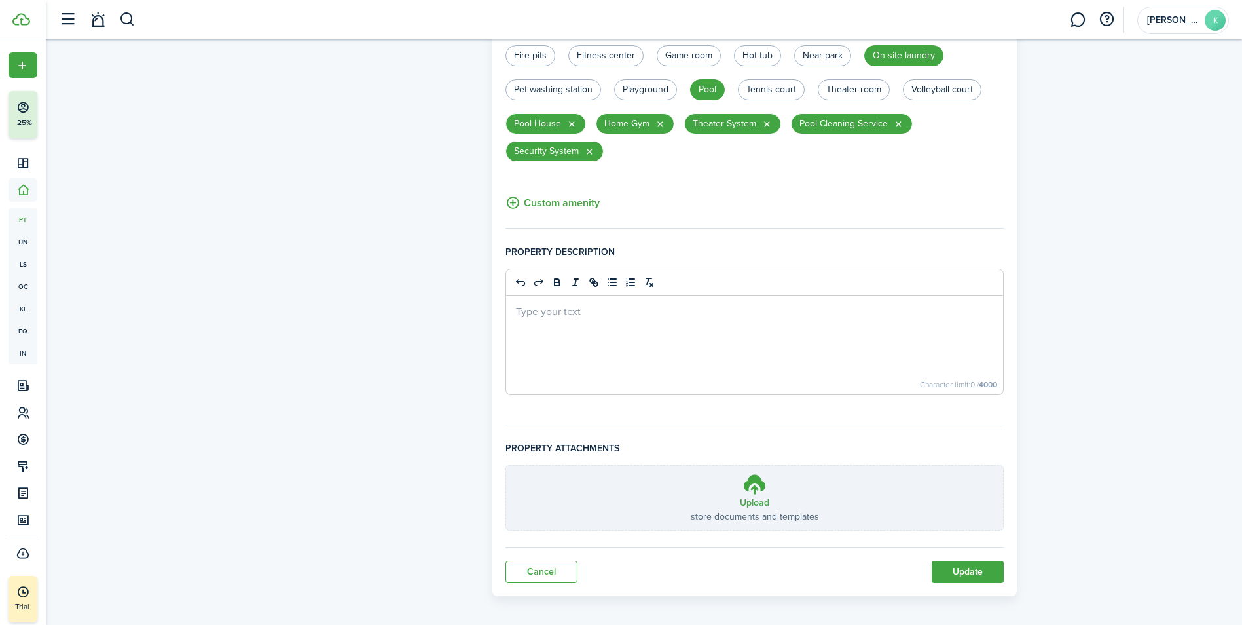
scroll to position [797, 0]
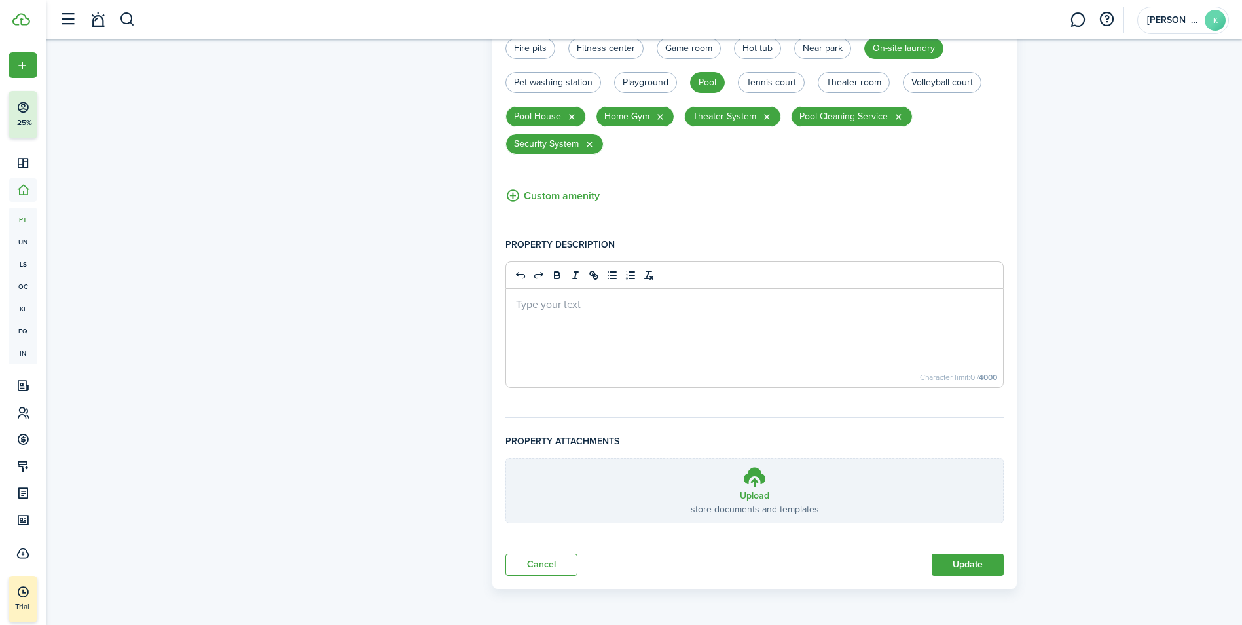
click at [967, 569] on button "Update" at bounding box center [968, 564] width 72 height 22
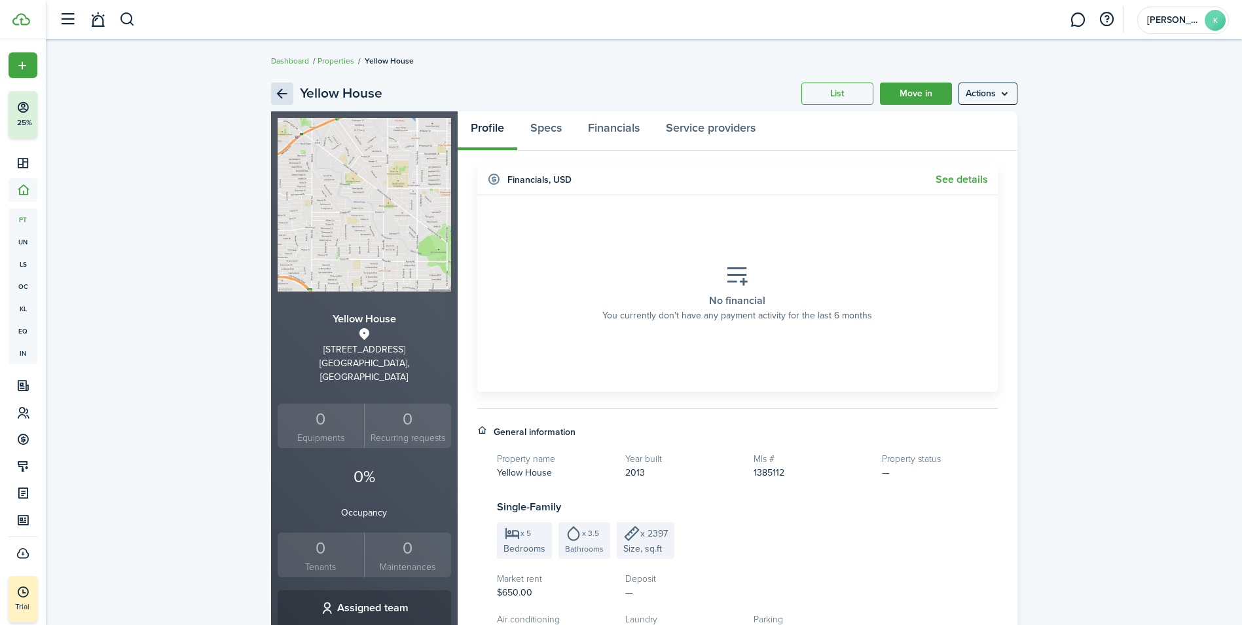
click at [284, 97] on link "Back" at bounding box center [282, 94] width 22 height 22
